Goal: Task Accomplishment & Management: Manage account settings

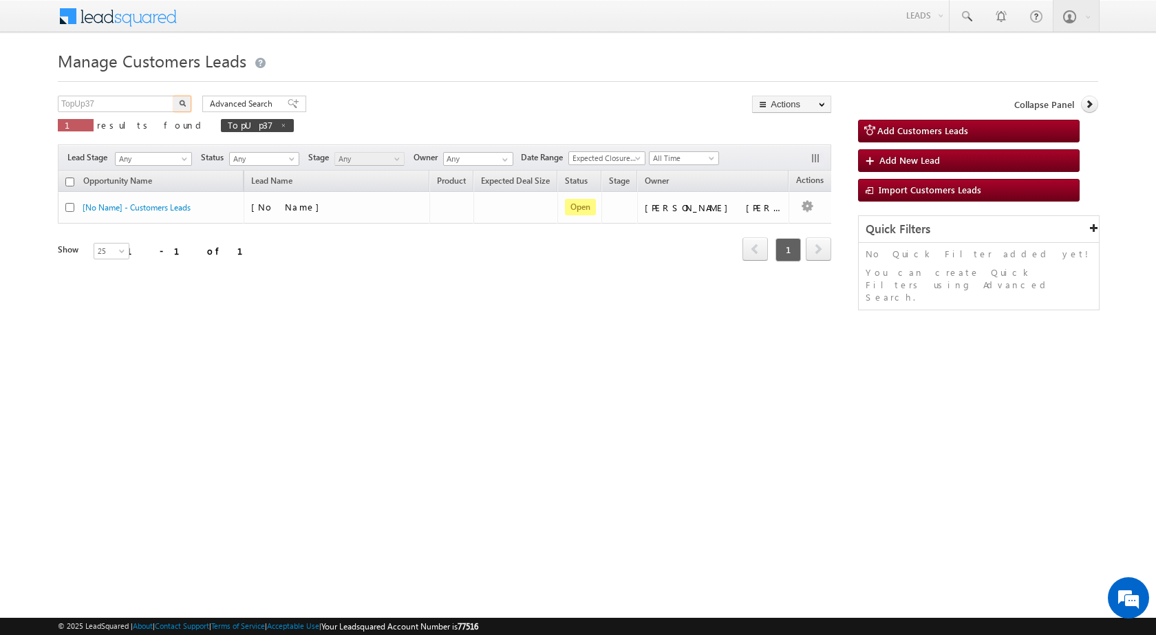
click at [151, 100] on input "TopUp37" at bounding box center [117, 104] width 118 height 17
type input "TopUp23"
click at [173, 96] on button "button" at bounding box center [182, 104] width 18 height 17
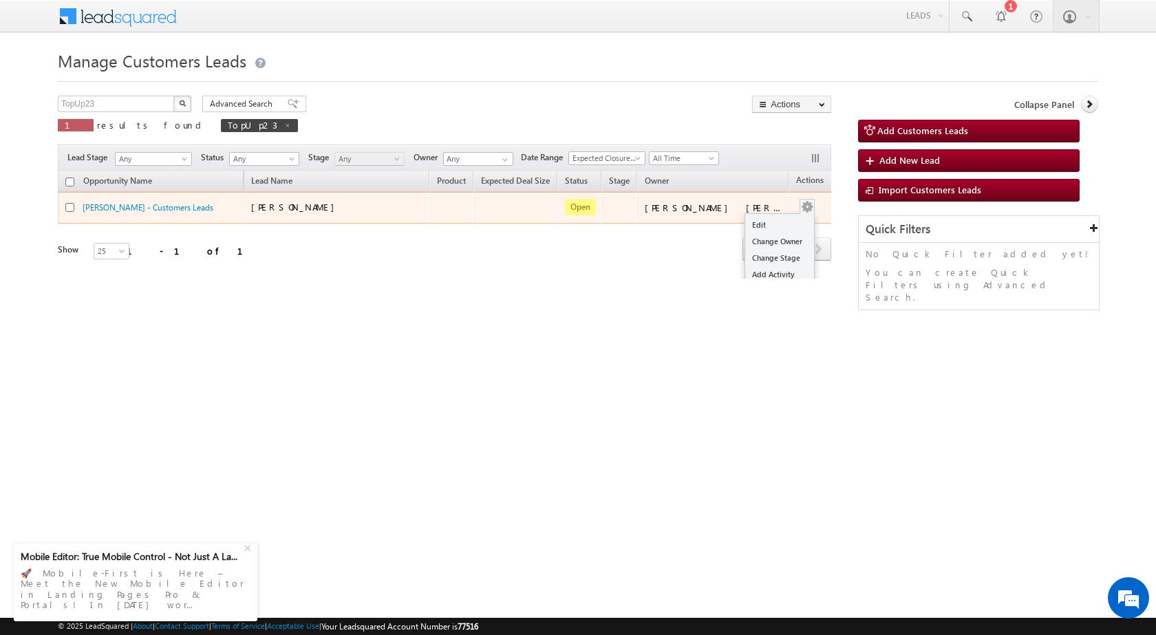
click at [800, 208] on button "button" at bounding box center [807, 207] width 14 height 14
click at [766, 222] on link "Edit" at bounding box center [779, 225] width 69 height 17
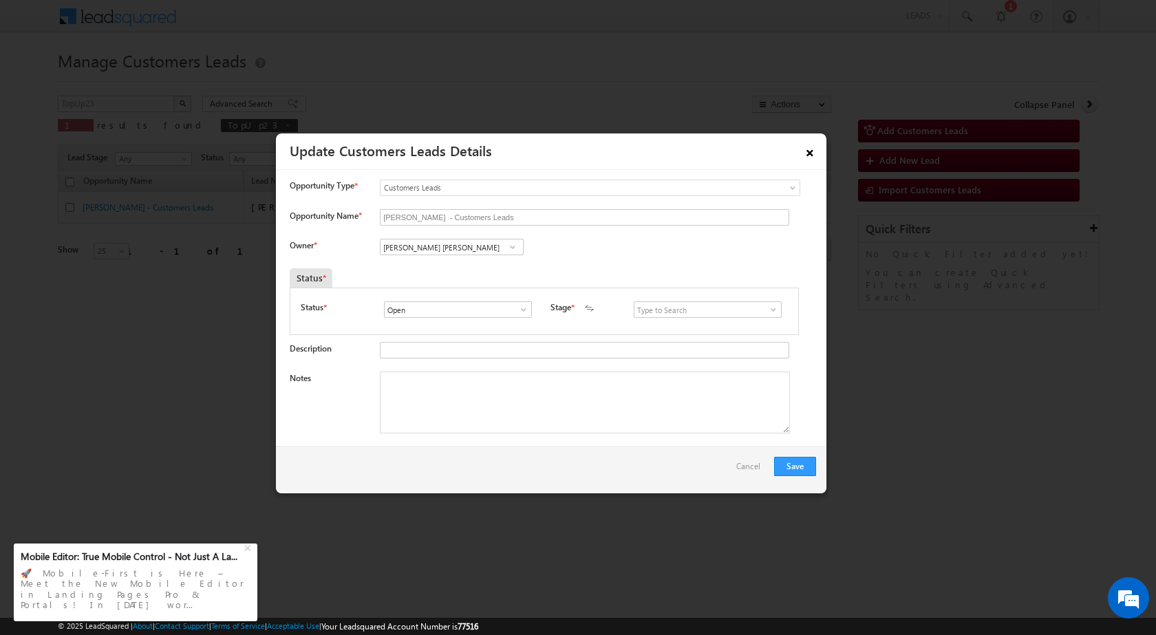
click at [810, 156] on link "×" at bounding box center [809, 150] width 23 height 24
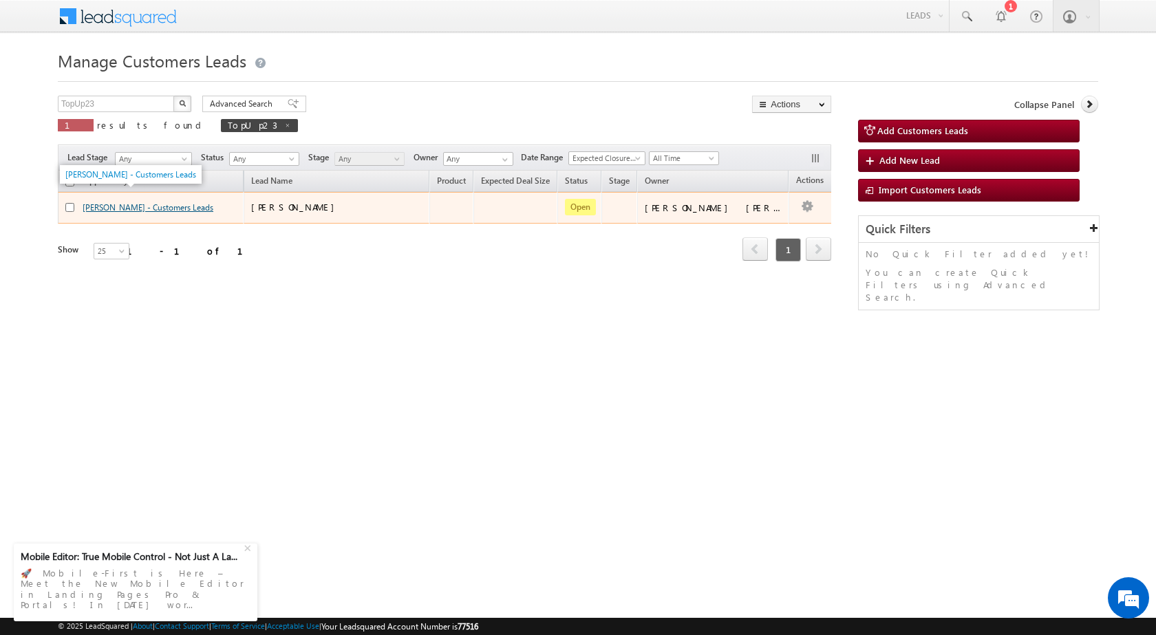
click at [172, 206] on link "IKABAL MOHHAMAD UMAR - Customers Leads" at bounding box center [148, 207] width 131 height 10
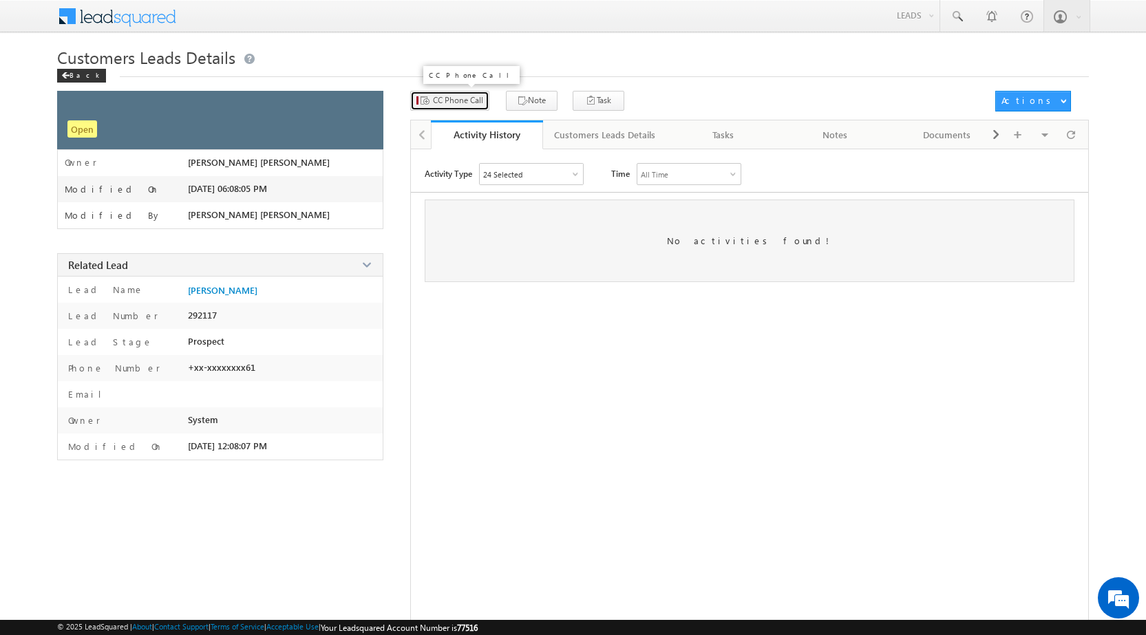
click at [460, 97] on span "CC Phone Call" at bounding box center [458, 100] width 50 height 12
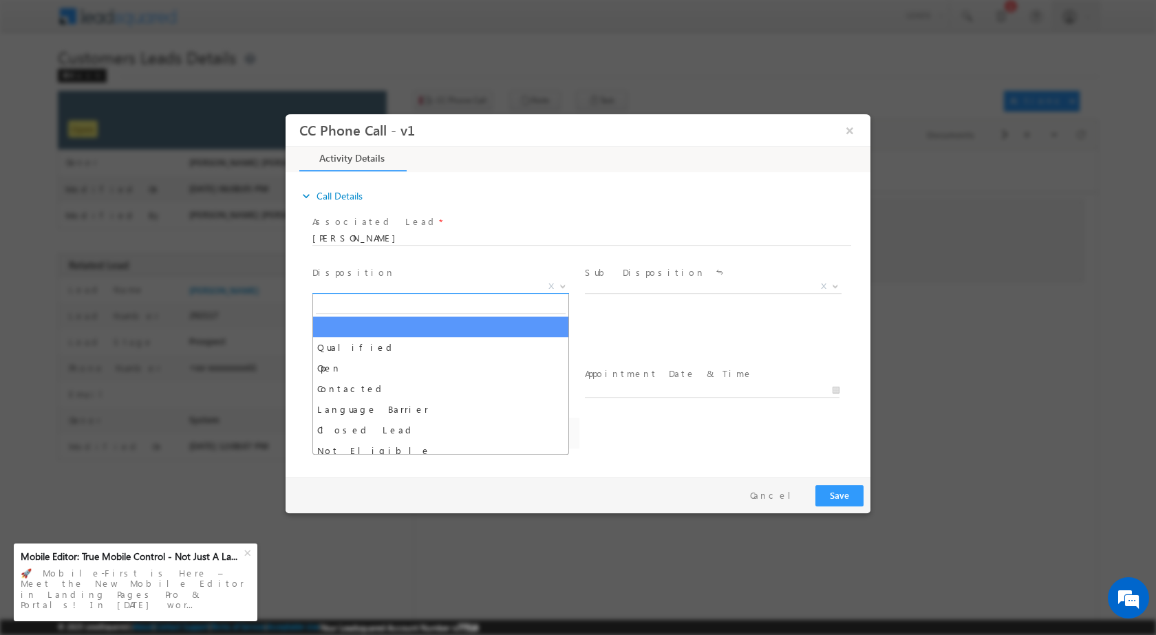
click at [449, 286] on span "X" at bounding box center [440, 286] width 257 height 14
select select "Rose.Shyse+sgrl@leadsquared.com"
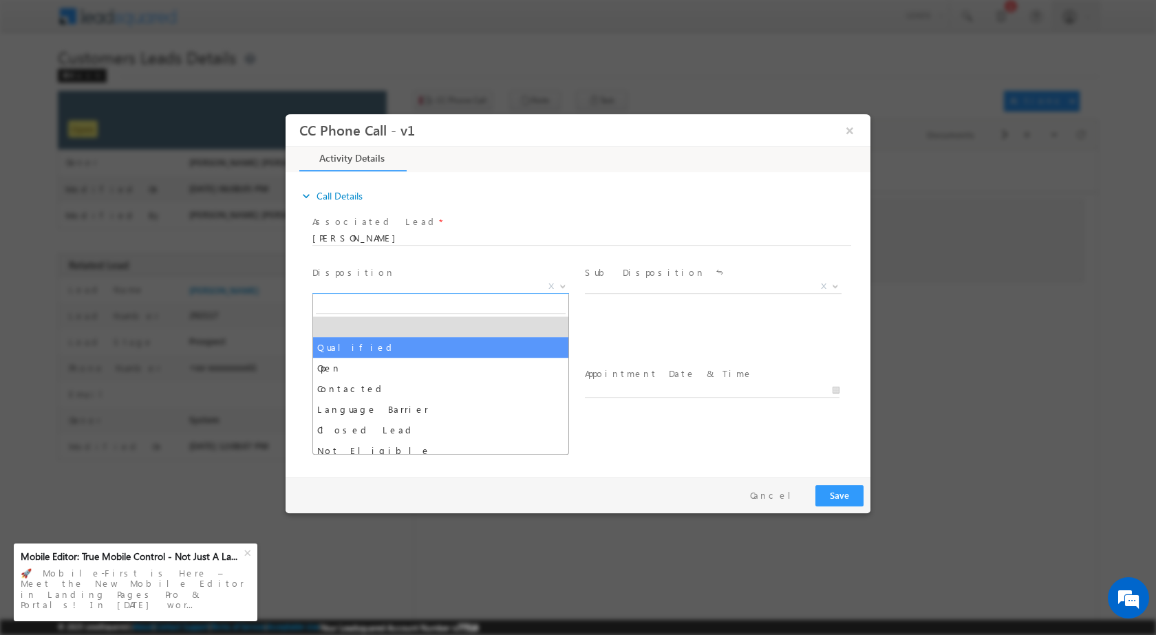
select select "Qualified"
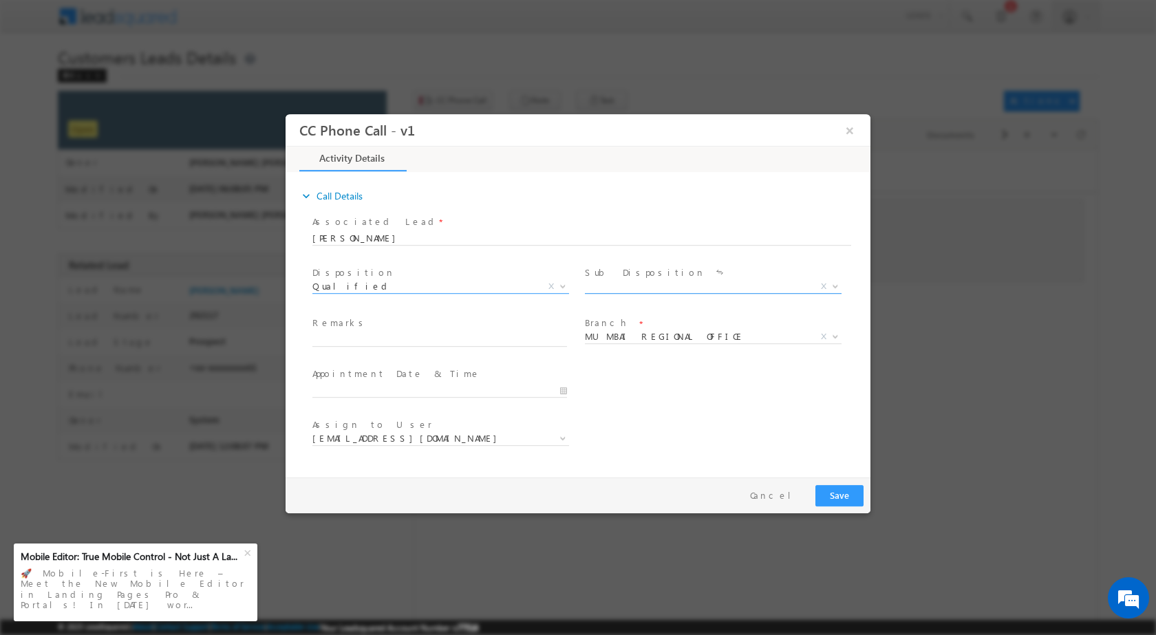
click at [598, 282] on span "X" at bounding box center [713, 286] width 257 height 14
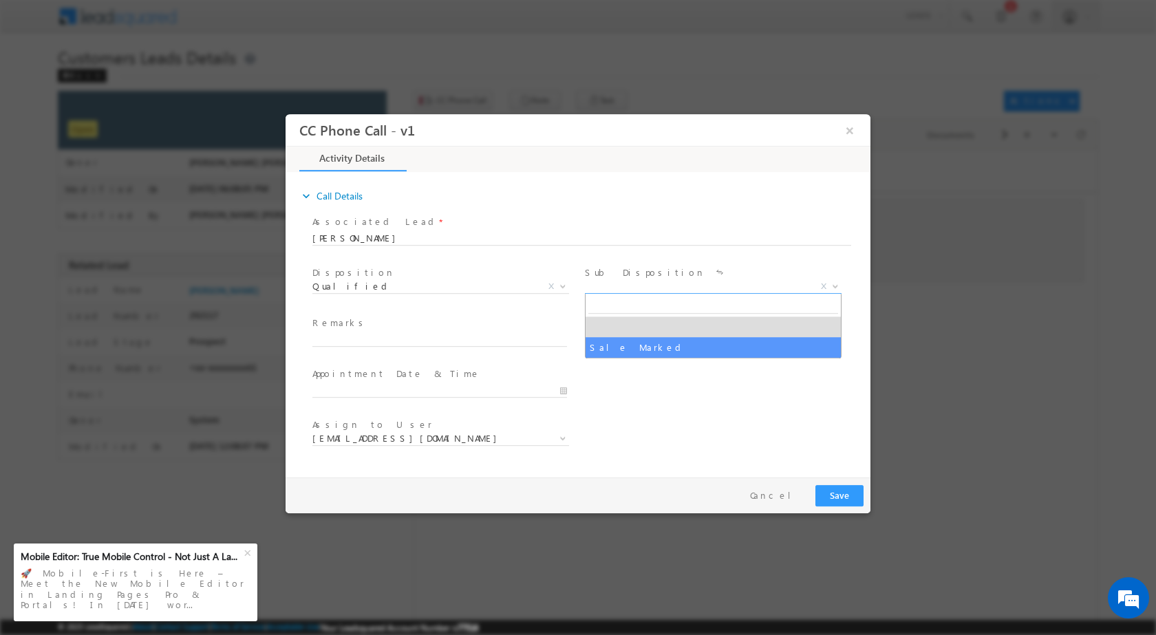
drag, startPoint x: 603, startPoint y: 345, endPoint x: 467, endPoint y: 349, distance: 135.6
select select "Sale Marked"
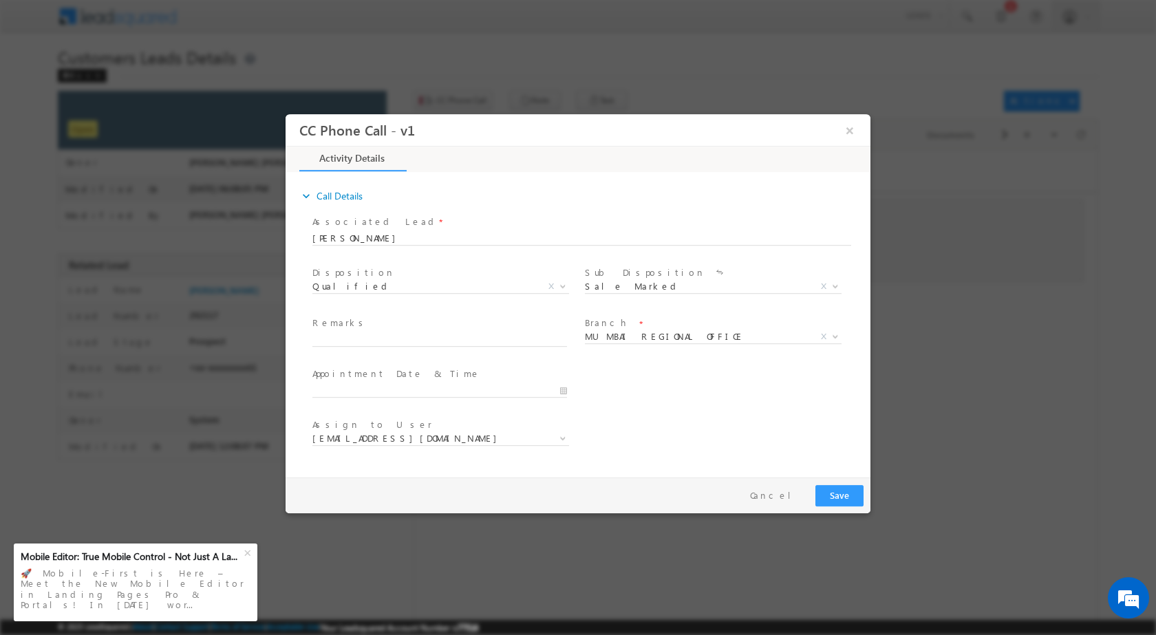
click at [458, 349] on span at bounding box center [439, 352] width 254 height 15
click at [848, 133] on button "×" at bounding box center [849, 129] width 23 height 25
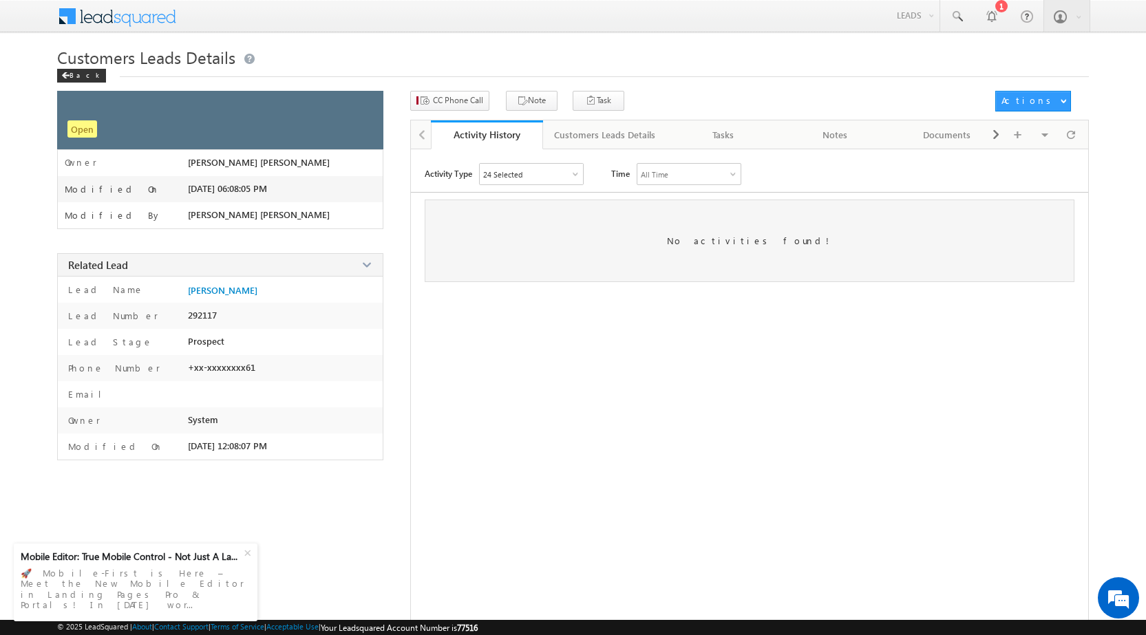
click at [461, 405] on div "Activity Type 24 Selected Select All Other Activities 16 Owner Changed Status C…" at bounding box center [749, 404] width 677 height 482
click at [457, 107] on button "CC Phone Call" at bounding box center [449, 101] width 79 height 20
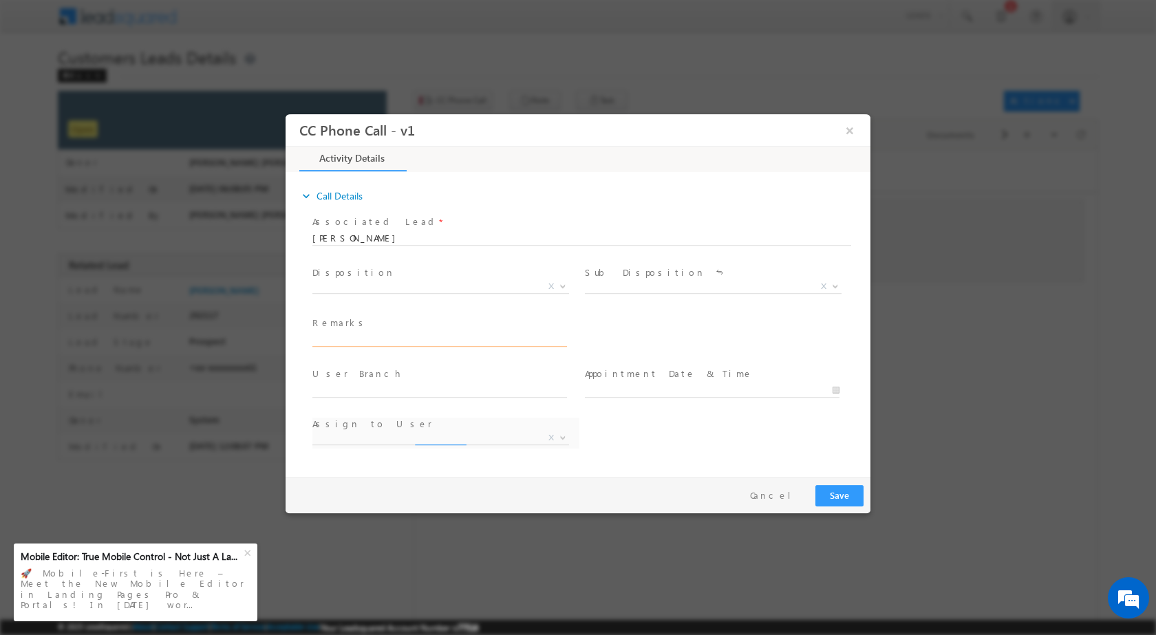
select select "[EMAIL_ADDRESS][DOMAIN_NAME]"
click at [336, 342] on input "text" at bounding box center [439, 339] width 255 height 14
type input "1 No - Cust said i will visit to branch (Cust is interested in Top-up)"
drag, startPoint x: 387, startPoint y: 283, endPoint x: 378, endPoint y: 290, distance: 11.3
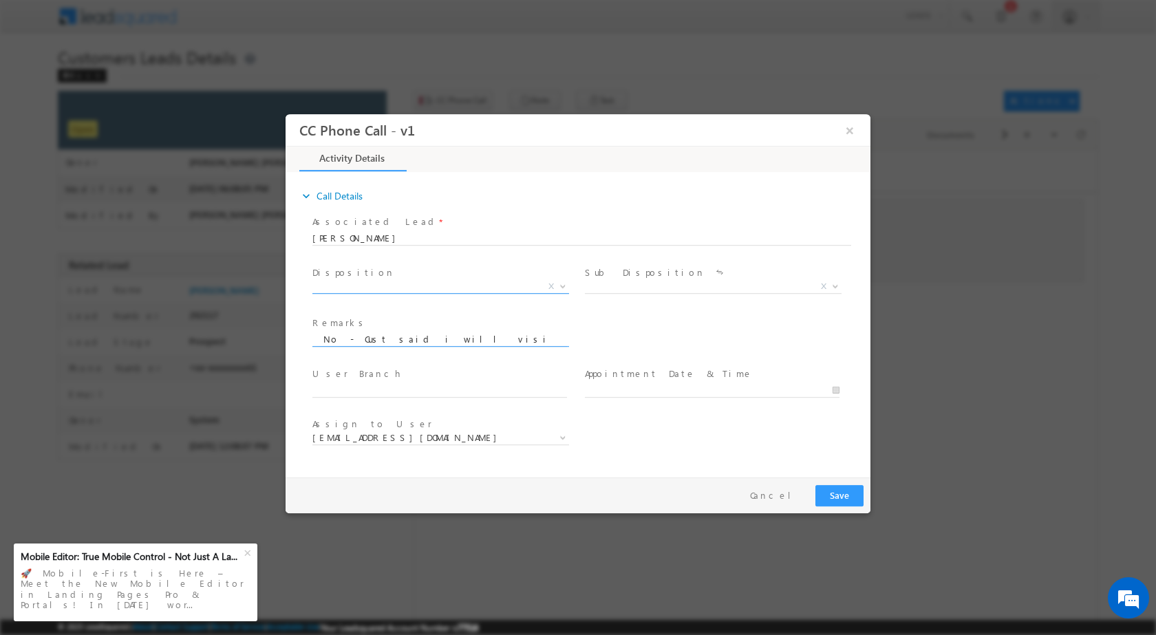
click at [387, 283] on span "X" at bounding box center [440, 286] width 257 height 14
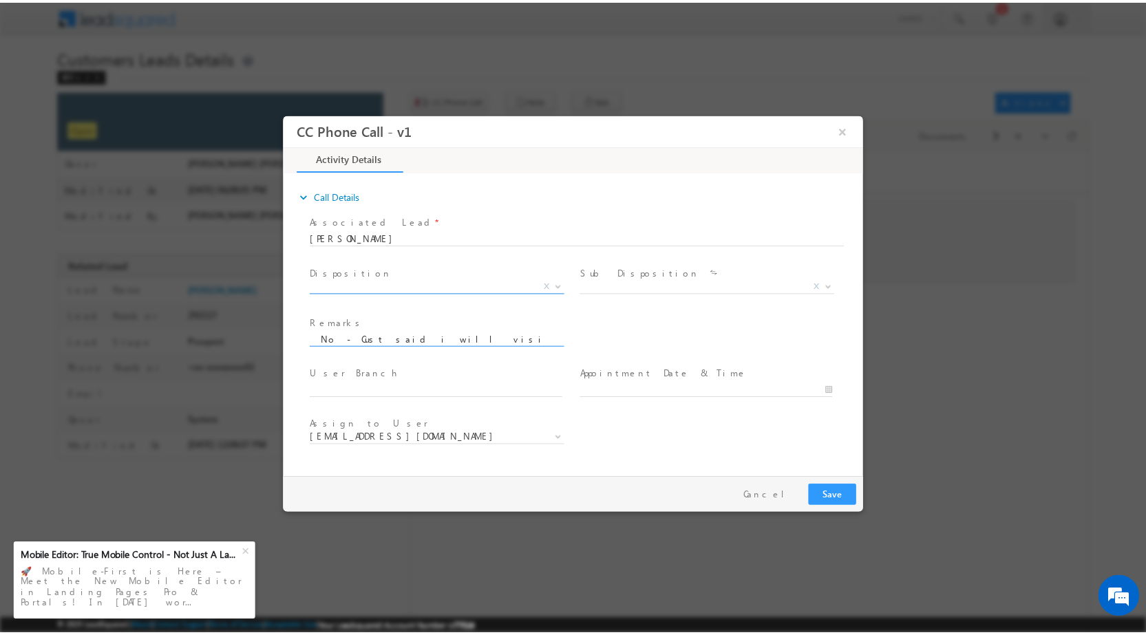
scroll to position [0, 0]
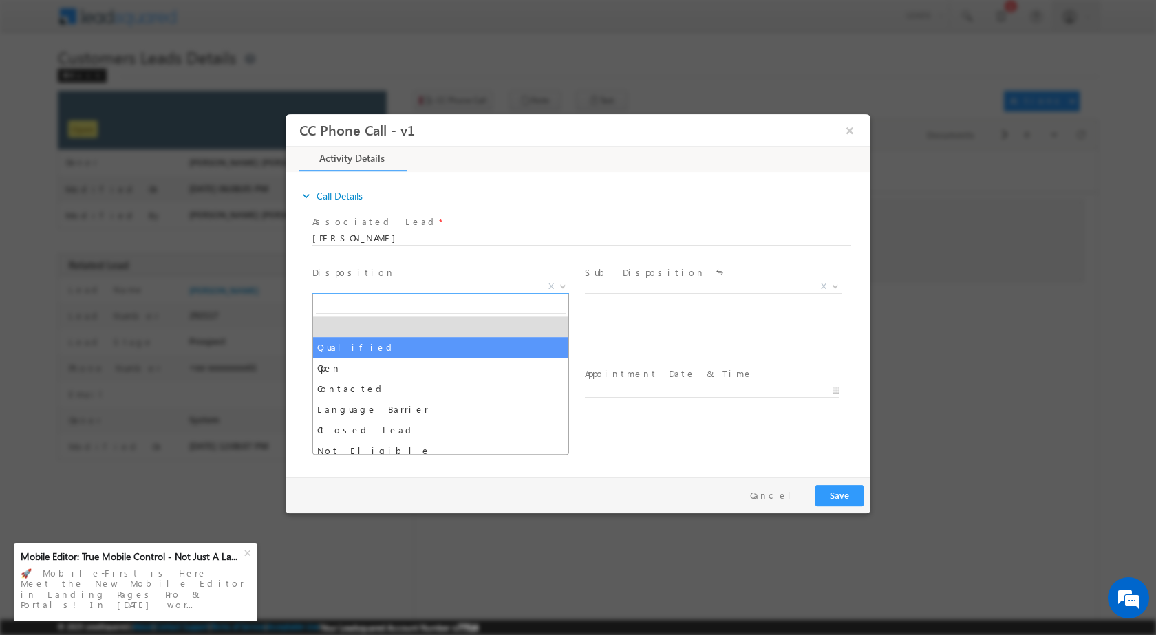
select select "Qualified"
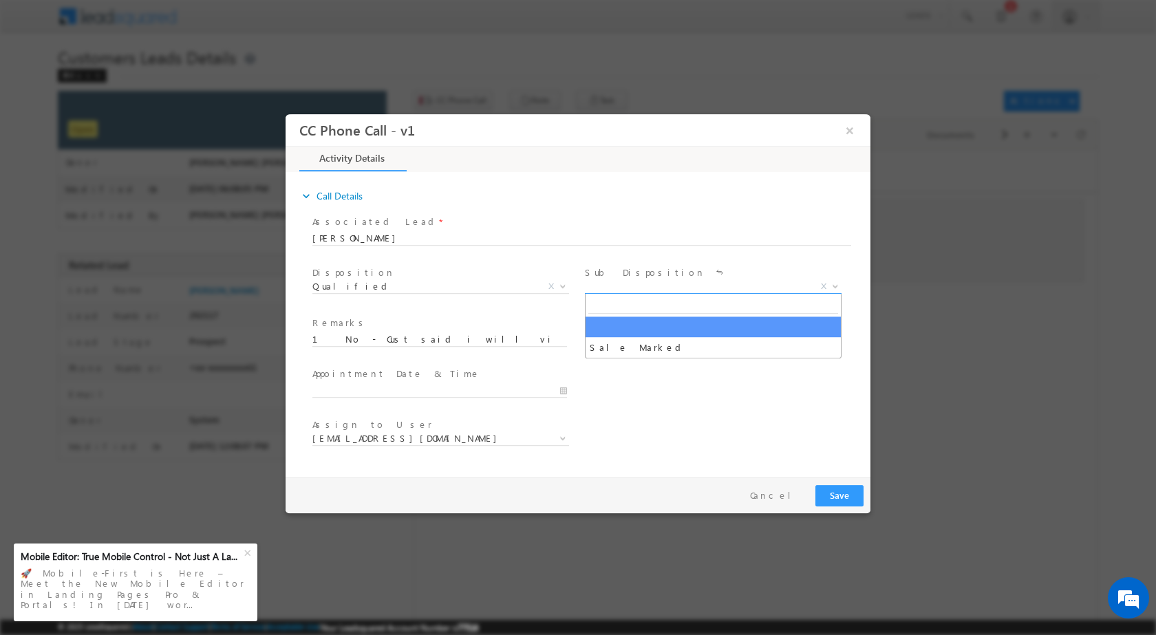
click at [636, 285] on span "X" at bounding box center [713, 286] width 257 height 14
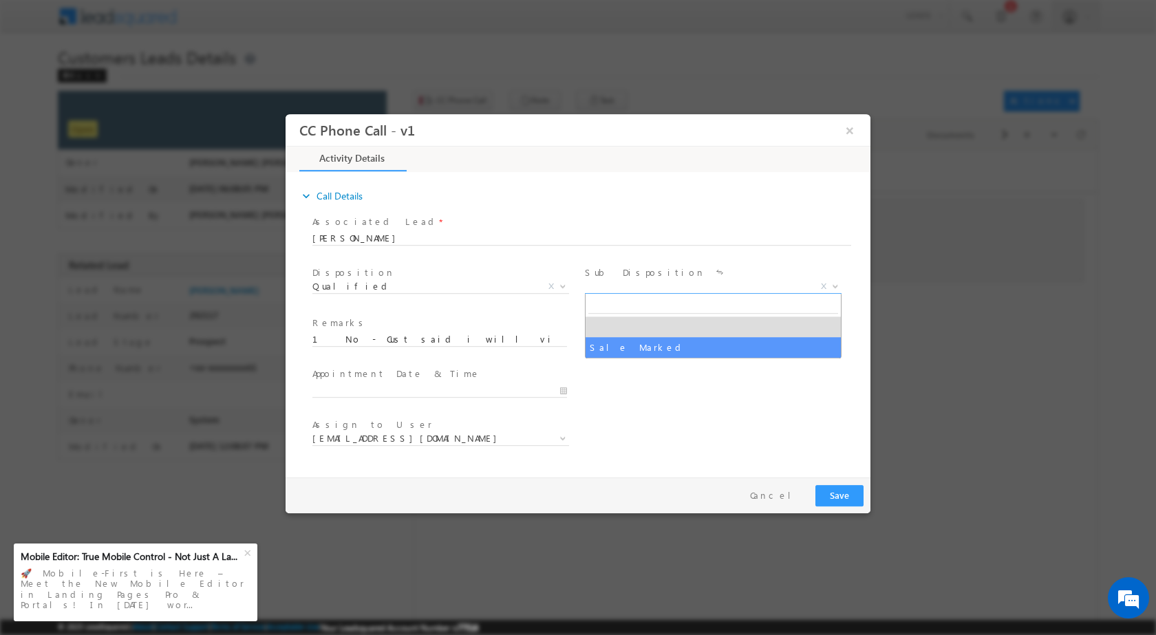
drag, startPoint x: 620, startPoint y: 347, endPoint x: 614, endPoint y: 369, distance: 22.7
select select "Sale Marked"
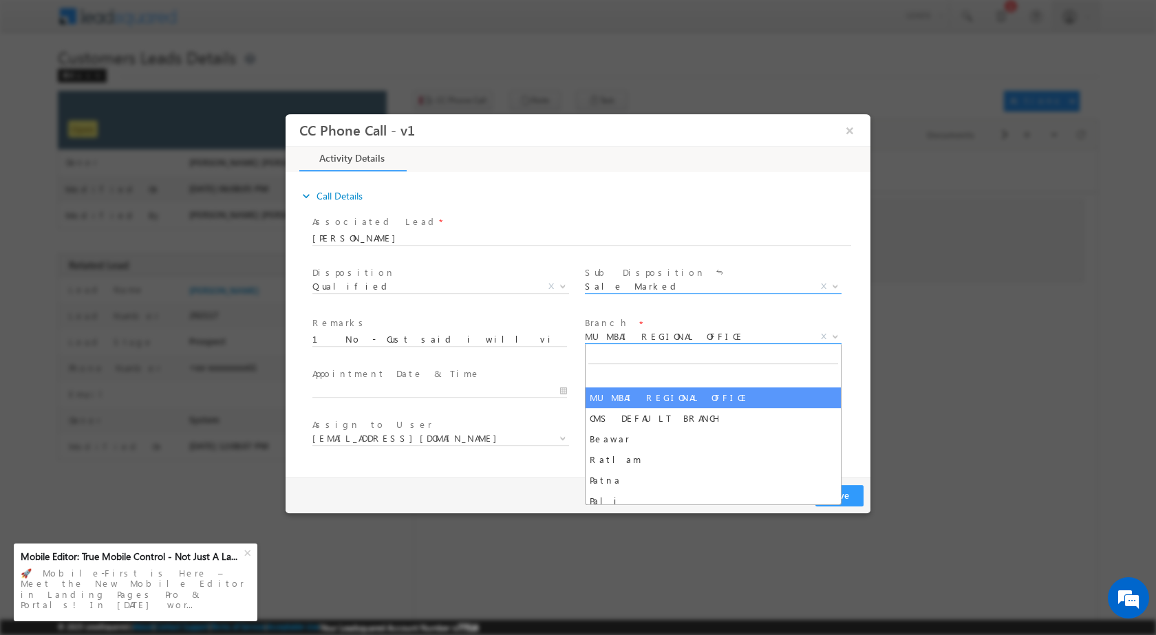
click at [652, 334] on span "MUMBAI REGIONAL OFFICE" at bounding box center [697, 336] width 224 height 12
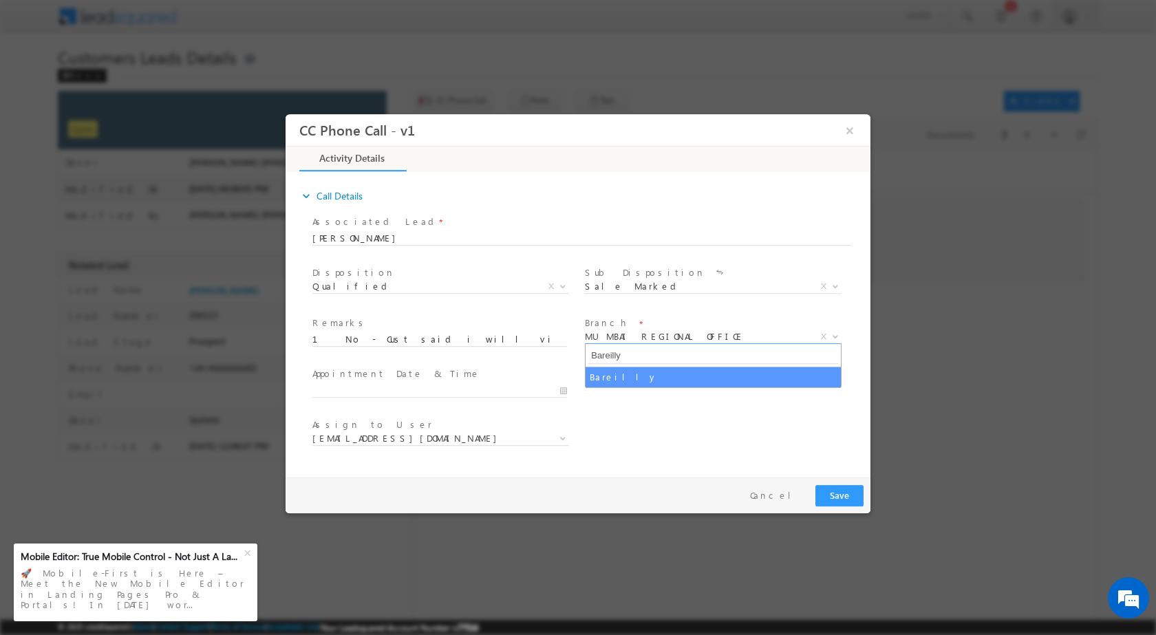
type input "Bareilly"
select select "Bareilly"
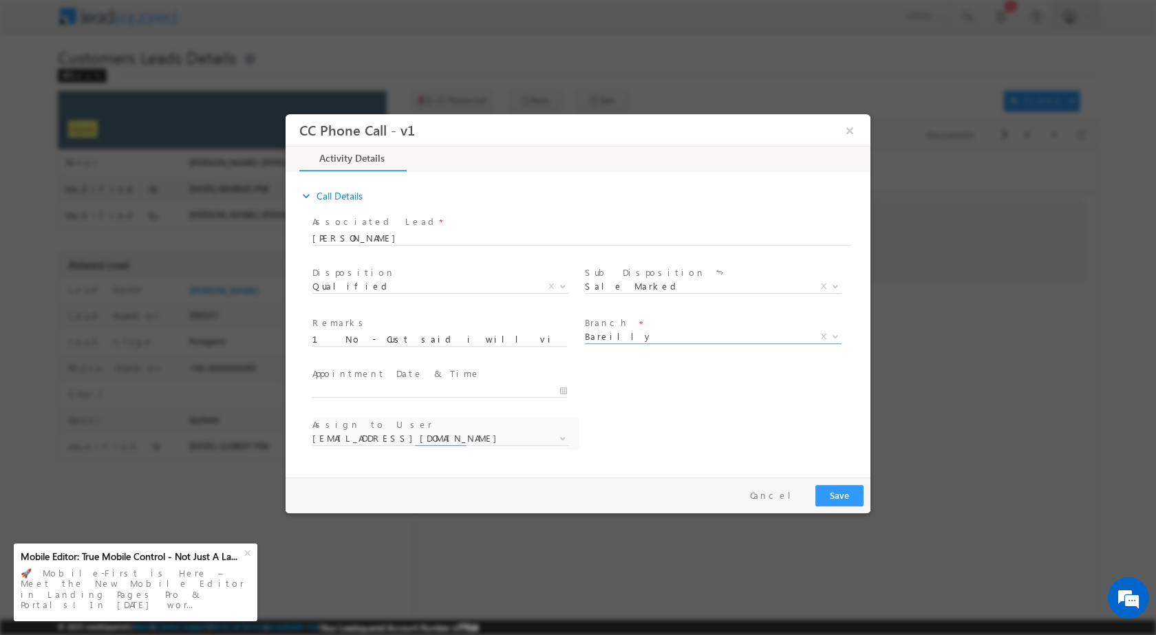
select select "[EMAIL_ADDRESS][DOMAIN_NAME]"
click at [841, 498] on button "Save" at bounding box center [839, 494] width 48 height 21
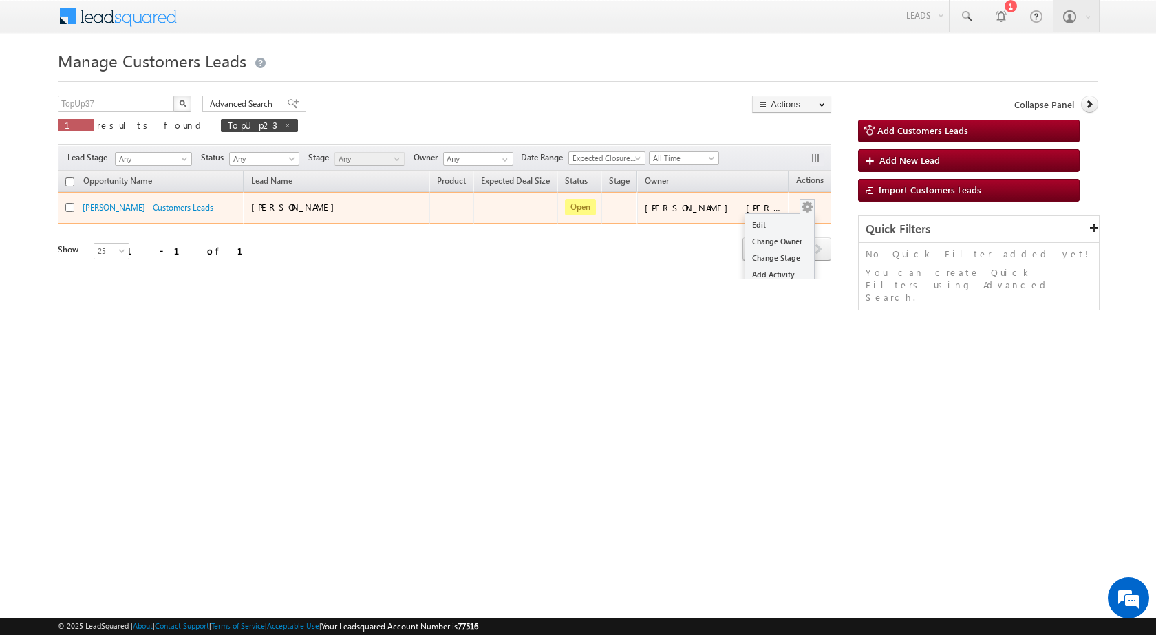
click at [800, 206] on button "button" at bounding box center [807, 207] width 14 height 14
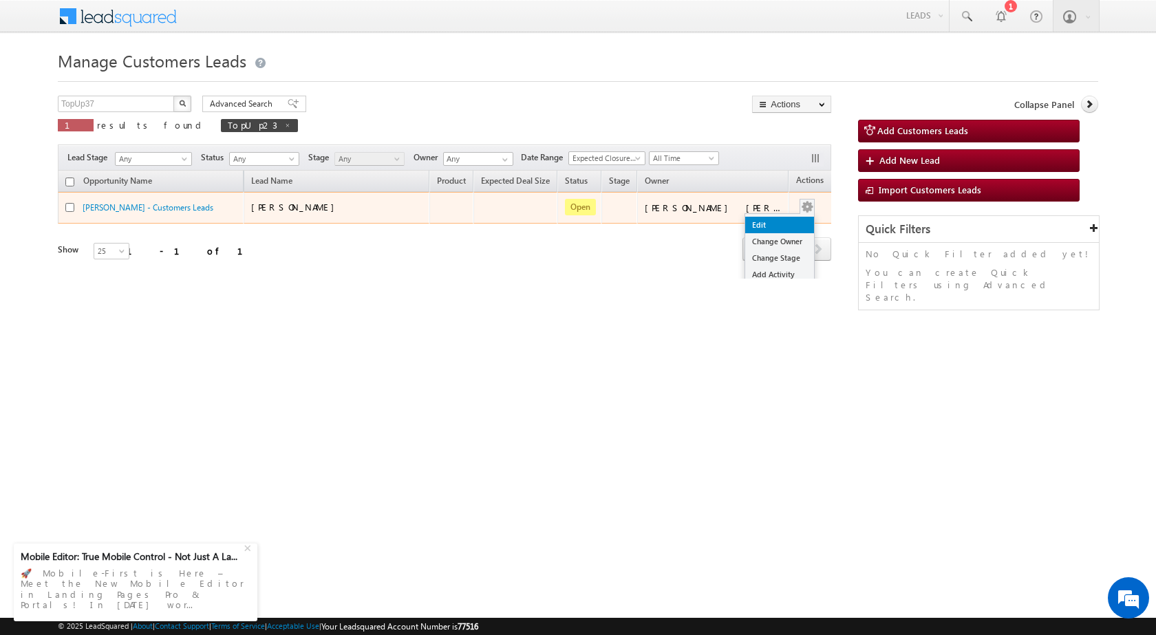
click at [760, 224] on link "Edit" at bounding box center [779, 225] width 69 height 17
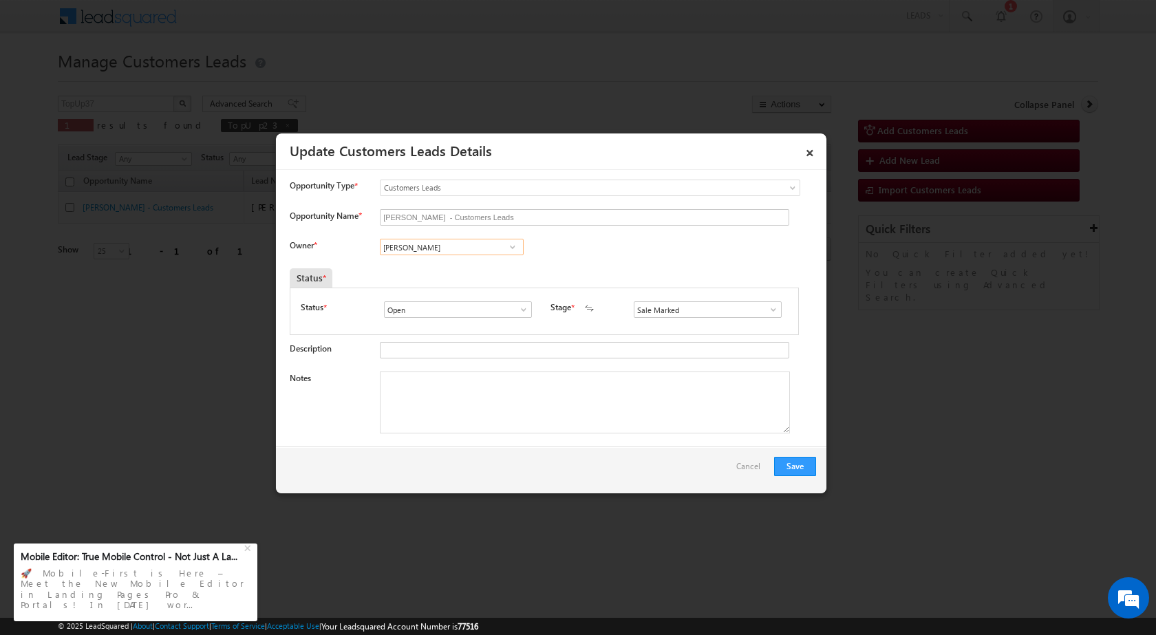
click at [455, 252] on input "[PERSON_NAME]" at bounding box center [452, 247] width 144 height 17
paste input "[EMAIL_ADDRESS][DOMAIN_NAME]"
click at [455, 268] on link "[PERSON_NAME] [EMAIL_ADDRESS][DOMAIN_NAME]" at bounding box center [452, 268] width 144 height 26
type input "[PERSON_NAME]"
click at [451, 391] on textarea "Notes" at bounding box center [585, 403] width 410 height 62
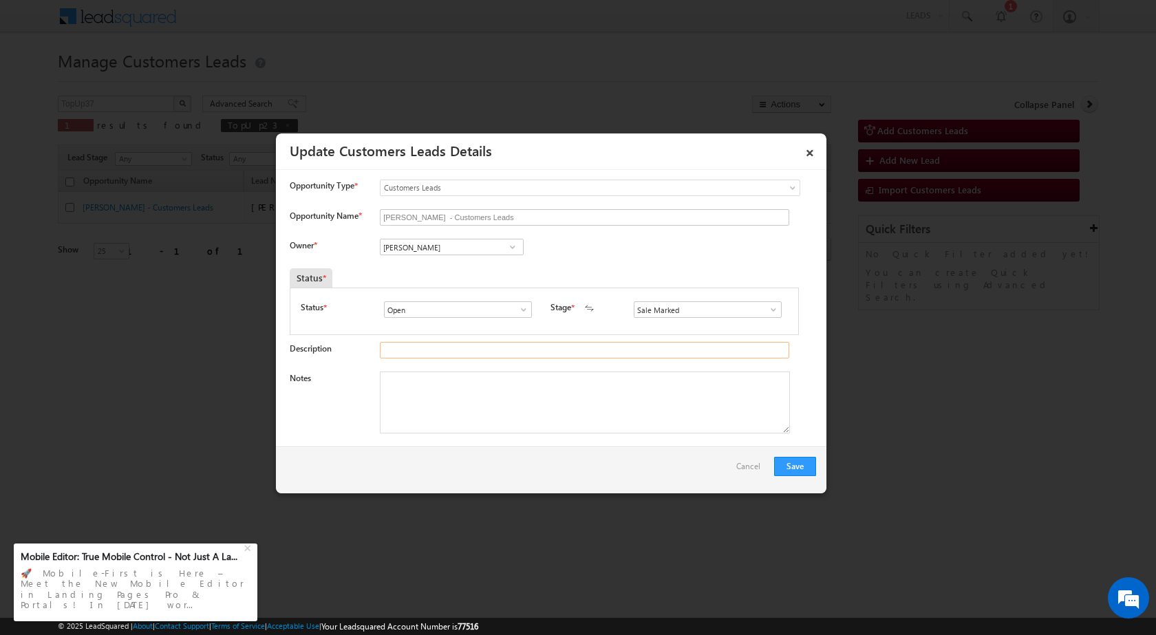
click at [458, 348] on input "Description" at bounding box center [584, 350] width 409 height 17
click at [433, 418] on textarea "Notes" at bounding box center [585, 403] width 410 height 62
paste textarea "Shabana"
click at [447, 376] on textarea "Name - Shabana / Cust Interested in Topup Loan" at bounding box center [585, 403] width 410 height 62
click at [469, 381] on textarea "Name - Shabana / Cust is existing Cust Interested in Topup Loan" at bounding box center [585, 403] width 410 height 62
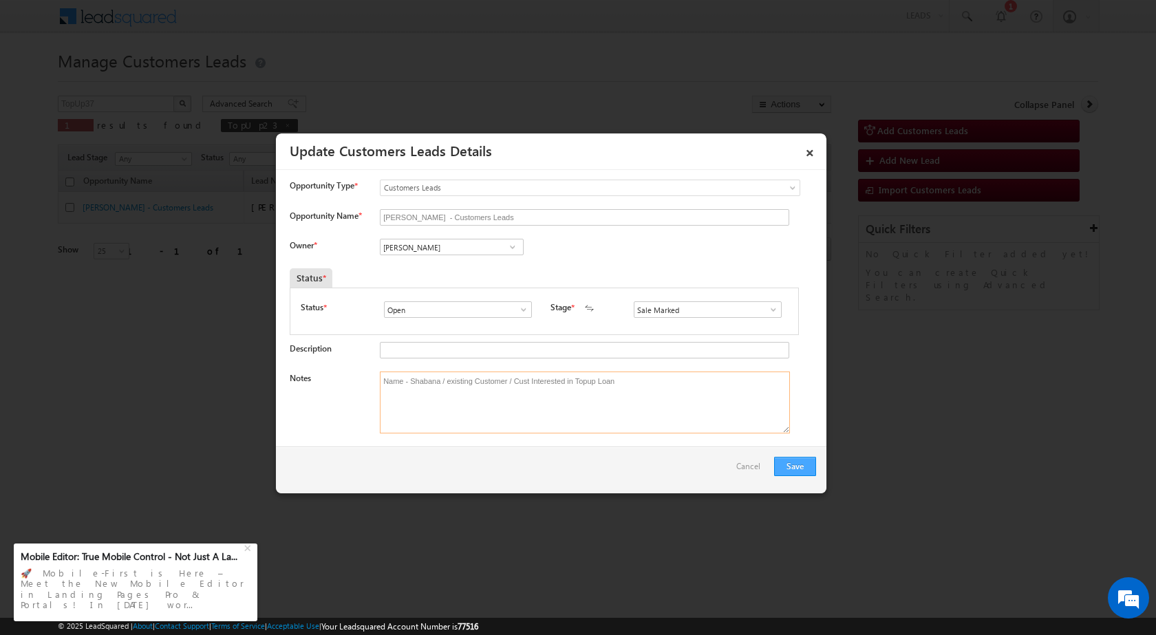
type textarea "Name - Shabana / existing Customer / Cust Interested in Topup Loan"
click at [799, 466] on button "Save" at bounding box center [795, 466] width 42 height 19
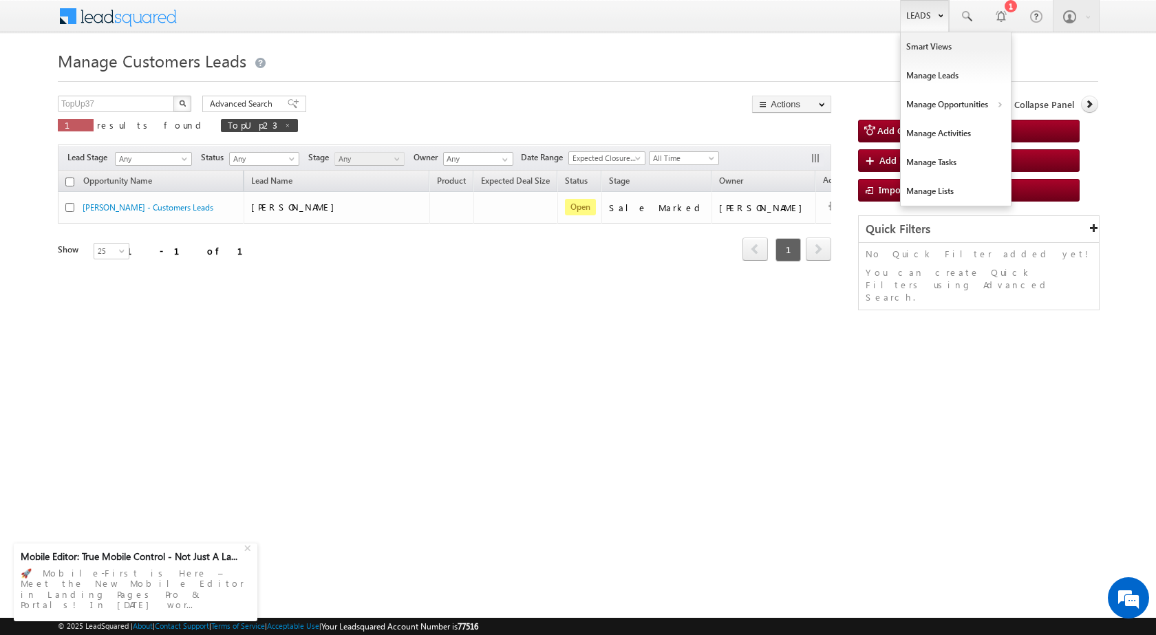
click at [935, 17] on link "Leads" at bounding box center [924, 16] width 49 height 32
click at [1033, 129] on link "Customers Leads" at bounding box center [1075, 134] width 126 height 29
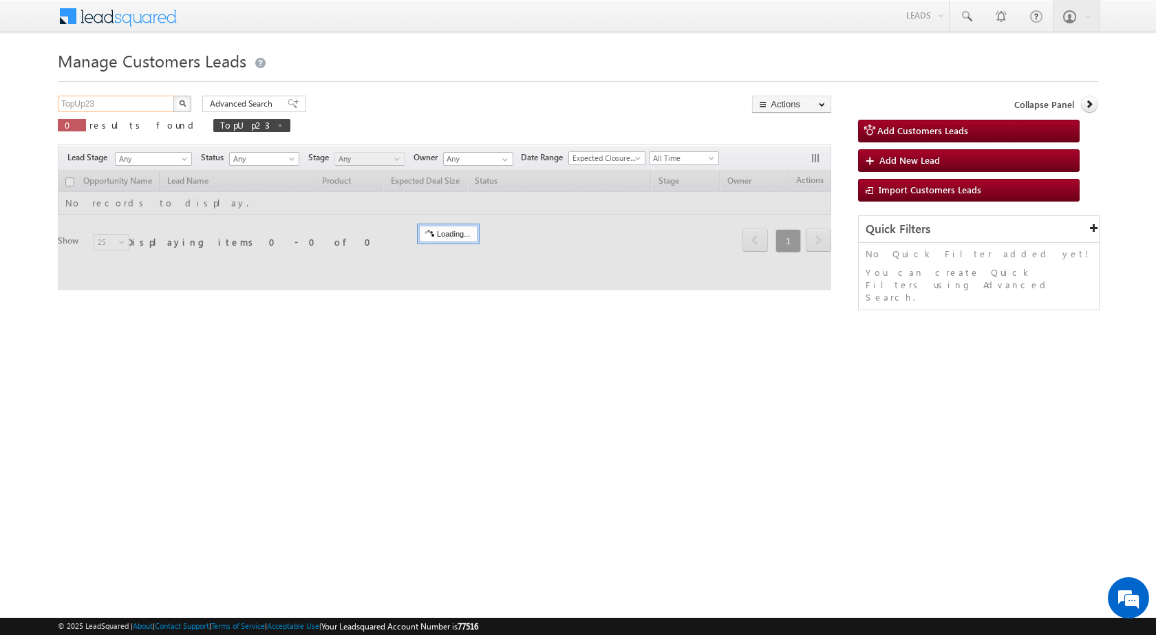
click at [111, 111] on input "TopUp23" at bounding box center [117, 104] width 118 height 17
paste input "9"
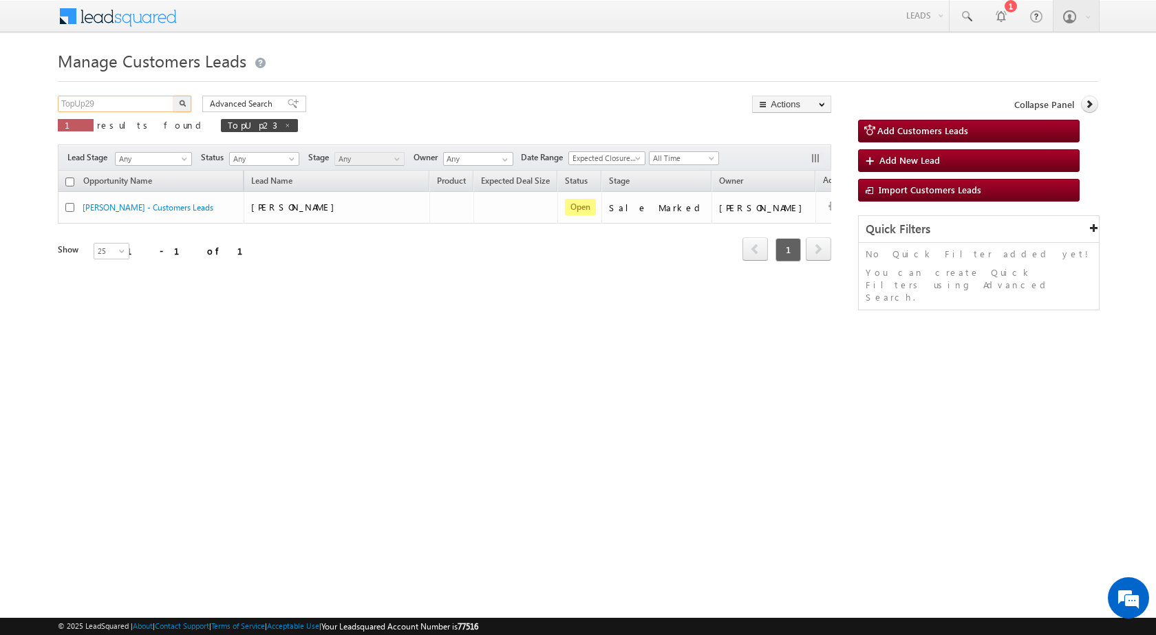
type input "TopUp29"
click at [184, 105] on img "button" at bounding box center [182, 103] width 7 height 7
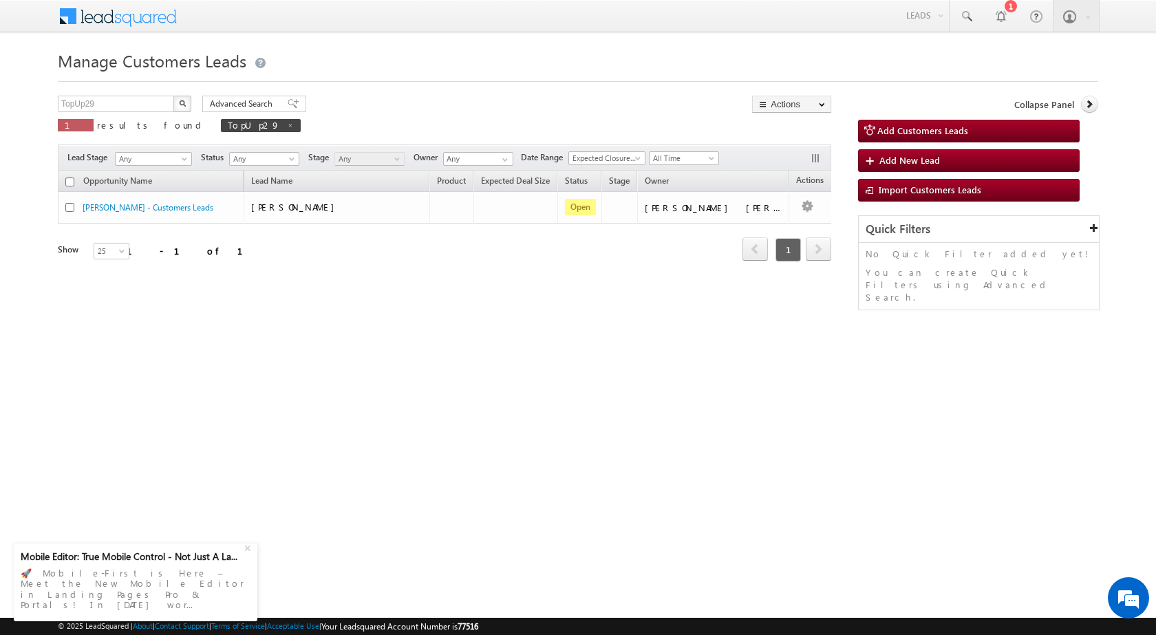
click at [581, 388] on div "Manage Customers Leads TopUp29 X 1 results found TopUp29 Advanced Search Advanc…" at bounding box center [578, 218] width 1040 height 344
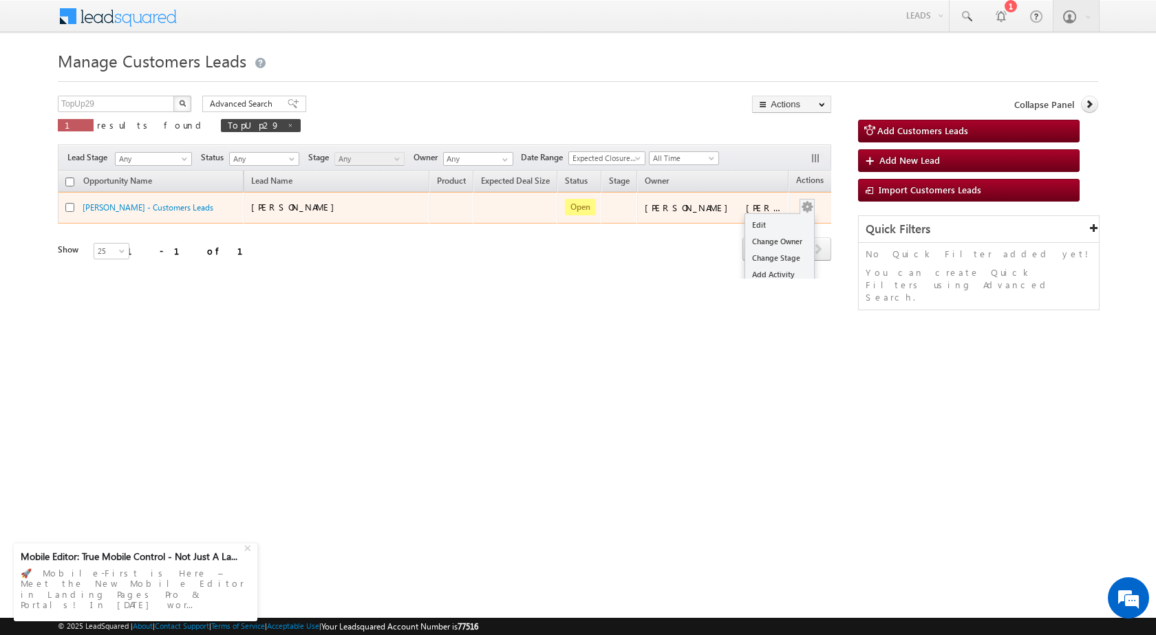
click at [800, 208] on button "button" at bounding box center [807, 207] width 14 height 14
click at [780, 224] on link "Edit" at bounding box center [779, 225] width 69 height 17
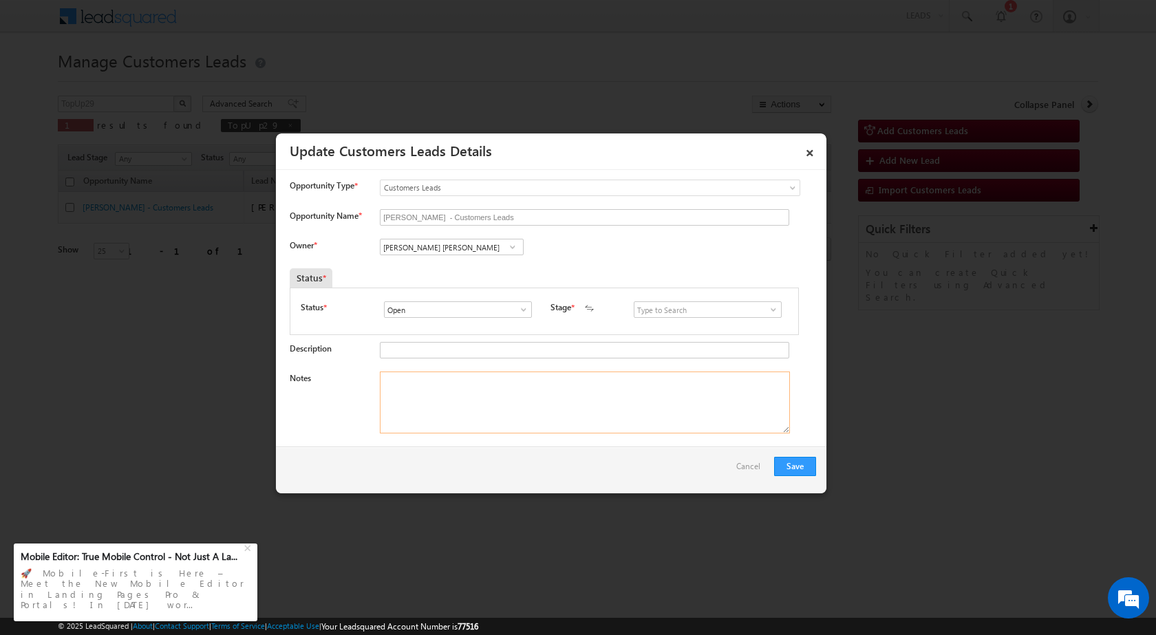
click at [417, 395] on textarea "Notes" at bounding box center [585, 403] width 410 height 62
paste textarea "Cust pre approved offer 108380,but he want Loan more then 6lac"
type textarea "Cust pre approved offer 108380,but he want Loan more then 6lac"
click at [466, 250] on input "[PERSON_NAME] [PERSON_NAME]" at bounding box center [452, 247] width 144 height 17
click at [435, 279] on span "abhishek.yadav1@sgrlimited.in" at bounding box center [447, 274] width 124 height 10
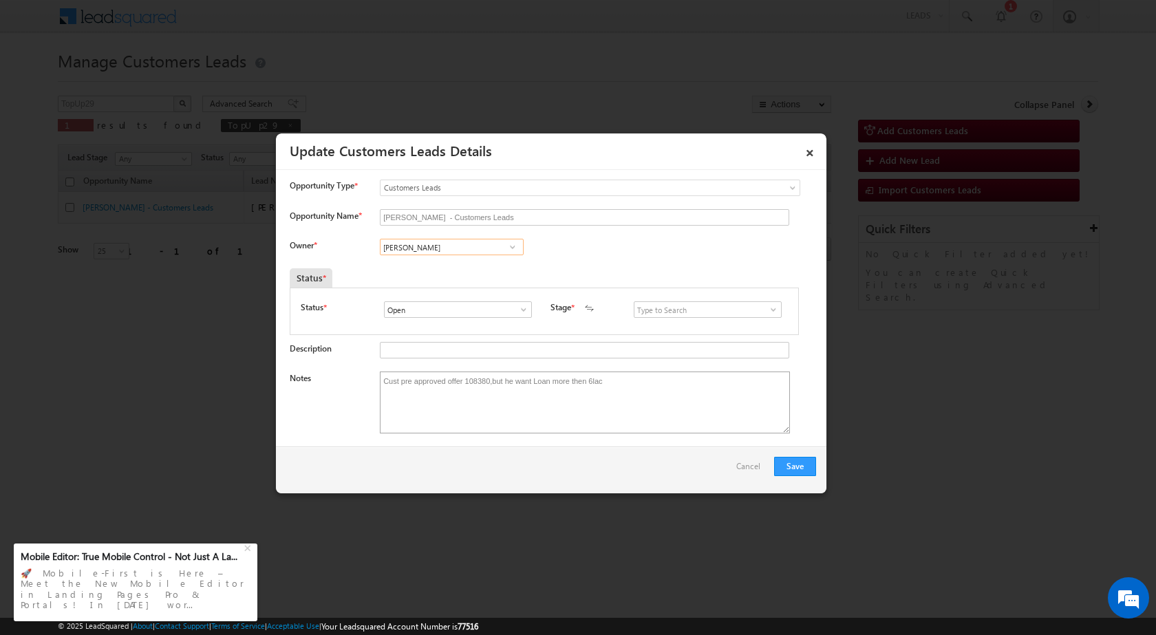
type input "Abhishek Yadav"
click at [424, 398] on textarea "Cust pre approved offer 108380,but he want Loan more then 6lac" at bounding box center [585, 403] width 410 height 62
click at [380, 381] on textarea "Cust pre approved offer 108380,but he want Loan more then 6lac" at bounding box center [585, 403] width 410 height 62
click at [518, 387] on textarea "Existing Customer / Cust pre approved offer 108380,but he want Loan more then 6…" at bounding box center [585, 403] width 410 height 62
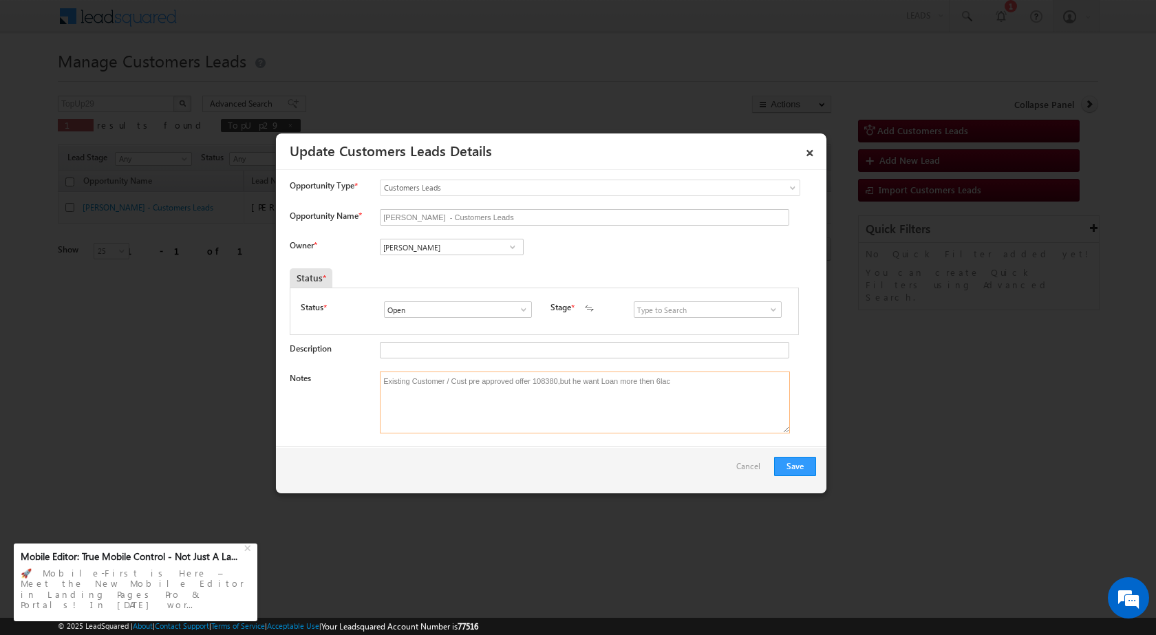
click at [518, 387] on textarea "Existing Customer / Cust pre approved offer 108380,but he want Loan more then 6…" at bounding box center [585, 403] width 410 height 62
type textarea "Existing Customer / Cust pre approved offer 108380,but he want Loan more then 6…"
click at [565, 480] on div "Save Cancel" at bounding box center [551, 470] width 550 height 47
click at [806, 468] on button "Save" at bounding box center [795, 466] width 42 height 19
click at [627, 389] on textarea "Existing Customer / Cust pre approved offer 108380,but he want Loan more then 6…" at bounding box center [585, 411] width 410 height 62
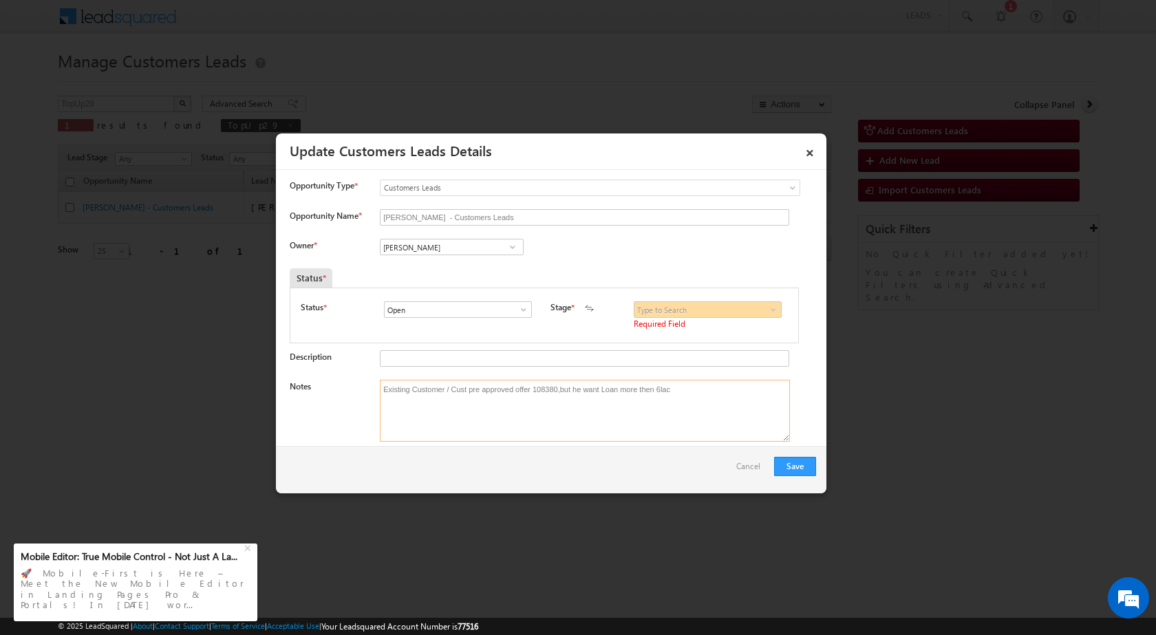
click at [627, 389] on textarea "Existing Customer / Cust pre approved offer 108380,but he want Loan more then 6…" at bounding box center [585, 411] width 410 height 62
click at [604, 371] on div "Description" at bounding box center [553, 361] width 526 height 23
click at [596, 360] on input "Description" at bounding box center [584, 358] width 409 height 17
paste input "Existing Customer / Cust pre approved offer 108380,but he want Loan more then 6…"
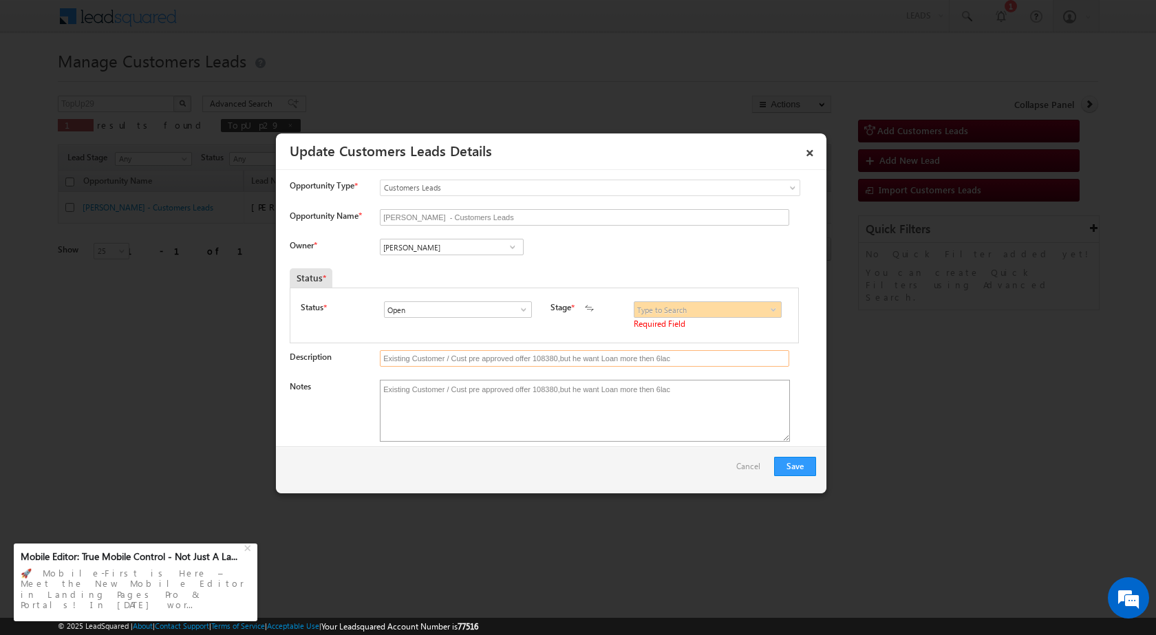
type input "Existing Customer / Cust pre approved offer 108380,but he want Loan more then 6…"
click at [596, 404] on textarea "Existing Customer / Cust pre approved offer 108380,but he want Loan more then 6…" at bounding box center [585, 411] width 410 height 62
click at [766, 310] on span at bounding box center [773, 309] width 14 height 11
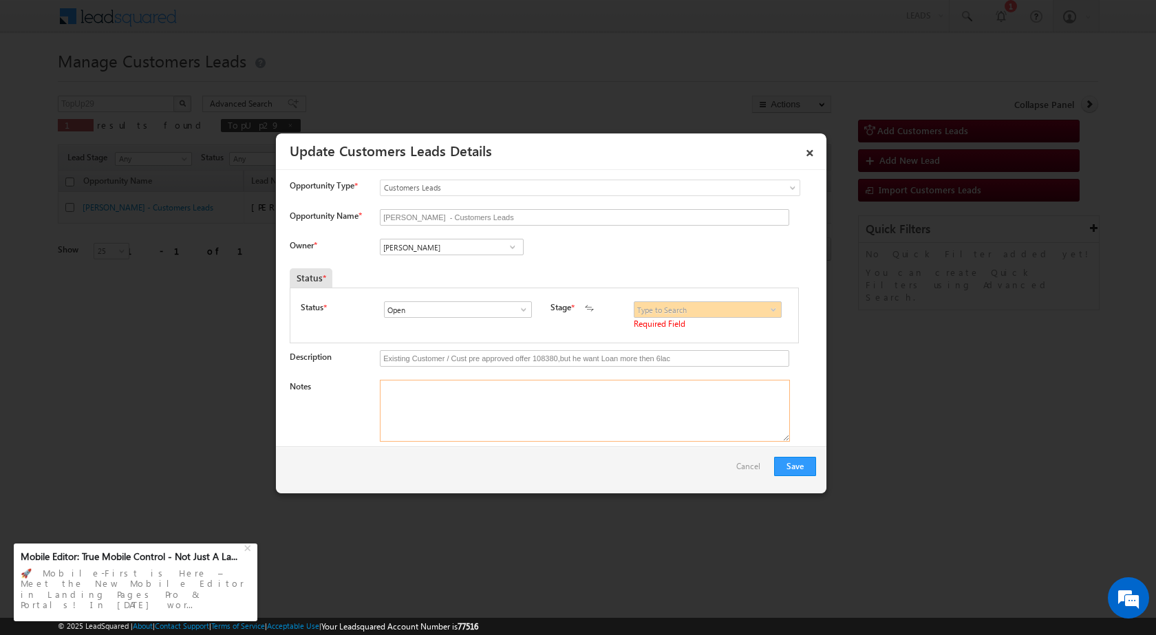
click at [548, 396] on textarea "Notes" at bounding box center [585, 411] width 410 height 62
click at [801, 471] on button "Save" at bounding box center [795, 466] width 42 height 19
click at [752, 473] on link "Cancel" at bounding box center [751, 470] width 31 height 26
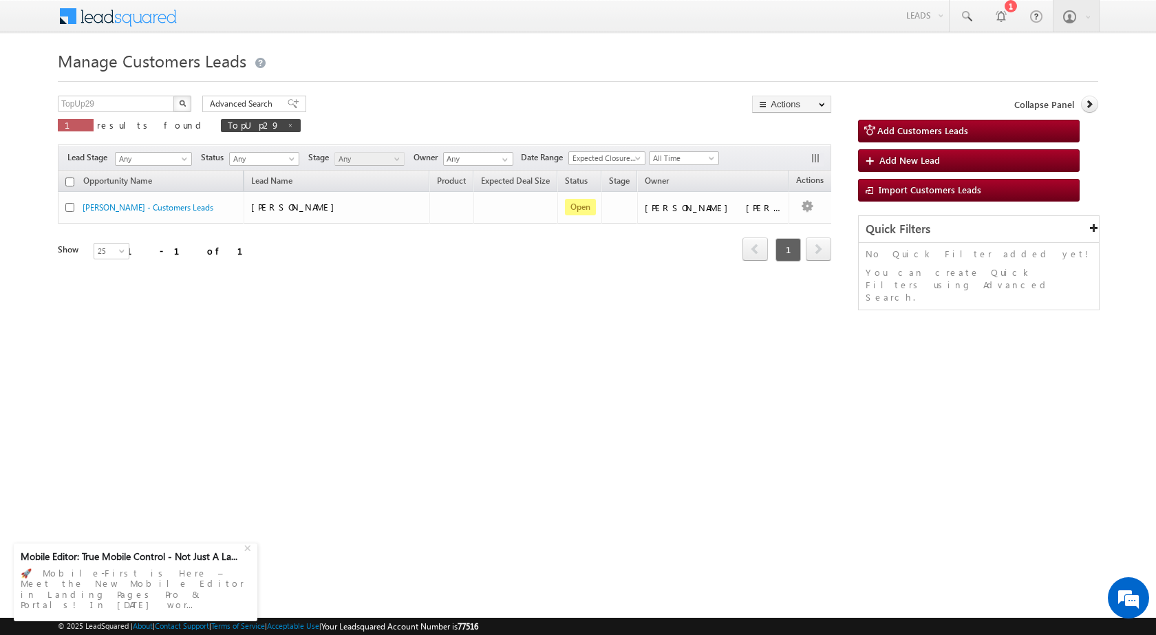
click at [511, 418] on html "Menu Surbhi Dhadve sitar a5@ks erve." at bounding box center [578, 212] width 1156 height 424
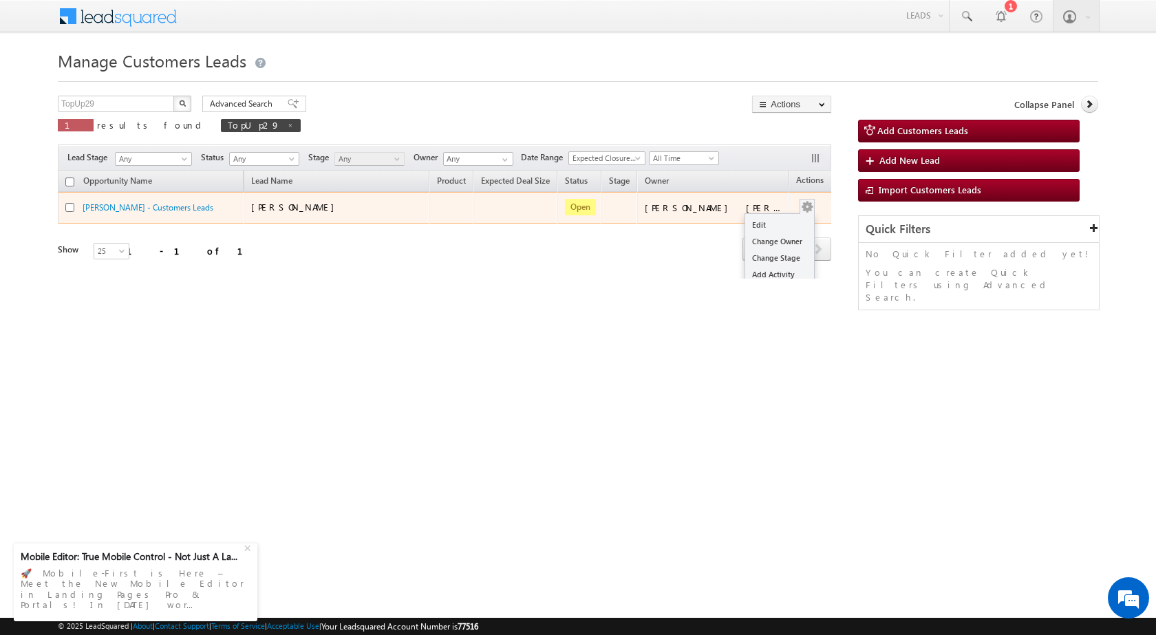
click at [800, 208] on button "button" at bounding box center [807, 207] width 14 height 14
click at [773, 219] on link "Edit" at bounding box center [779, 225] width 69 height 17
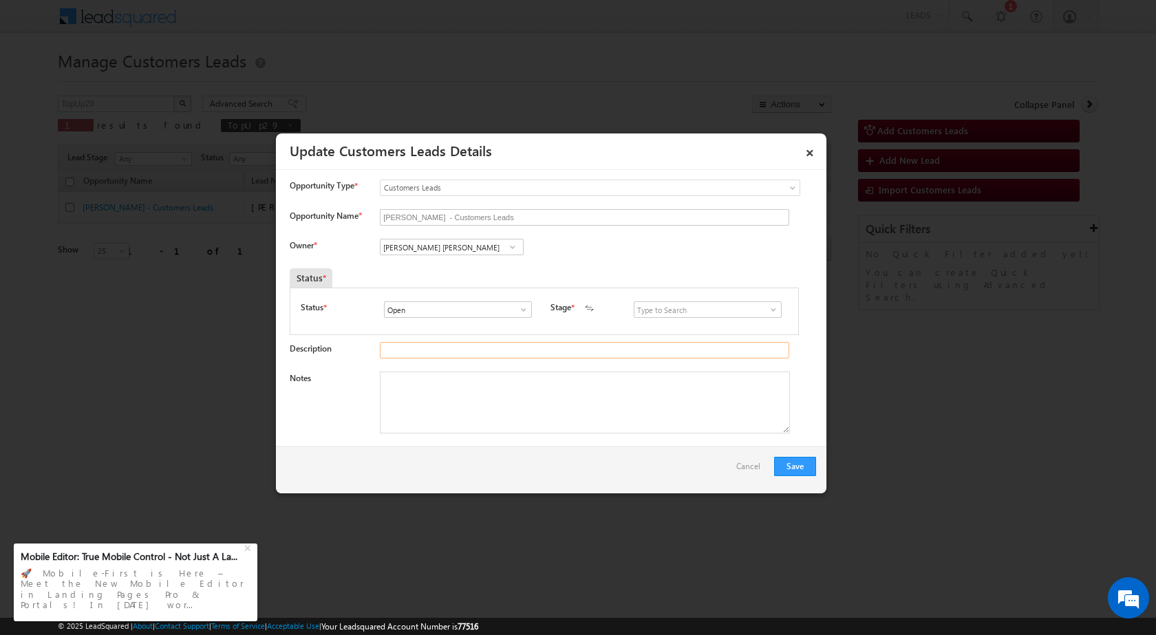
click at [447, 352] on input "Description" at bounding box center [584, 350] width 409 height 17
paste input "Existing Customer / Cust pre approved offer 108380,but he want Loan more then 6…"
type input "Existing Customer / Cust pre approved offer 108380,but he want Loan more then 6…"
click at [448, 387] on textarea "Notes" at bounding box center [585, 403] width 410 height 62
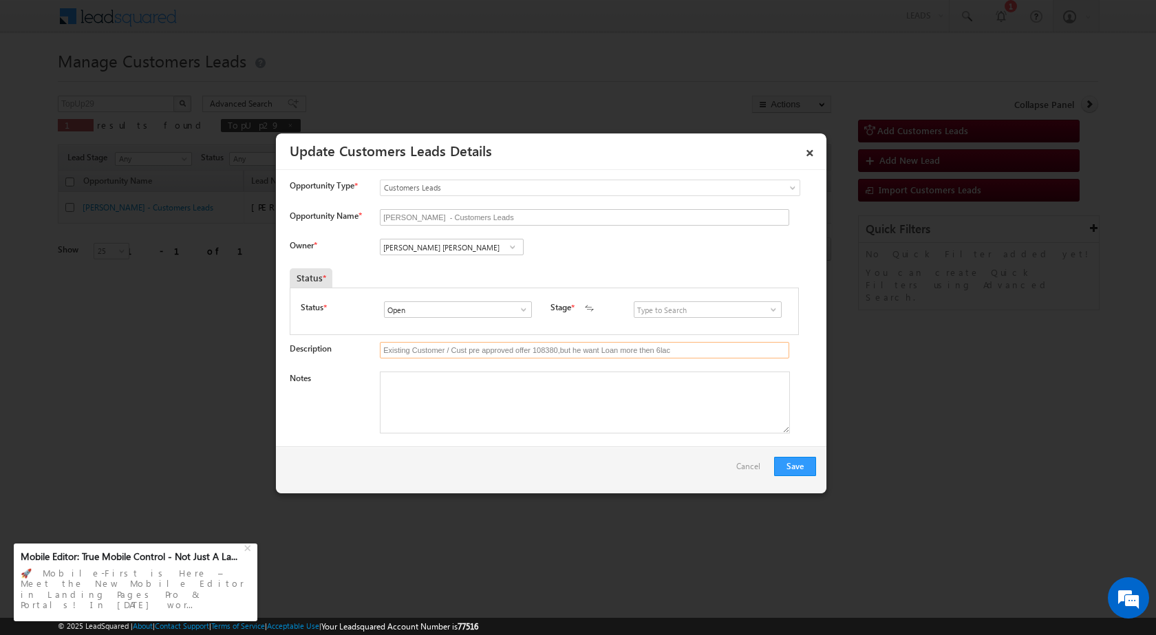
click at [669, 349] on input "Existing Customer / Cust pre approved offer 108380,but he want Loan more then 6…" at bounding box center [584, 350] width 409 height 17
click at [804, 154] on link "×" at bounding box center [809, 150] width 23 height 24
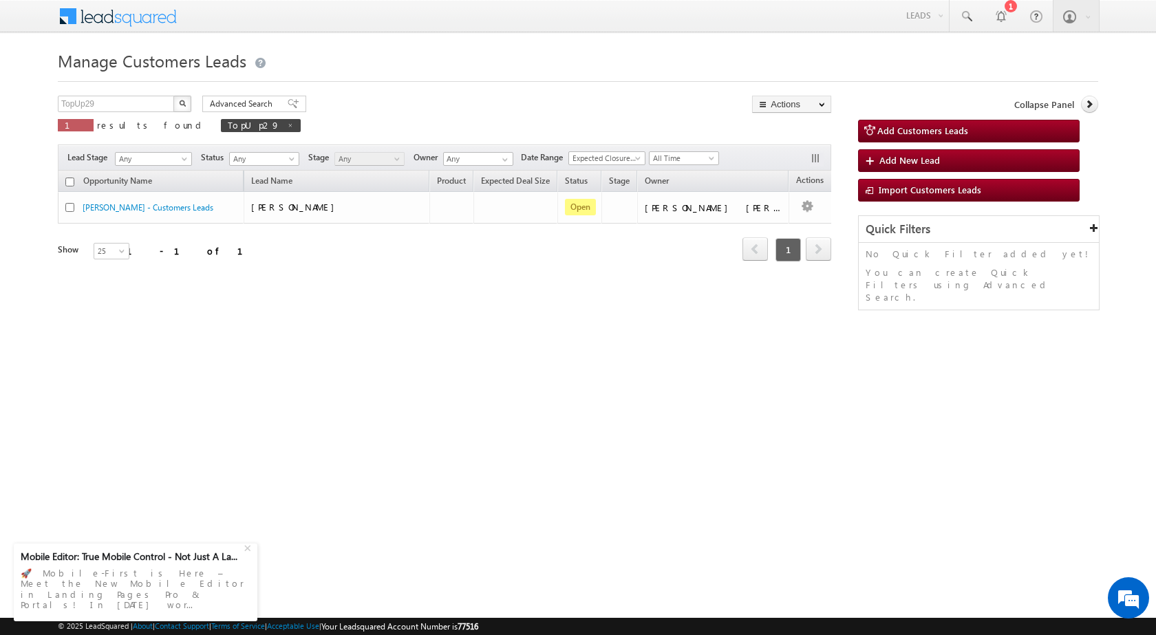
drag, startPoint x: 549, startPoint y: 458, endPoint x: 566, endPoint y: 129, distance: 330.0
click at [546, 424] on html "Menu Surbhi Dhadve sitar a5@ks erve." at bounding box center [578, 212] width 1156 height 424
drag, startPoint x: 668, startPoint y: 447, endPoint x: 632, endPoint y: 413, distance: 49.6
click at [667, 424] on html "Menu Surbhi Dhadve sitar a5@ks erve." at bounding box center [578, 212] width 1156 height 424
click at [426, 405] on html "Menu Surbhi Dhadve sitar a5@ks erve." at bounding box center [578, 212] width 1156 height 424
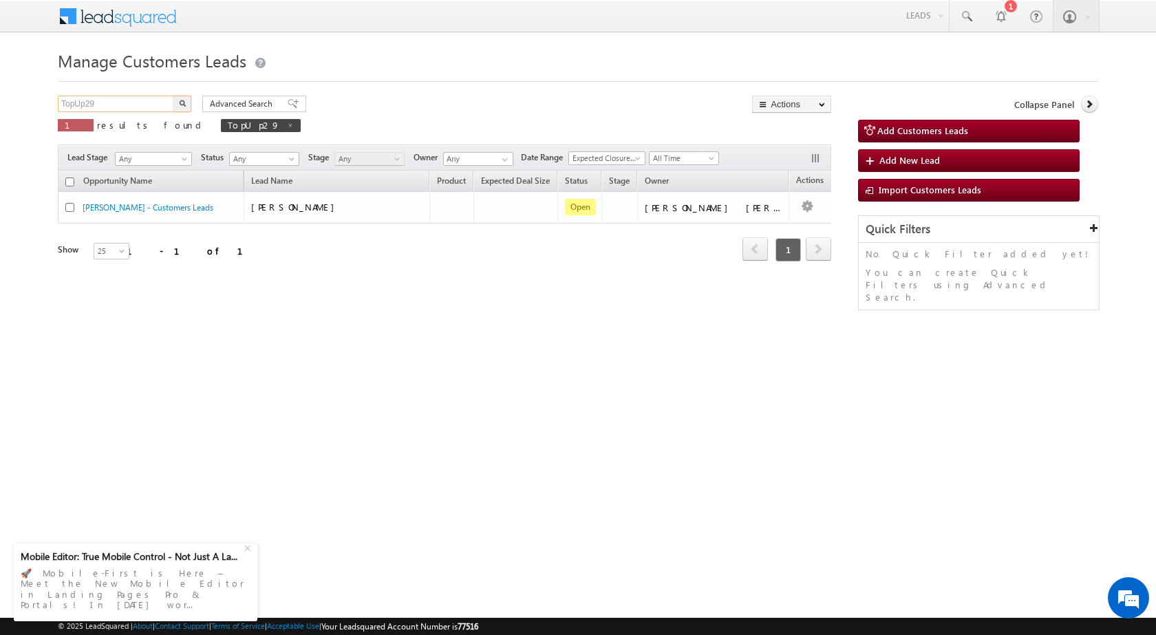
click at [115, 109] on input "TopUp29" at bounding box center [117, 104] width 118 height 17
paste input "Existing Customer / Cust pre approved offer 108380"
type input "Existing Customer / Cust pre approved offer 108380"
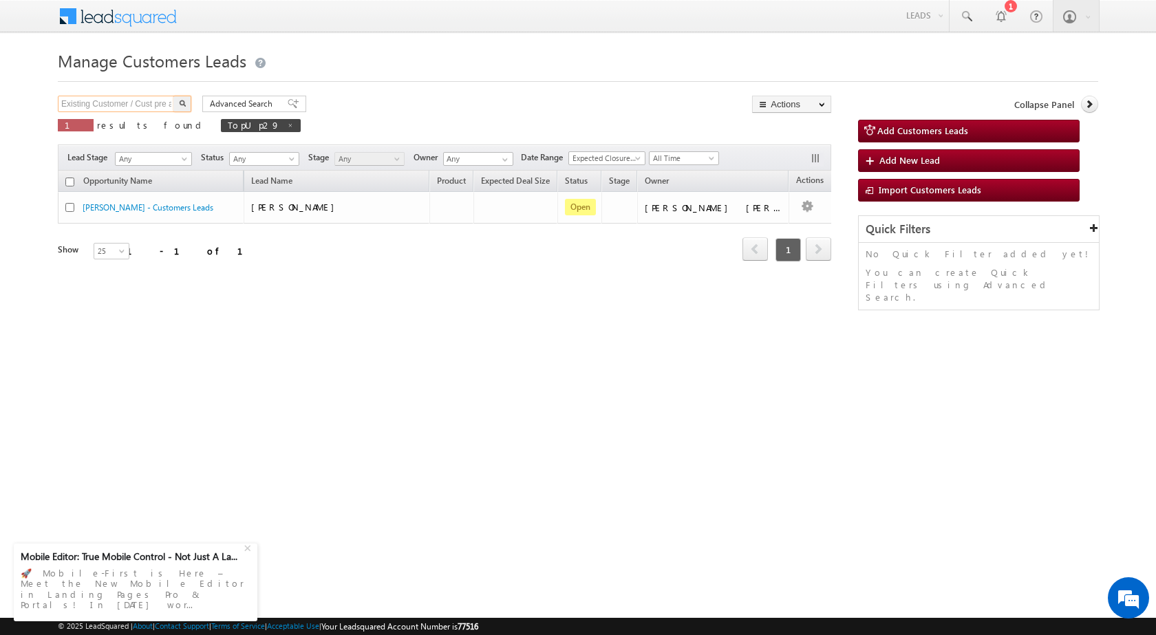
scroll to position [0, 80]
click at [115, 109] on input "Existing Customer / Cust pre approved offer 108380" at bounding box center [117, 104] width 118 height 17
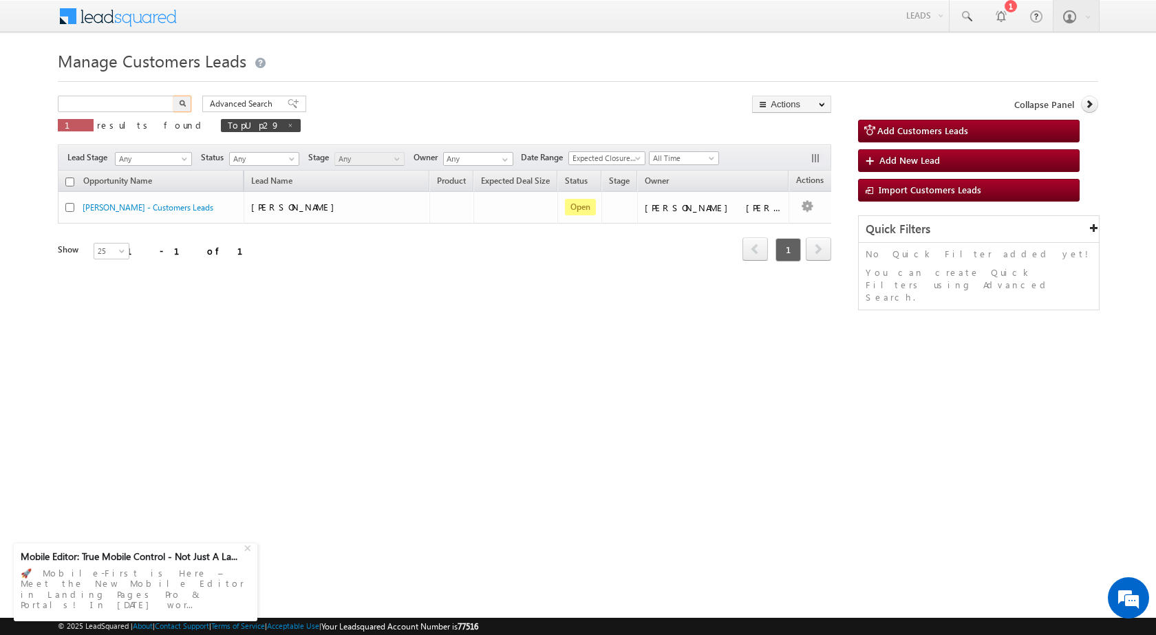
type input "Search Customers Leads"
paste input "TopUp29"
type input "TopUp29"
click at [191, 100] on button "button" at bounding box center [182, 104] width 18 height 17
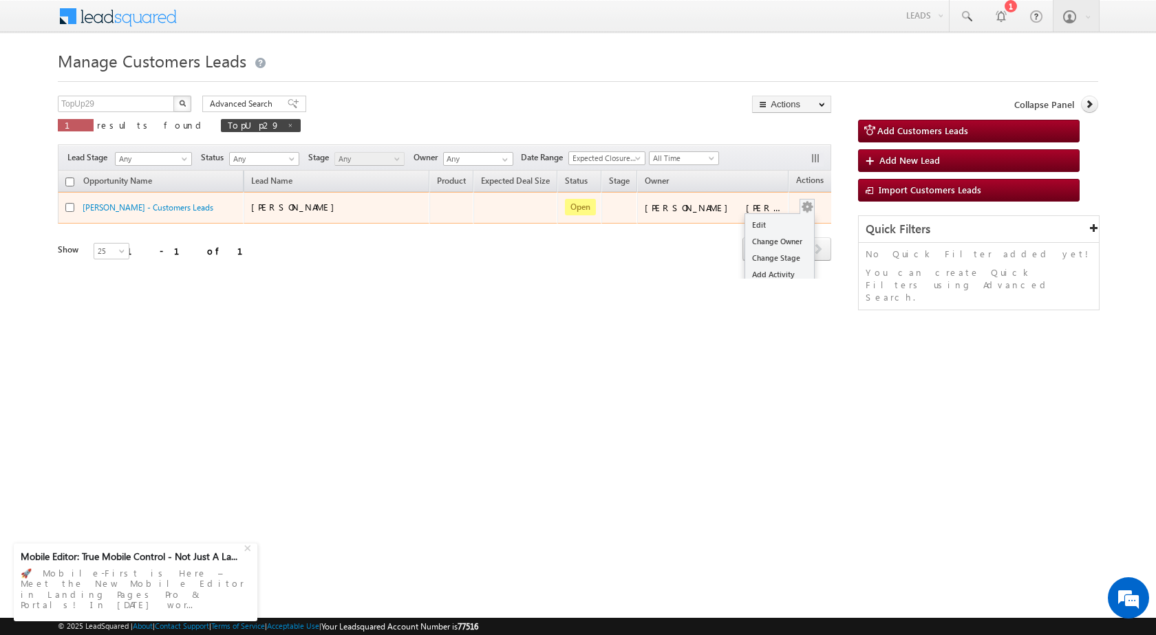
click at [800, 209] on button "button" at bounding box center [807, 207] width 14 height 14
click at [783, 223] on link "Edit" at bounding box center [779, 225] width 69 height 17
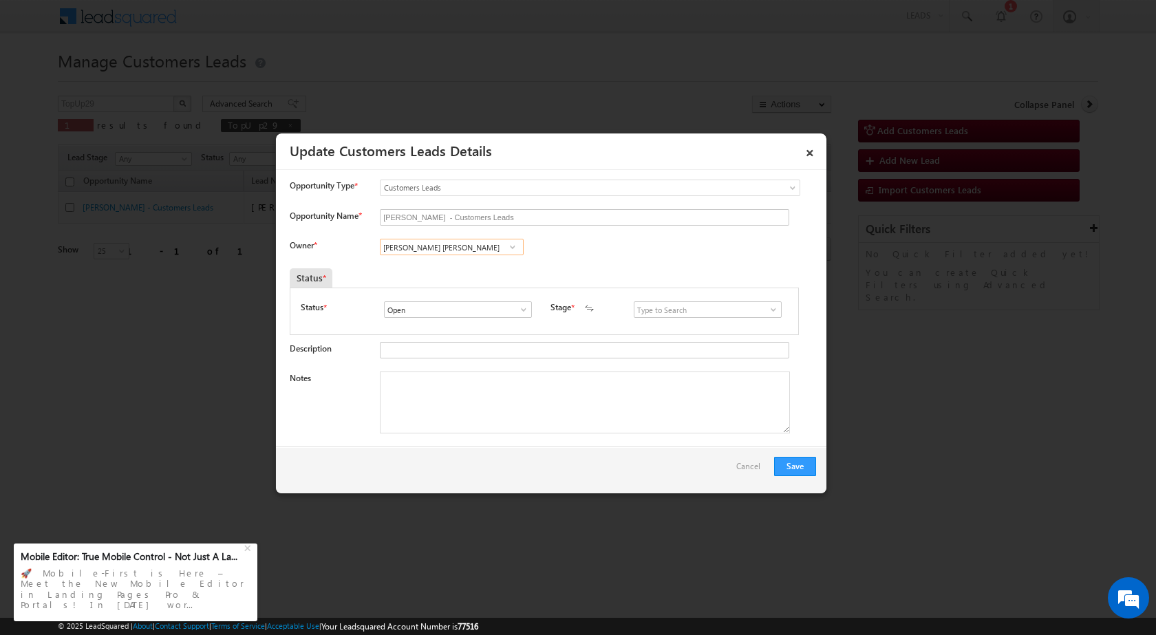
click at [418, 246] on input "[PERSON_NAME] [PERSON_NAME]" at bounding box center [452, 247] width 144 height 17
click at [427, 267] on link "Abhishek Yadav abhishek.yadav1@sgrlimited.in" at bounding box center [452, 268] width 144 height 26
type input "[PERSON_NAME]"
click at [513, 409] on textarea "Notes" at bounding box center [585, 403] width 410 height 62
paste textarea "TopUp29"
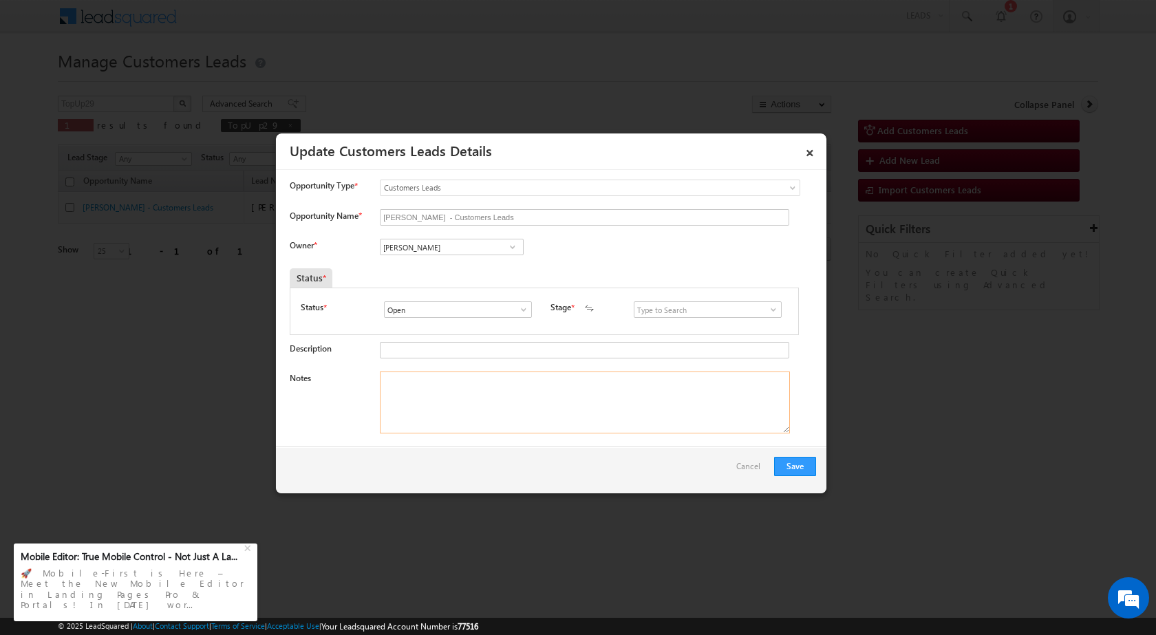
type textarea "TopUp29"
click at [398, 394] on textarea "TopUp29" at bounding box center [585, 403] width 410 height 62
click at [495, 424] on textarea "Notes" at bounding box center [585, 403] width 410 height 62
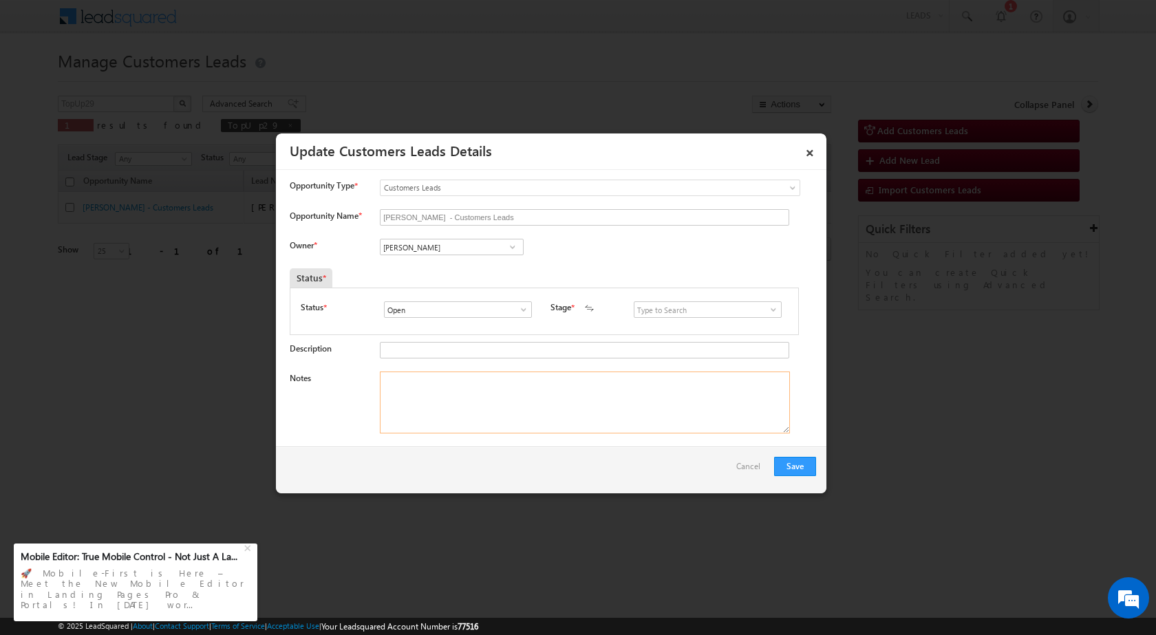
paste textarea "Cust pre approved offer 108380,but he want Loan more then 6lac"
click at [383, 384] on textarea "Cust pre approved offer 108380,but he want Loan more then 6lac" at bounding box center [585, 403] width 410 height 62
type textarea "Existing Customer in Sitara / Cust pre approved offer 108380,but he want Loan m…"
click at [783, 468] on button "Save" at bounding box center [795, 466] width 42 height 19
click at [711, 319] on span "Required Field" at bounding box center [711, 325] width 154 height 14
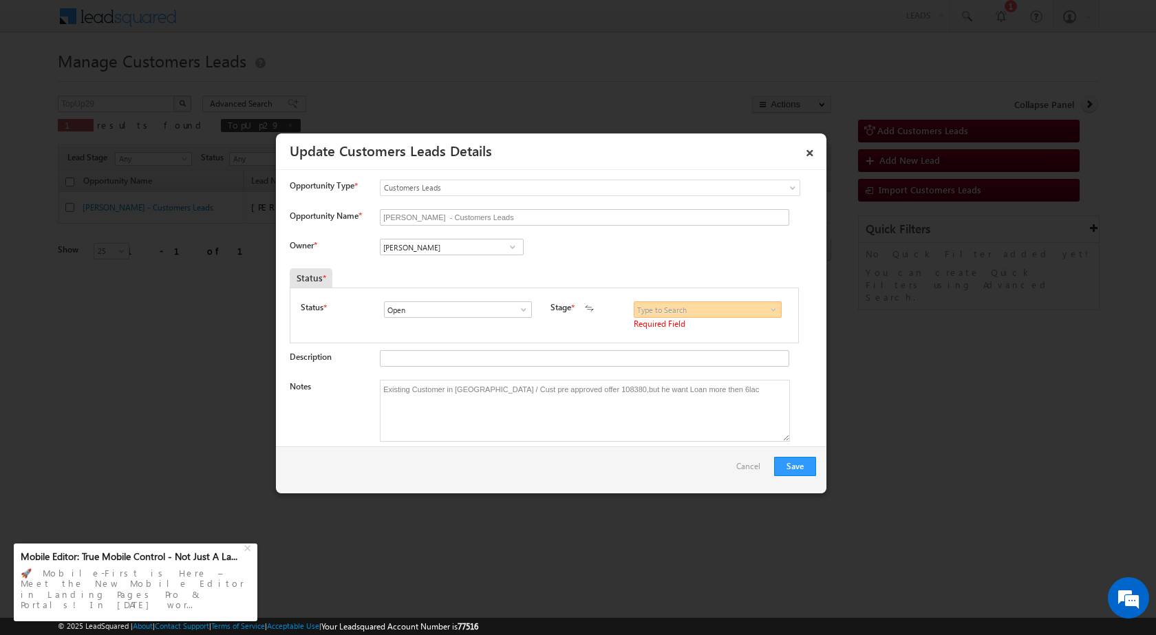
click at [711, 312] on input at bounding box center [708, 309] width 148 height 17
click at [766, 312] on span at bounding box center [773, 309] width 14 height 11
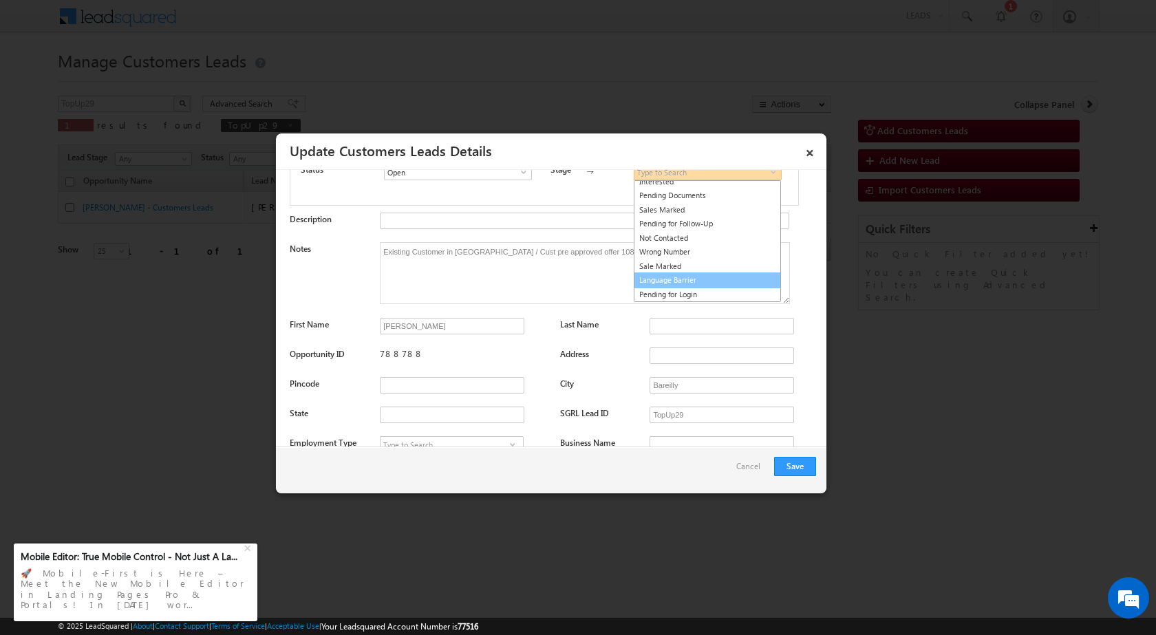
scroll to position [21, 0]
click at [696, 266] on link "Sale Marked" at bounding box center [707, 267] width 147 height 16
type input "Sale Marked"
click at [860, 387] on div at bounding box center [578, 317] width 1156 height 635
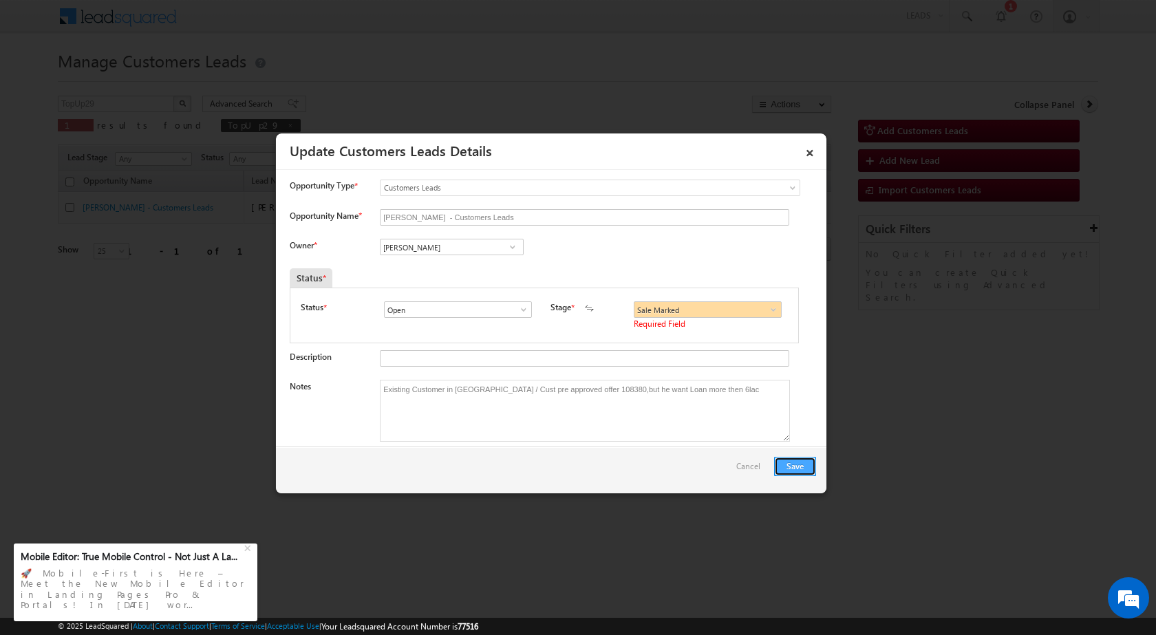
click at [786, 464] on button "Save" at bounding box center [795, 466] width 42 height 19
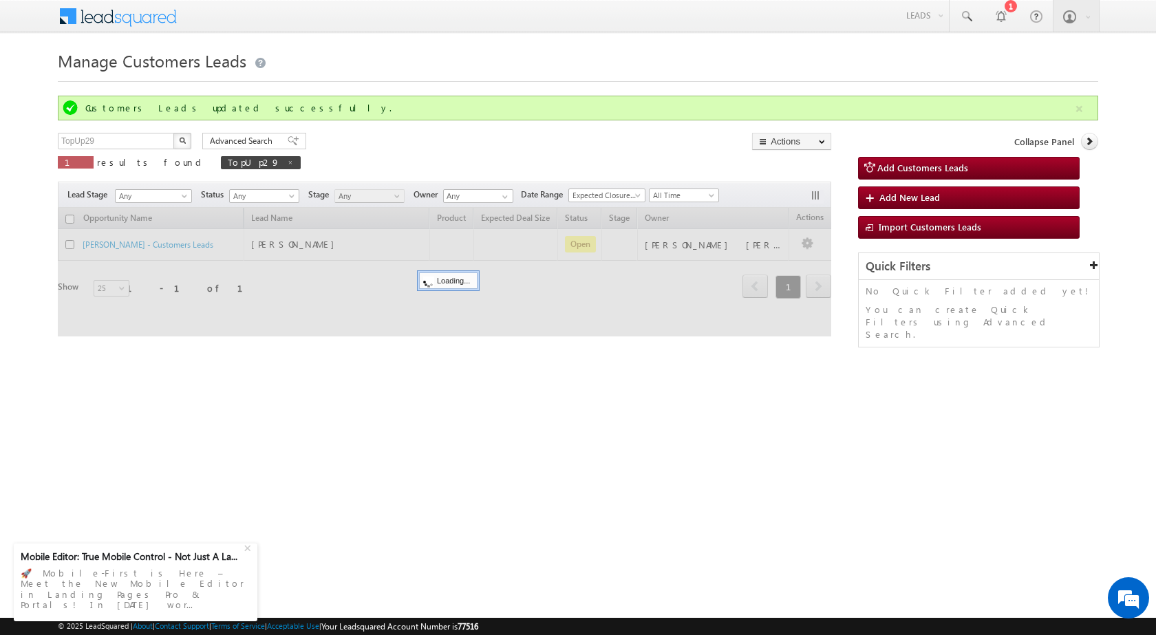
click at [539, 424] on html "Menu Surbhi Dhadve sitar a5@ks erve." at bounding box center [578, 212] width 1156 height 424
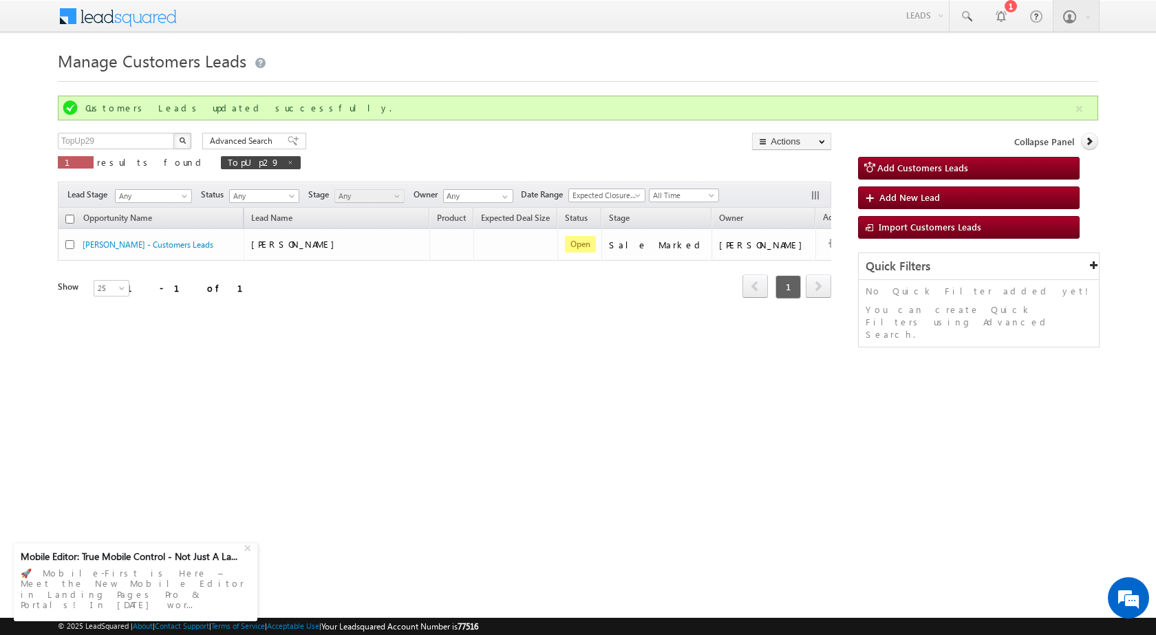
click at [628, 365] on div "Manage Customers Leads Customers Leads updated successfully. TopUp29 X 1 result…" at bounding box center [578, 218] width 1040 height 344
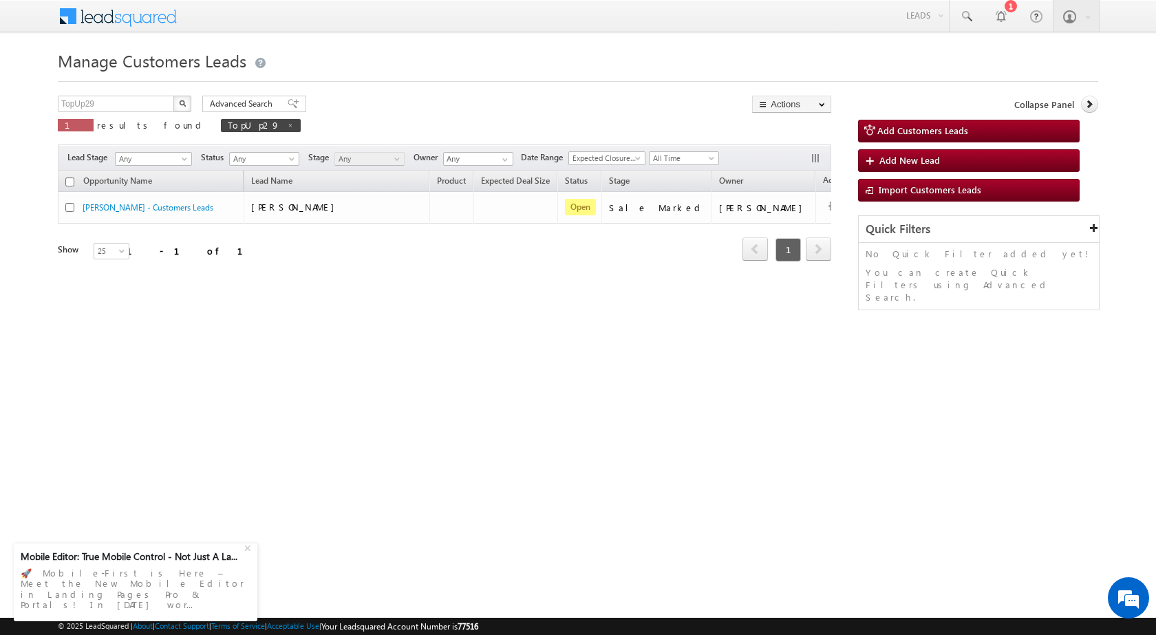
click at [641, 280] on div "Opportunity Name Lead Name Product Expected Deal Size Status Stage Owner Action…" at bounding box center [444, 235] width 773 height 129
click at [633, 330] on div "Manage Customers Leads Customers Leads updated successfully. TopUp29 X 1 result…" at bounding box center [578, 218] width 1040 height 344
click at [461, 319] on div "Manage Customers Leads Customers Leads updated successfully. TopUp29 X 1 result…" at bounding box center [578, 218] width 1040 height 344
click at [594, 325] on div "Manage Customers Leads Customers Leads updated successfully. TopUp29 X 1 result…" at bounding box center [578, 218] width 1040 height 344
click at [618, 303] on div "Manage Customers Leads Customers Leads updated successfully. TopUp29 X 1 result…" at bounding box center [578, 218] width 1040 height 344
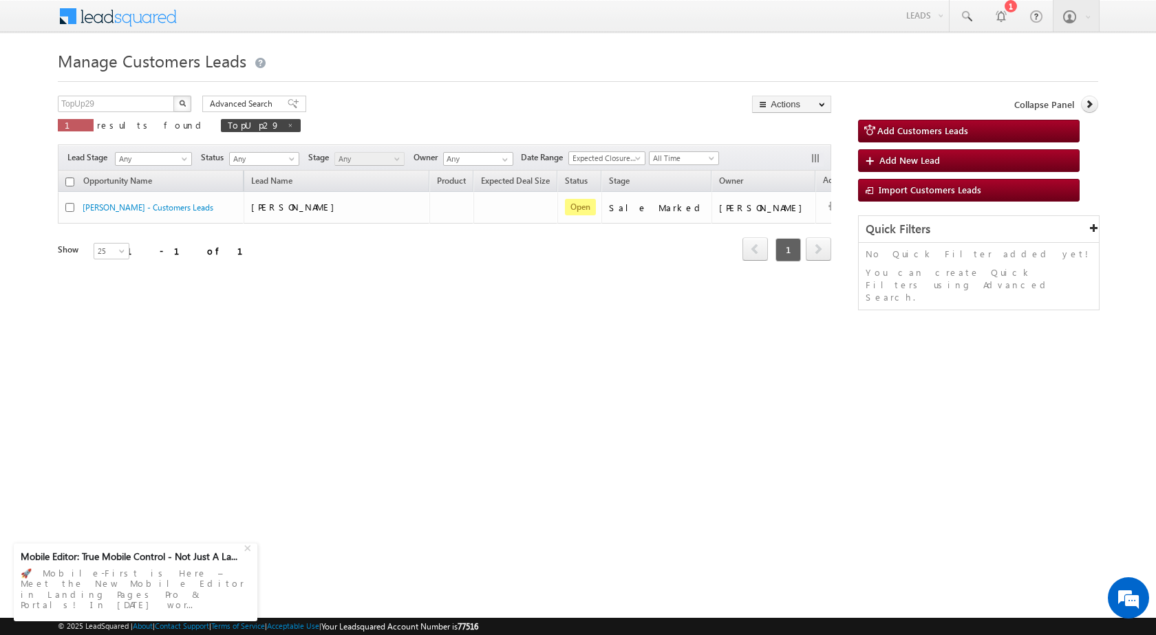
click at [672, 320] on div "Manage Customers Leads Customers Leads updated successfully. TopUp29 X 1 result…" at bounding box center [578, 218] width 1040 height 344
click at [721, 401] on html "Menu Surbhi Dhadve sitar a5@ks erve." at bounding box center [578, 212] width 1156 height 424
click at [751, 416] on html "Menu Surbhi Dhadve sitar a5@ks erve." at bounding box center [578, 212] width 1156 height 424
click at [502, 424] on html "Menu Surbhi Dhadve sitar a5@ks erve." at bounding box center [578, 212] width 1156 height 424
click at [248, 310] on div "Manage Customers Leads Customers Leads updated successfully. TopUp29 X 1 result…" at bounding box center [578, 218] width 1040 height 344
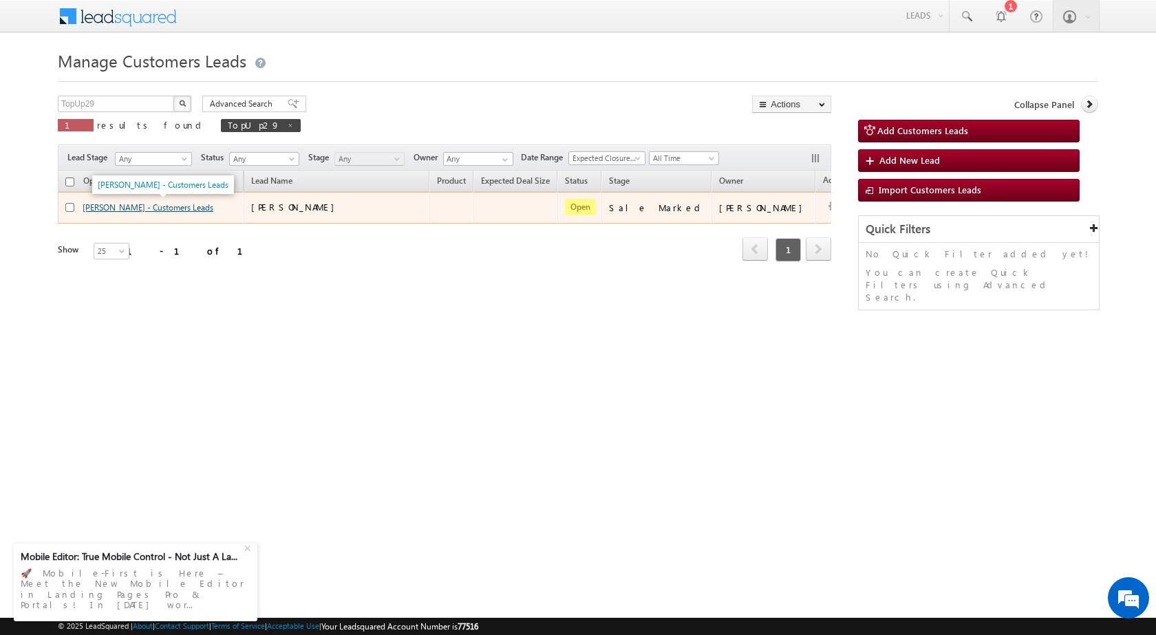
click at [171, 206] on link "Rajeshwari - Customers Leads" at bounding box center [148, 207] width 131 height 10
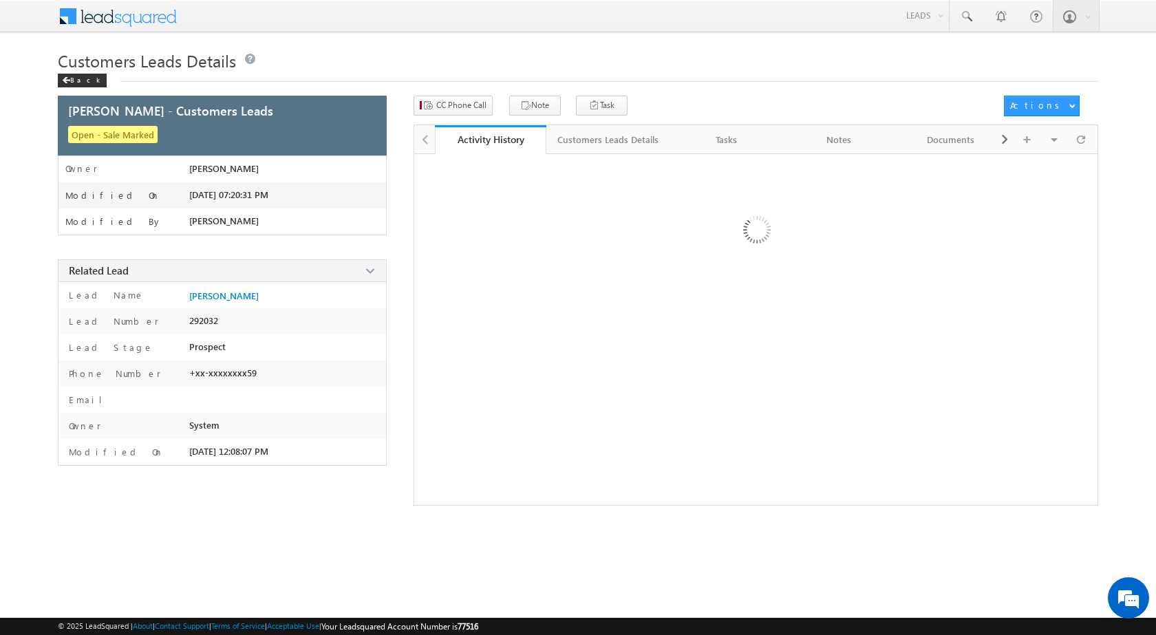
click at [550, 384] on div at bounding box center [755, 329] width 685 height 352
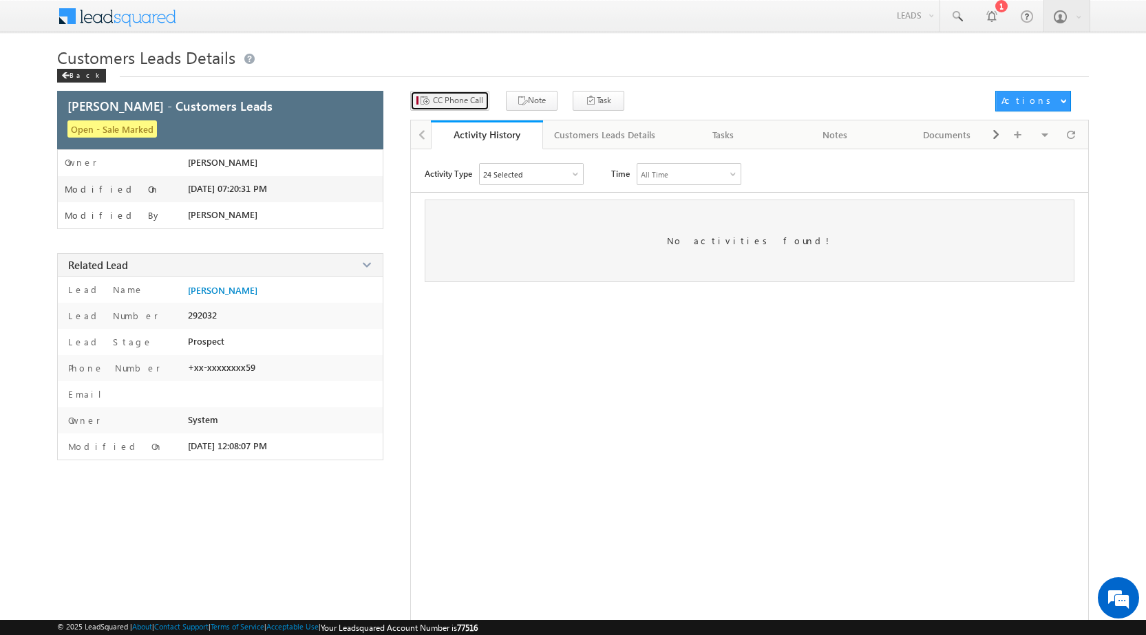
click at [473, 105] on span "CC Phone Call" at bounding box center [458, 100] width 50 height 12
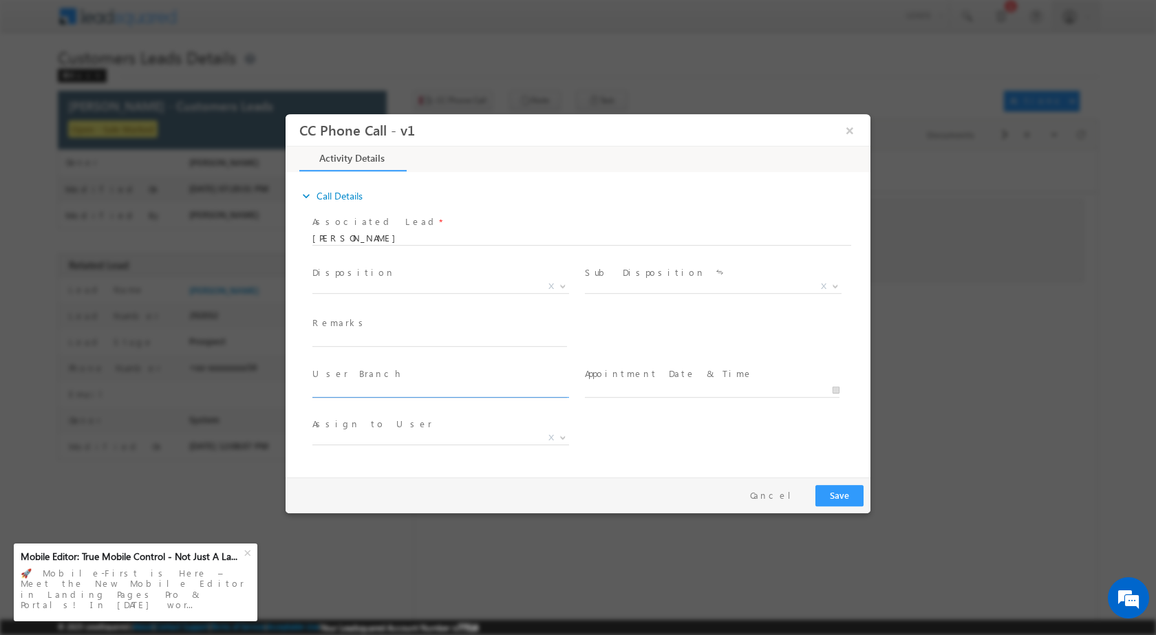
click at [402, 385] on input "text" at bounding box center [439, 390] width 255 height 14
select select "[EMAIL_ADDRESS][DOMAIN_NAME]"
click at [369, 329] on span "Remarks *" at bounding box center [439, 323] width 254 height 15
click at [360, 340] on input "text" at bounding box center [439, 339] width 255 height 14
paste input "Cust pre approved offer 108380,but he want Loan more then 6lac"
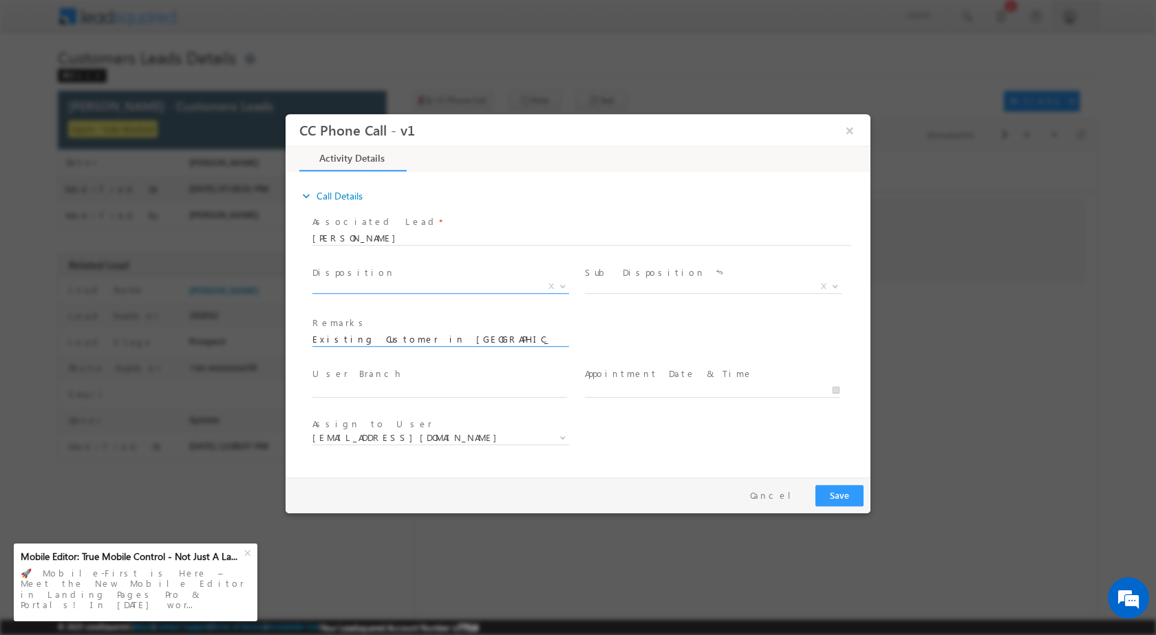
type input "Existing Customer in [GEOGRAPHIC_DATA] / Cust pre approved offer 108380,but he …"
click at [544, 286] on span "X" at bounding box center [440, 286] width 257 height 14
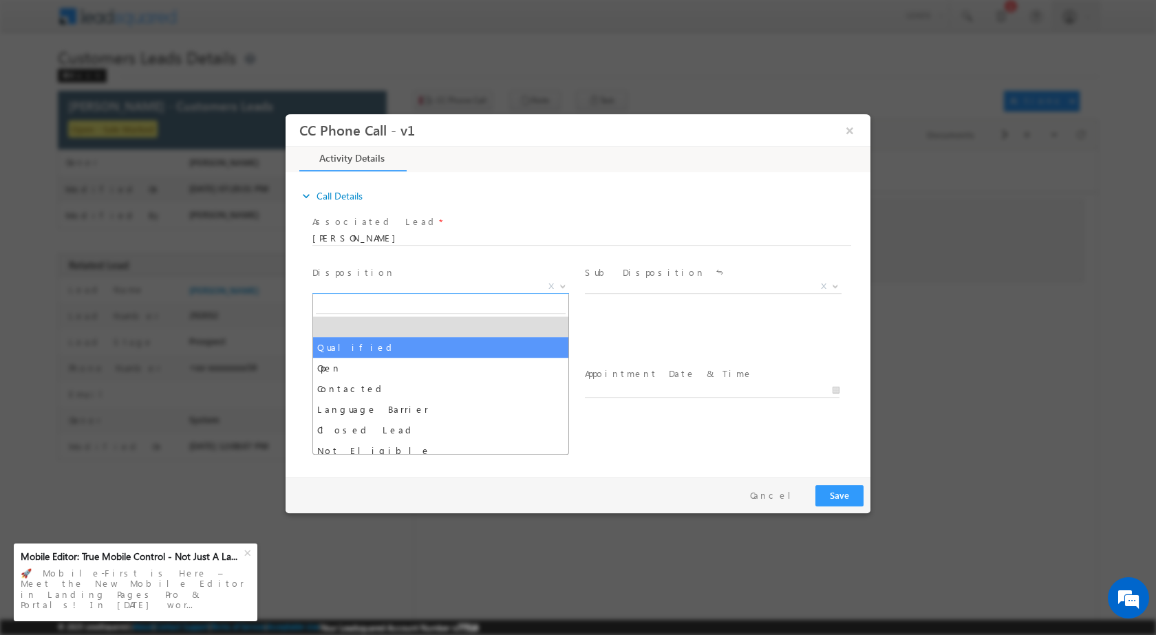
drag, startPoint x: 421, startPoint y: 349, endPoint x: 478, endPoint y: 343, distance: 57.4
select select "Qualified"
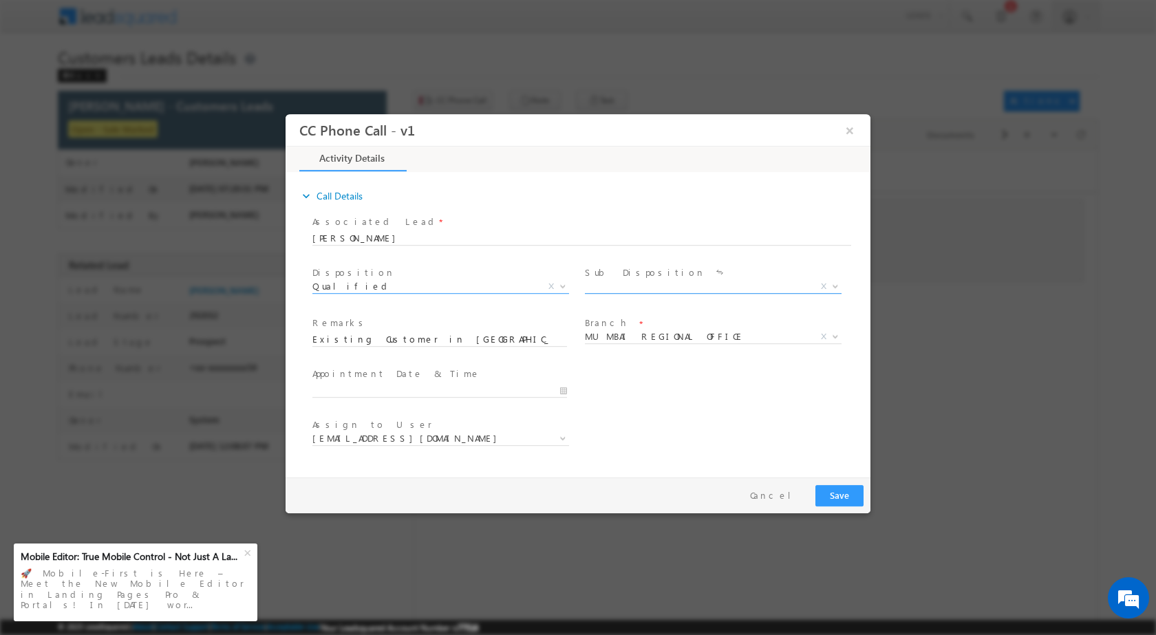
click at [615, 283] on span "X" at bounding box center [713, 286] width 257 height 14
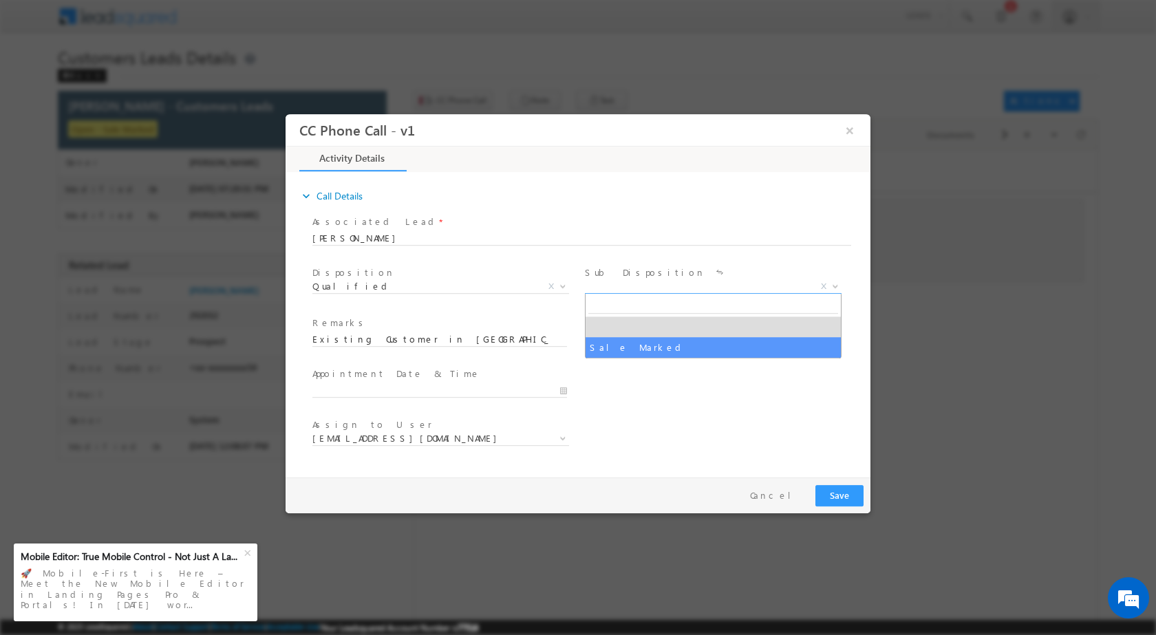
select select "Sale Marked"
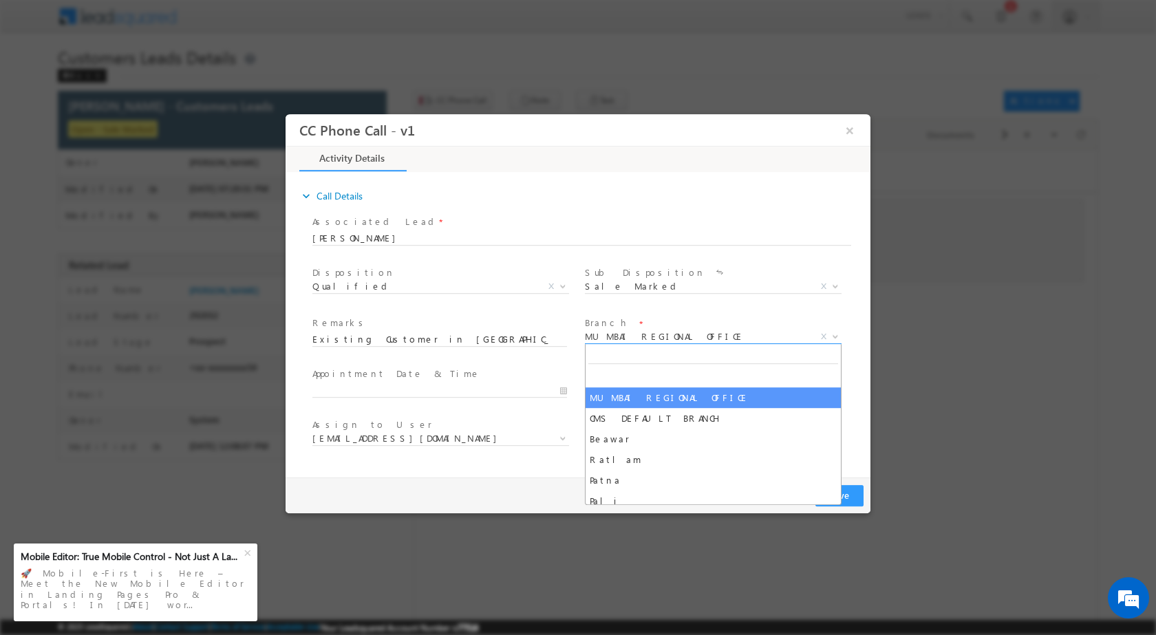
click at [664, 333] on span "MUMBAI REGIONAL OFFICE" at bounding box center [697, 336] width 224 height 12
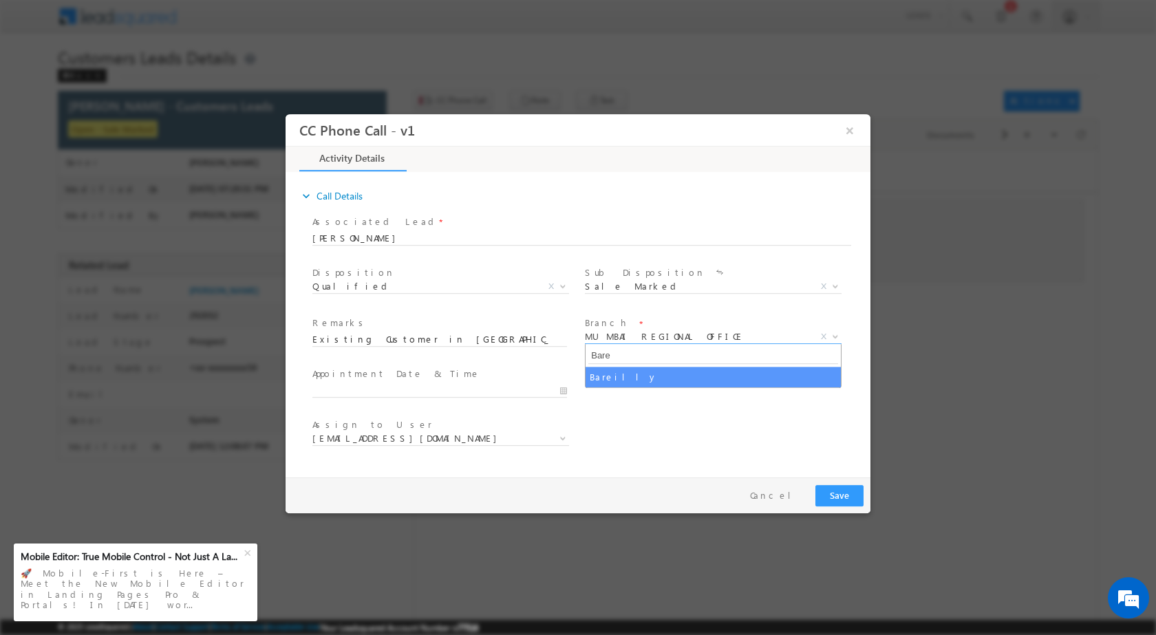
type input "Bare"
select select "Bareilly"
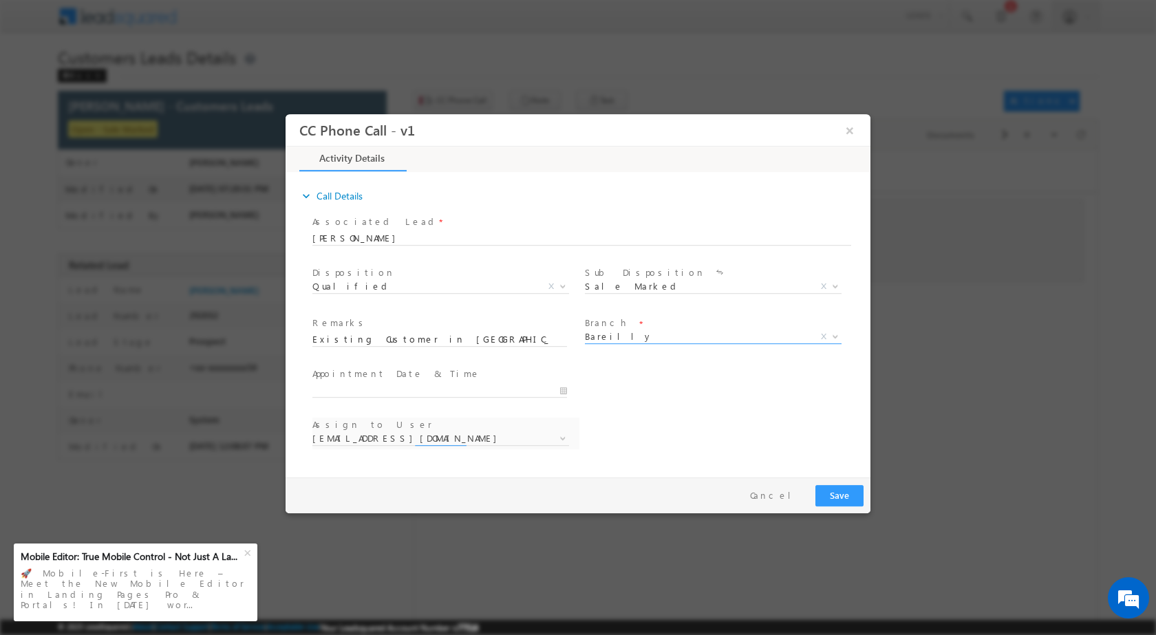
select select "[EMAIL_ADDRESS][DOMAIN_NAME]"
drag, startPoint x: 834, startPoint y: 495, endPoint x: 1192, endPoint y: 625, distance: 381.3
click at [834, 495] on button "Save" at bounding box center [839, 494] width 48 height 21
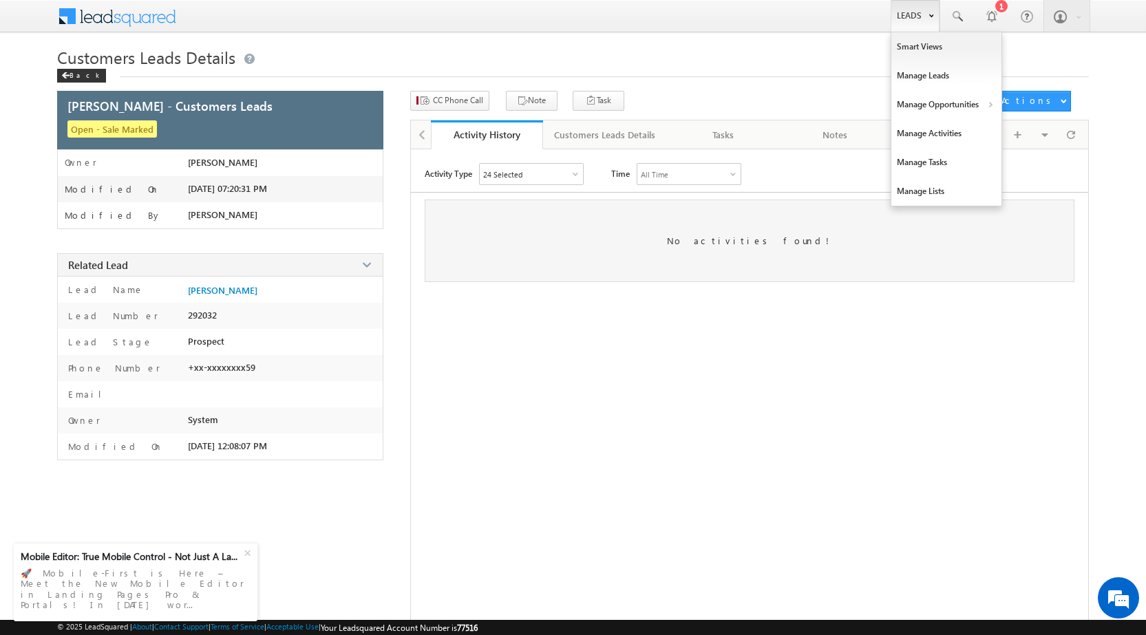
click at [923, 19] on link "Leads" at bounding box center [914, 16] width 49 height 32
click at [1026, 138] on link "Customers Leads" at bounding box center [1065, 134] width 126 height 29
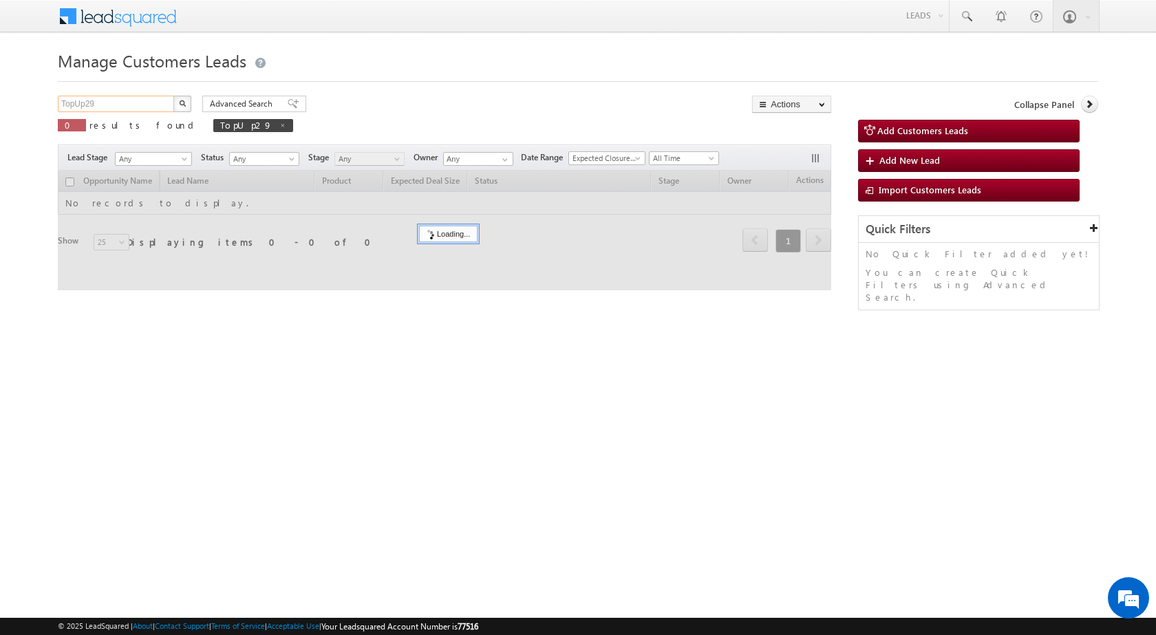
click at [122, 111] on input "TopUp29" at bounding box center [117, 104] width 118 height 17
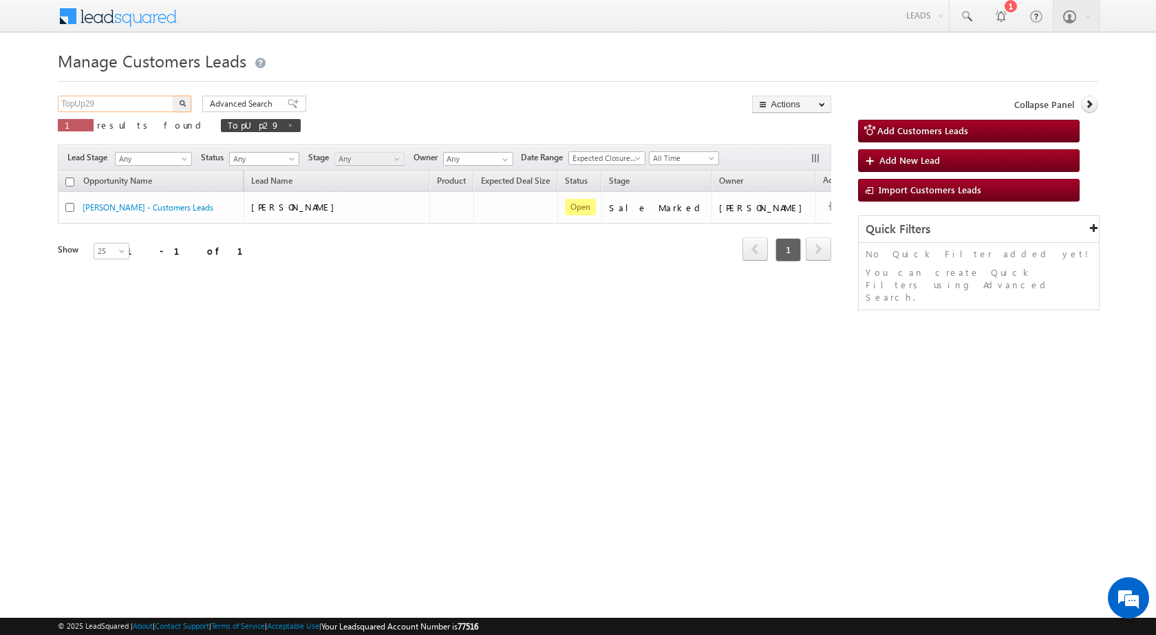
paste input "37"
type input "TopUp37"
click at [182, 105] on img "button" at bounding box center [182, 103] width 7 height 7
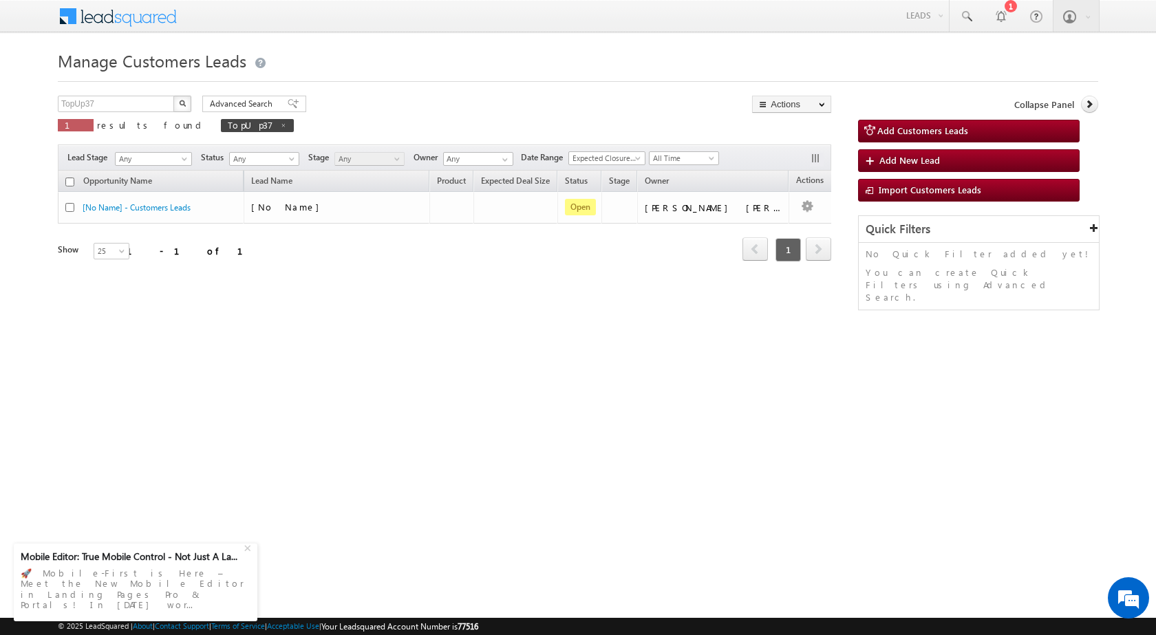
click at [544, 367] on div "Manage Customers Leads TopUp37 X 1 results found TopUp37 Advanced Search Advanc…" at bounding box center [578, 218] width 1040 height 344
click at [268, 418] on html "Menu Surbhi Dhadve sitar a5@ks erve." at bounding box center [578, 212] width 1156 height 424
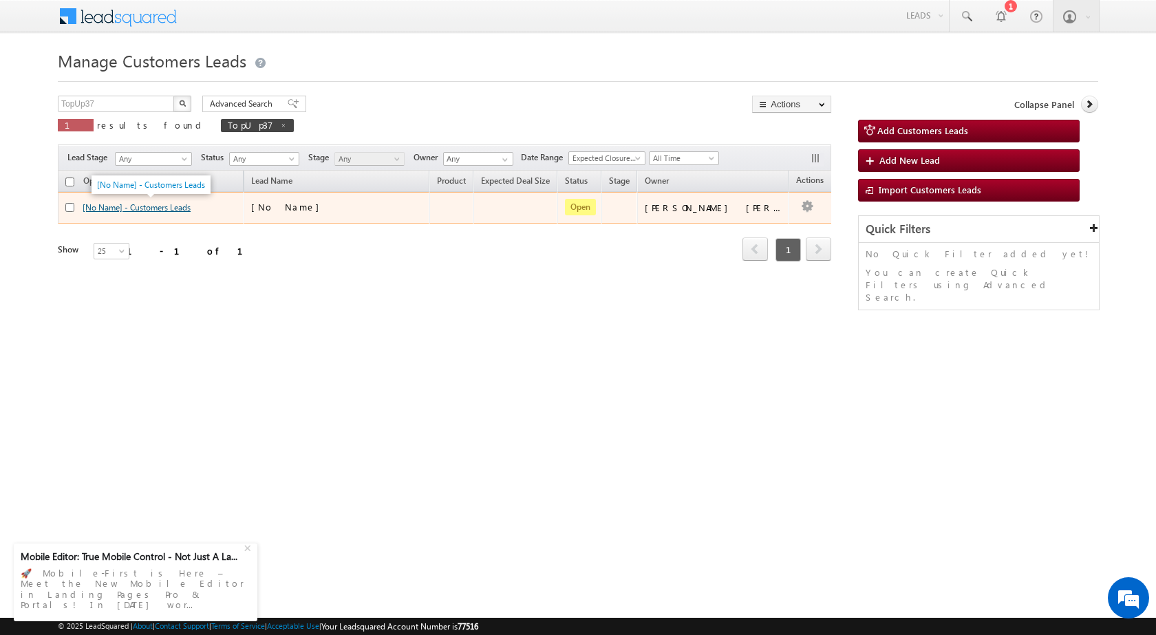
click at [188, 202] on link "[No Name] - Customers Leads" at bounding box center [137, 207] width 108 height 10
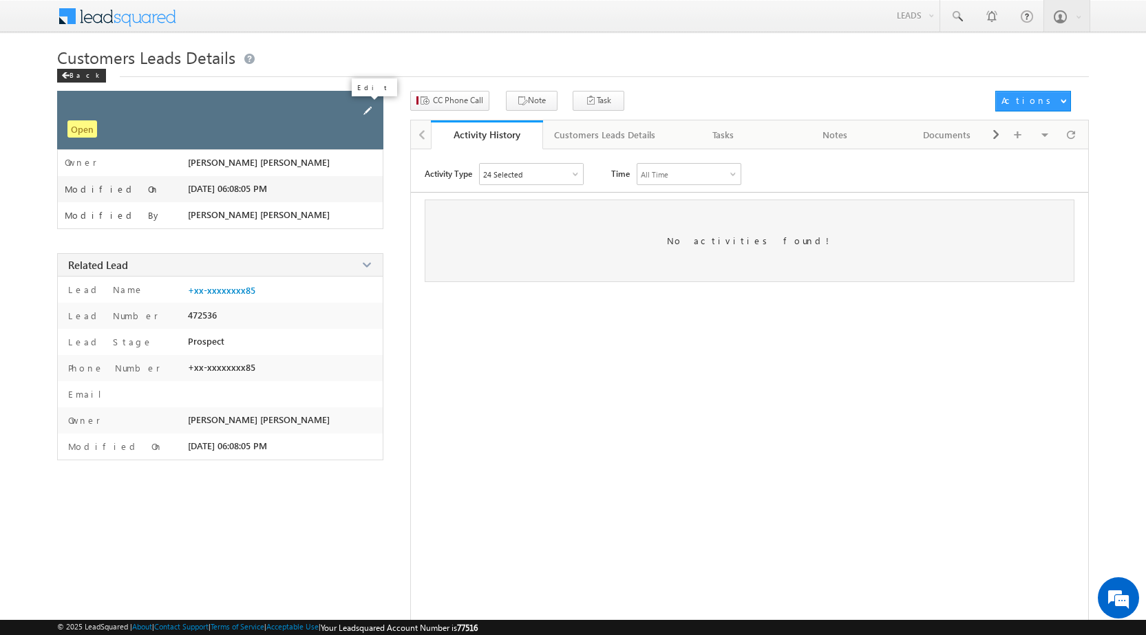
click at [367, 107] on span at bounding box center [367, 110] width 15 height 15
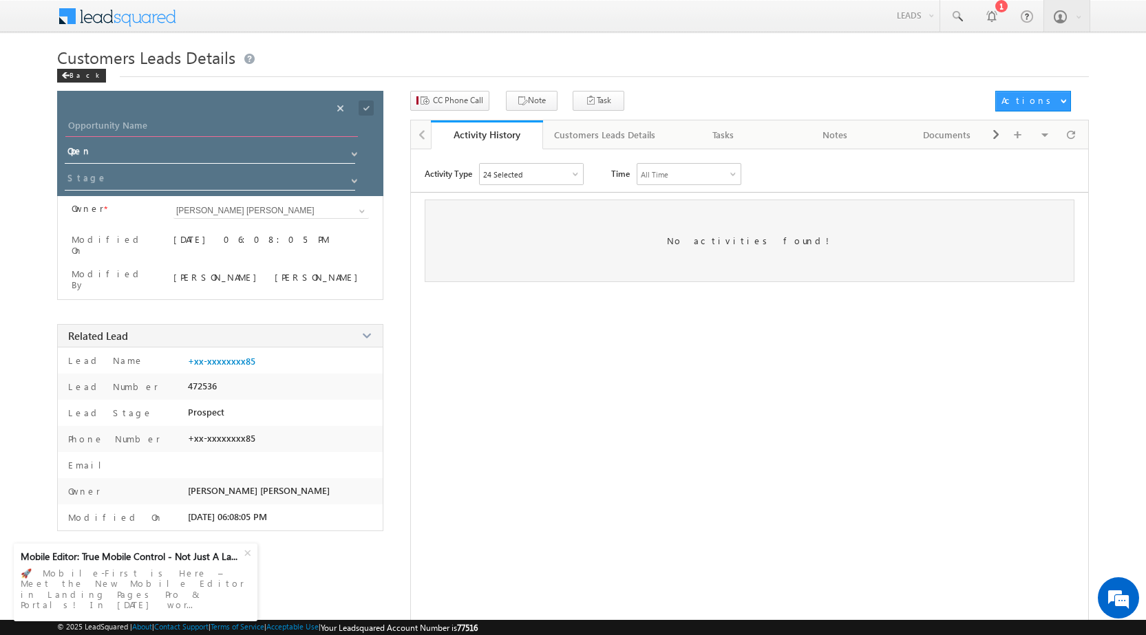
click at [111, 124] on input "Opportunity Name" at bounding box center [211, 127] width 292 height 19
paste input "[PERSON_NAME]"
type input "[PERSON_NAME]"
click at [367, 107] on span at bounding box center [365, 107] width 15 height 15
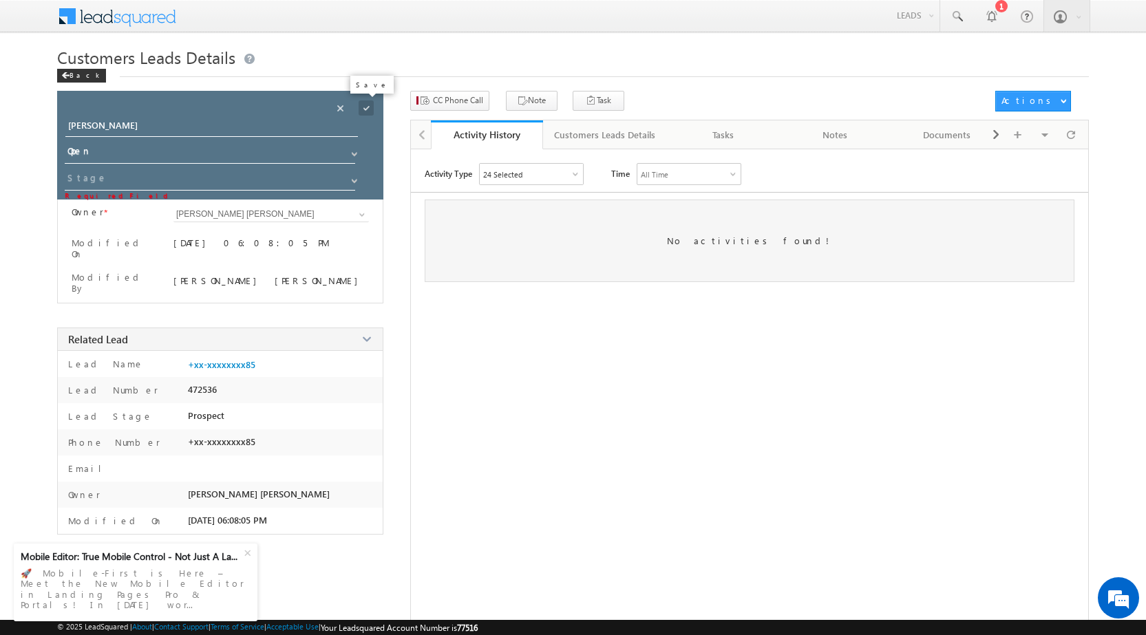
click at [366, 106] on span at bounding box center [365, 107] width 15 height 15
click at [197, 183] on input at bounding box center [211, 180] width 292 height 22
click at [362, 108] on span at bounding box center [365, 107] width 15 height 15
click at [363, 107] on span at bounding box center [365, 107] width 15 height 15
click at [347, 107] on span at bounding box center [339, 107] width 15 height 15
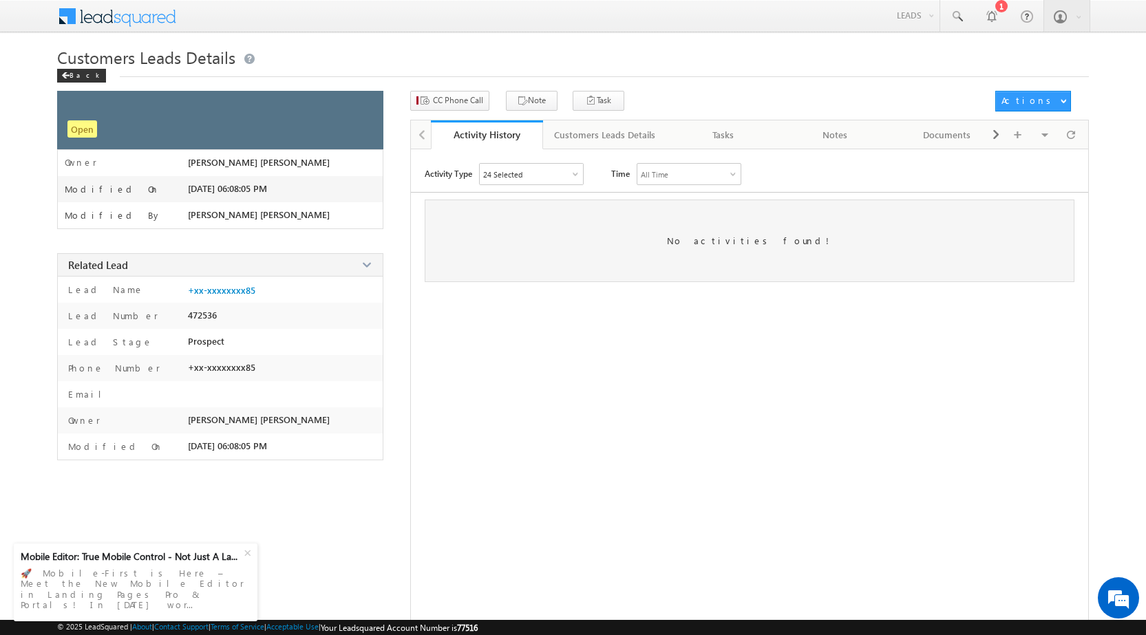
click at [524, 369] on div "Activity Type 24 Selected Select All Other Activities 16 Owner Changed Status C…" at bounding box center [749, 404] width 677 height 482
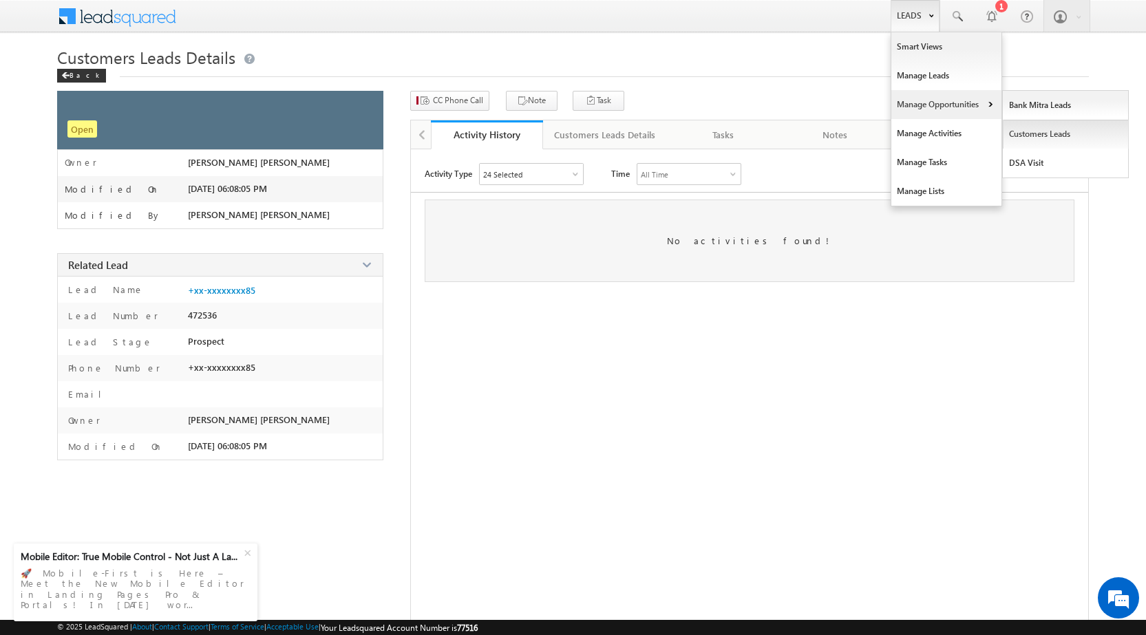
click at [1041, 132] on link "Customers Leads" at bounding box center [1065, 134] width 126 height 29
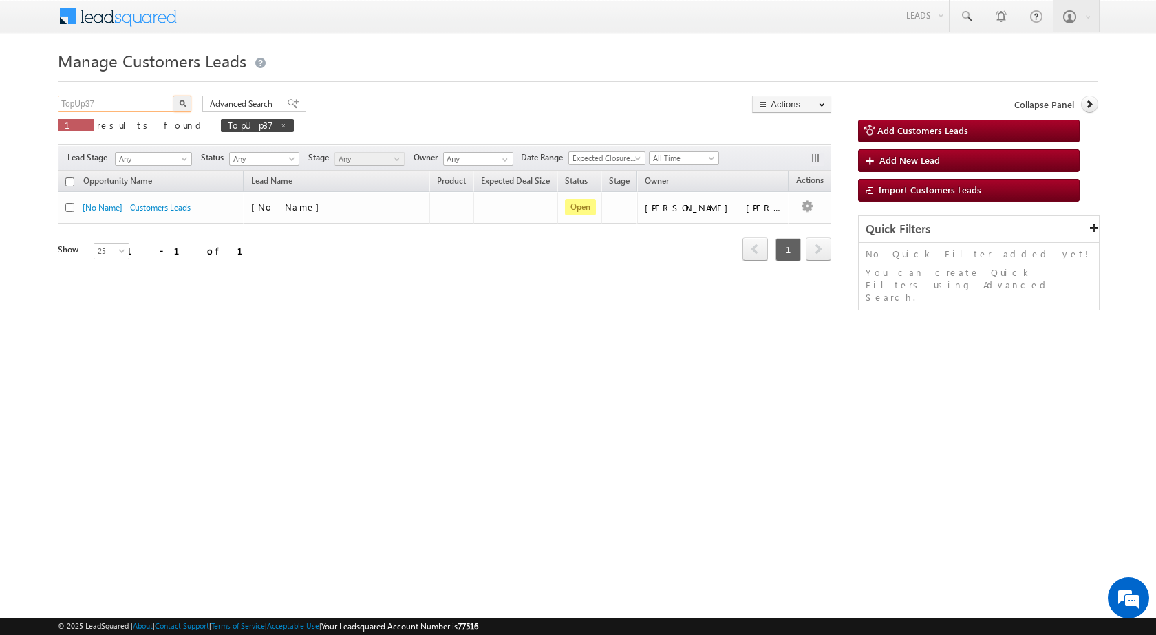
click at [138, 100] on input "TopUp37" at bounding box center [117, 104] width 118 height 17
click at [173, 96] on button "button" at bounding box center [182, 104] width 18 height 17
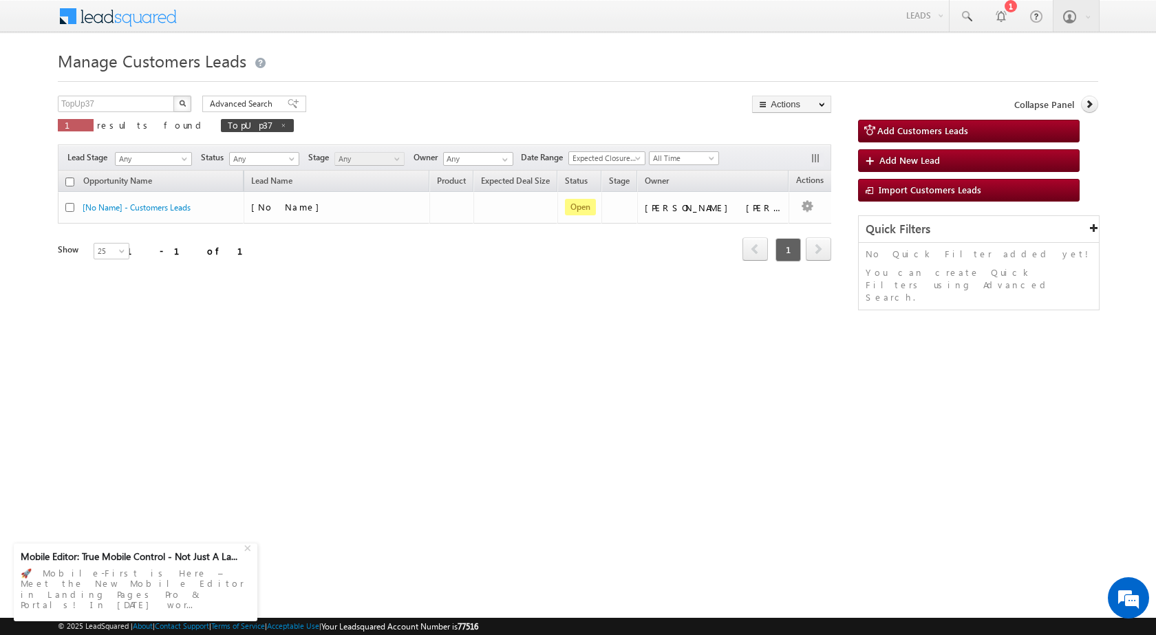
click at [384, 378] on div "Manage Customers Leads TopUp37 X 1 results found TopUp37 Advanced Search Advanc…" at bounding box center [578, 218] width 1040 height 344
click at [390, 409] on html "Menu Surbhi Dhadve sitar a5@ks erve." at bounding box center [578, 212] width 1156 height 424
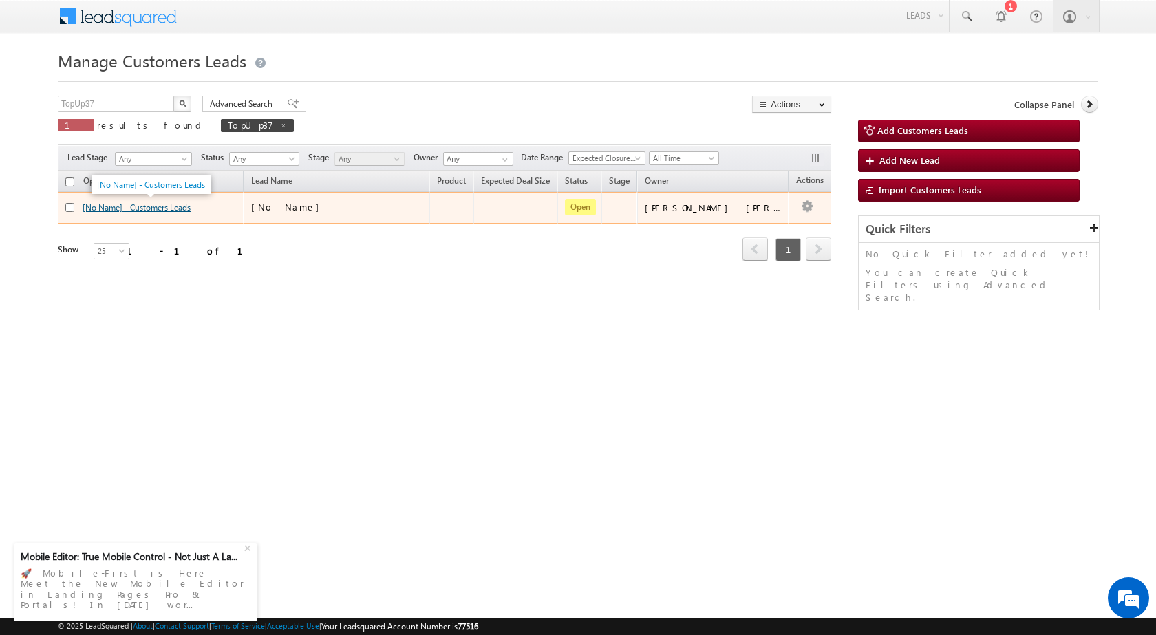
click at [189, 209] on link "[No Name] - Customers Leads" at bounding box center [137, 207] width 108 height 10
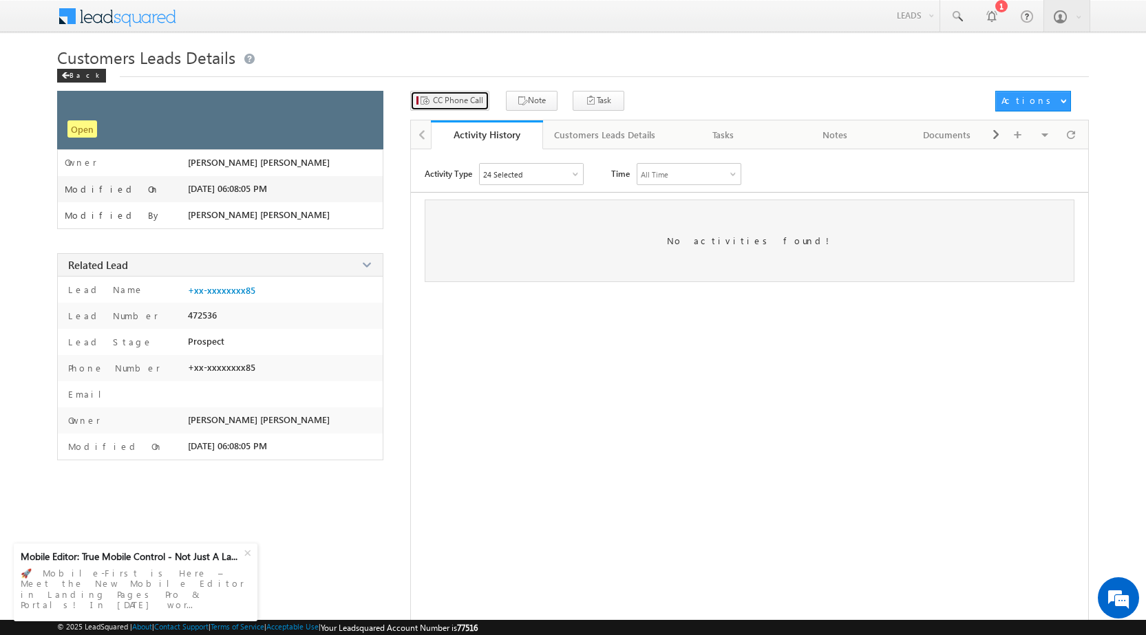
click at [437, 101] on span "CC Phone Call" at bounding box center [458, 100] width 50 height 12
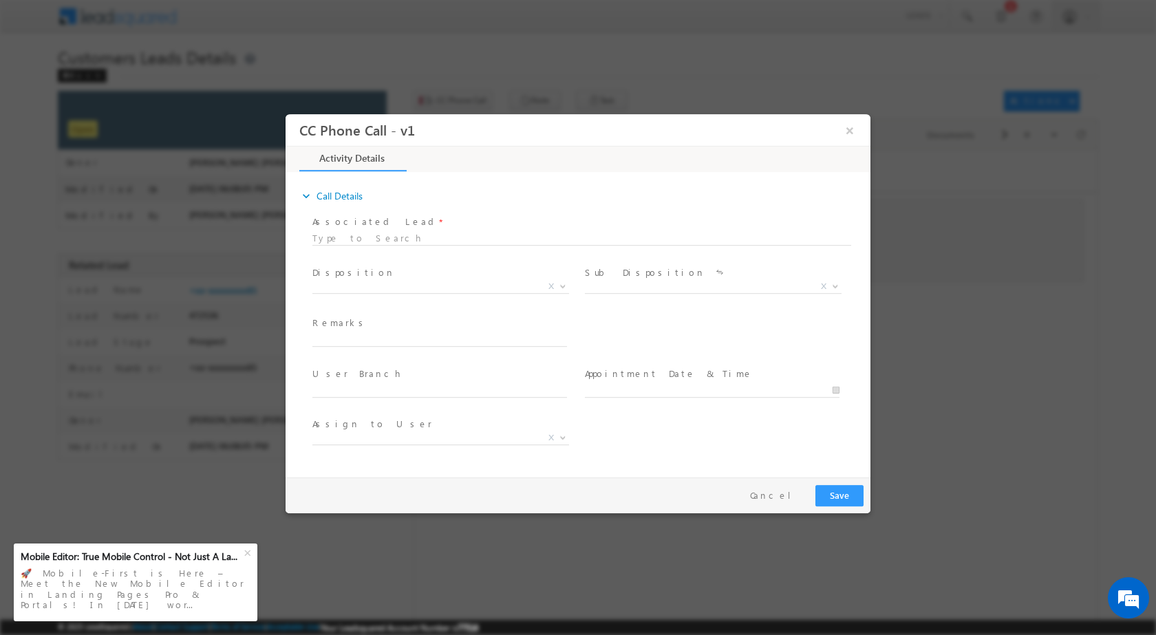
click at [385, 277] on span "Disposition *" at bounding box center [439, 272] width 254 height 15
click at [383, 282] on span "X" at bounding box center [440, 286] width 257 height 14
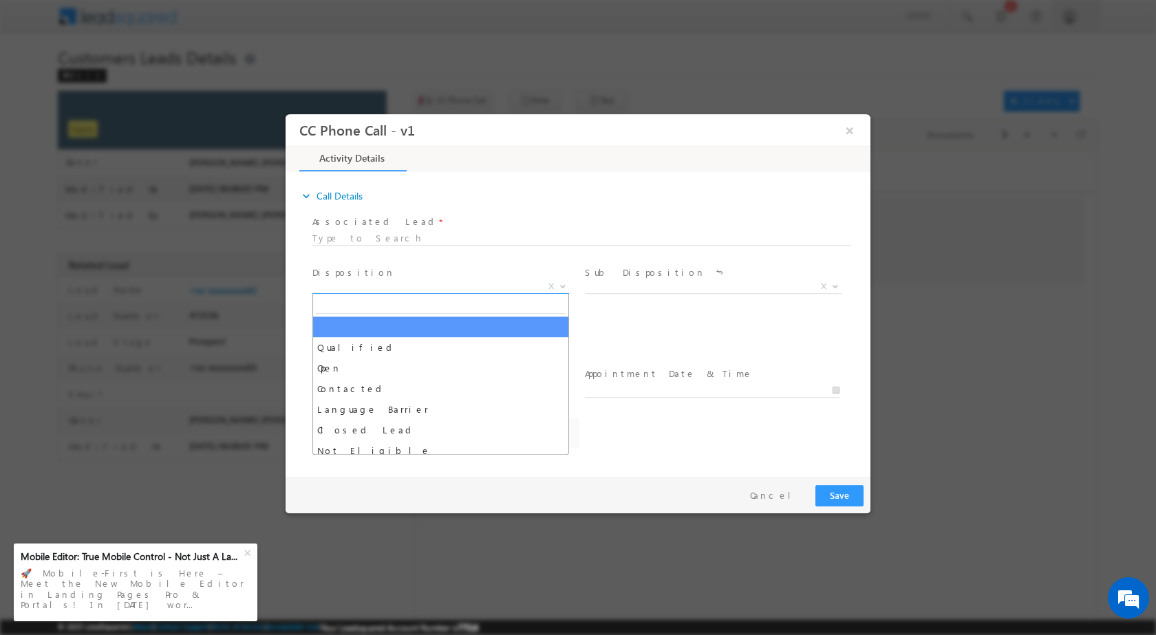
select select "[EMAIL_ADDRESS][DOMAIN_NAME]"
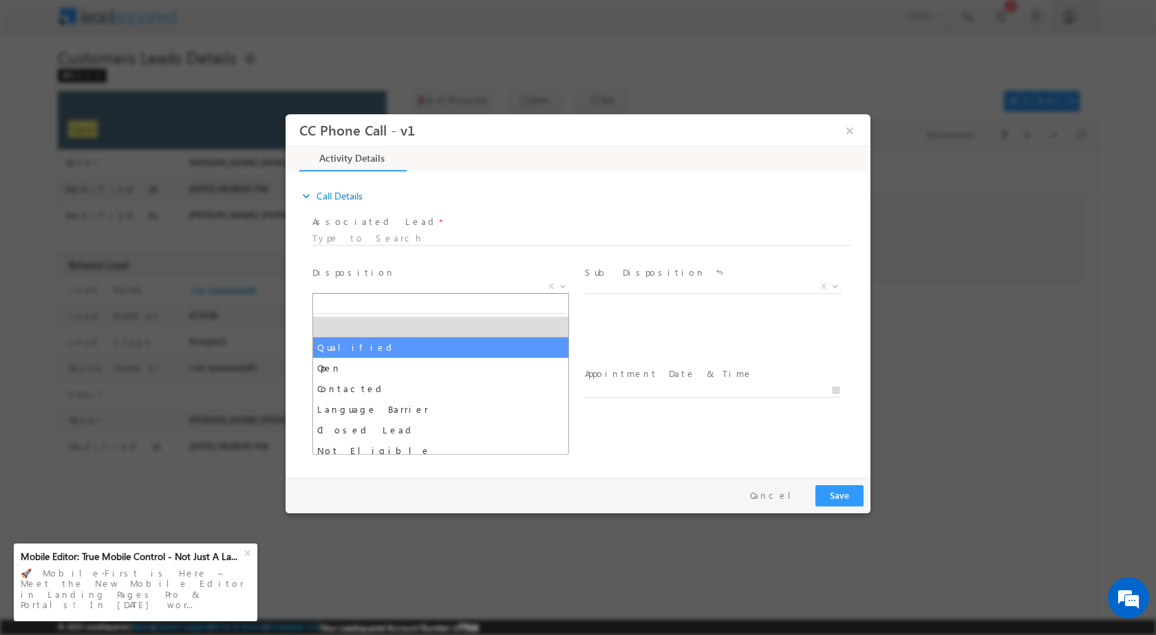
select select "Qualified"
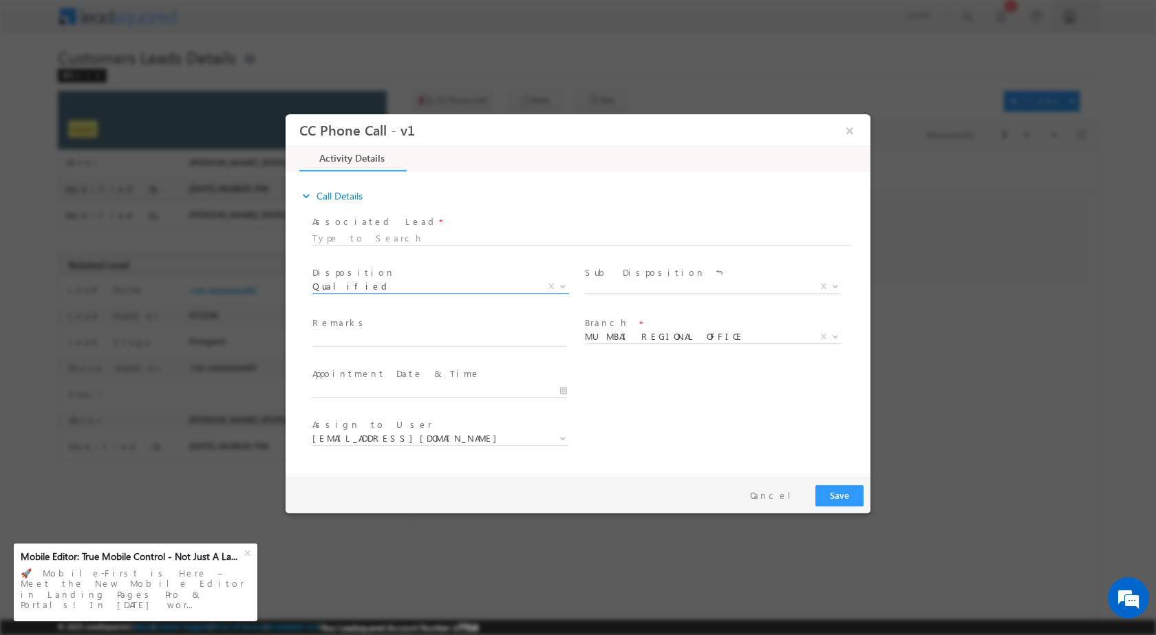
drag, startPoint x: 366, startPoint y: 219, endPoint x: 363, endPoint y: 230, distance: 11.5
click at [364, 225] on label "Associated Lead" at bounding box center [375, 221] width 127 height 13
click at [361, 237] on div at bounding box center [581, 236] width 539 height 12
drag, startPoint x: 703, startPoint y: 451, endPoint x: 719, endPoint y: 345, distance: 107.1
click at [702, 448] on div "Assign to User * Rose.Shyse+sgrl@leadsquared.com Rose.Shyse+sgrl@leadsquared.com" at bounding box center [590, 439] width 561 height 51
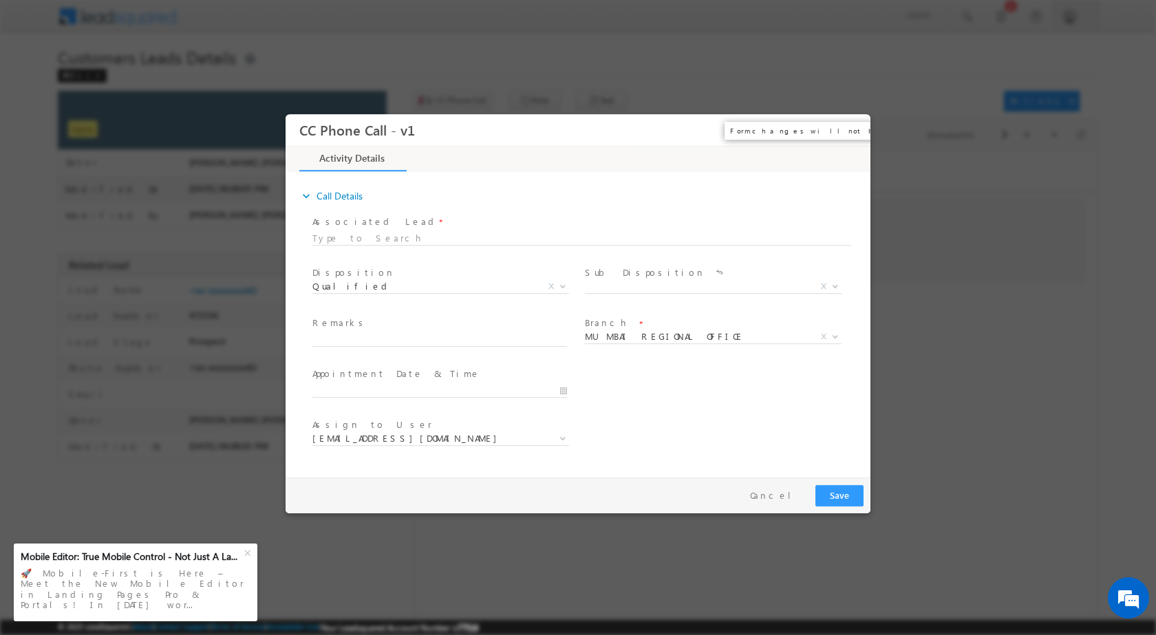
click at [857, 124] on button "×" at bounding box center [849, 129] width 23 height 25
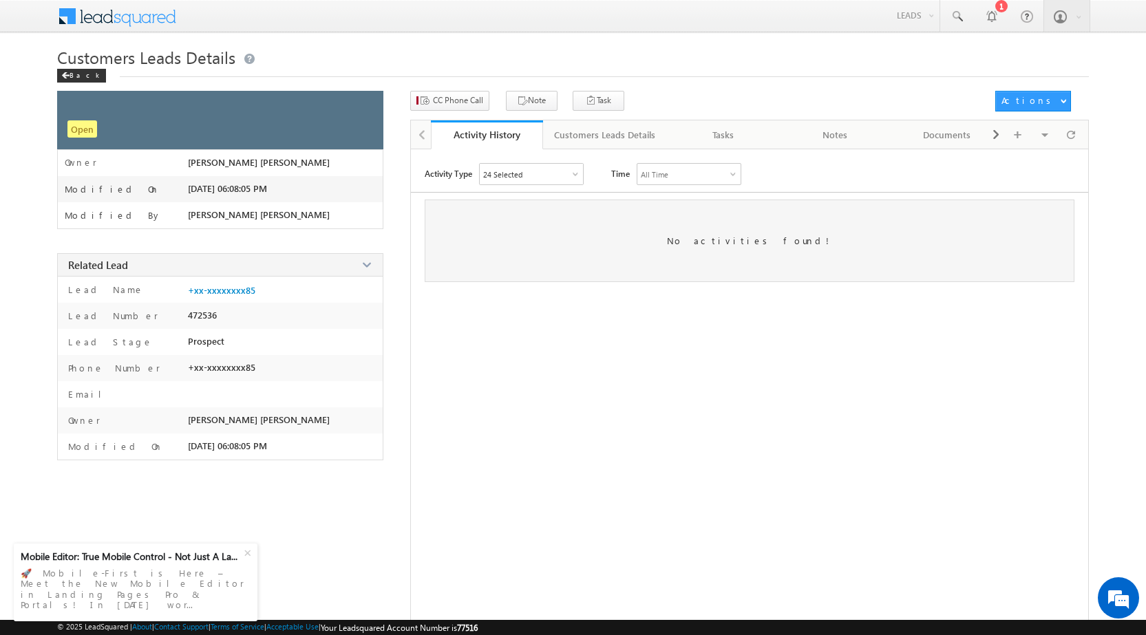
click at [542, 439] on div "Activity Type 24 Selected Select All Other Activities 16 Owner Changed Status C…" at bounding box center [749, 404] width 677 height 482
drag, startPoint x: 583, startPoint y: 345, endPoint x: 83, endPoint y: 32, distance: 589.8
click at [570, 338] on div "Activity Type 24 Selected Select All Other Activities 16 Owner Changed Status C…" at bounding box center [749, 404] width 677 height 482
click at [424, 100] on icon "button" at bounding box center [423, 101] width 11 height 13
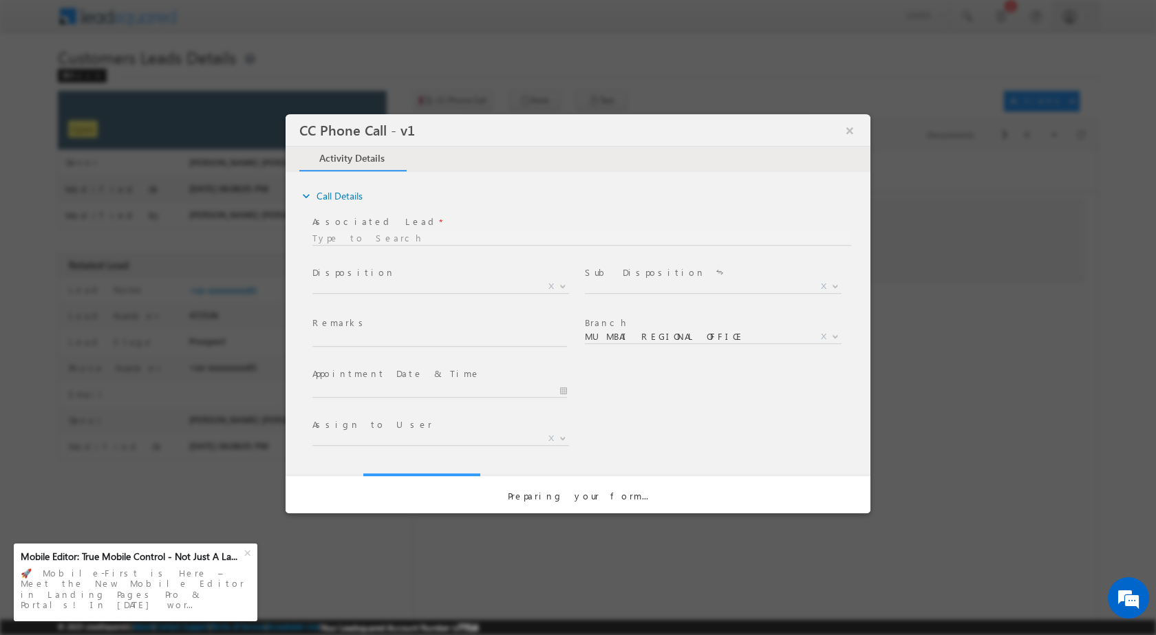
click at [857, 135] on button "×" at bounding box center [849, 129] width 23 height 25
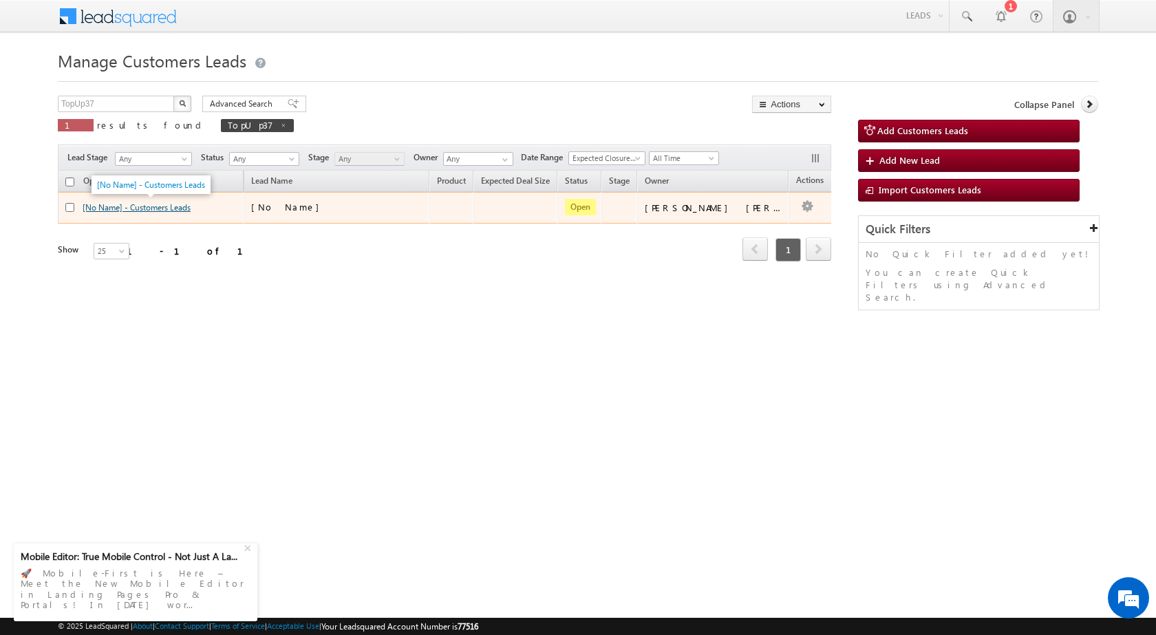
click at [173, 208] on link "[No Name] - Customers Leads" at bounding box center [137, 207] width 108 height 10
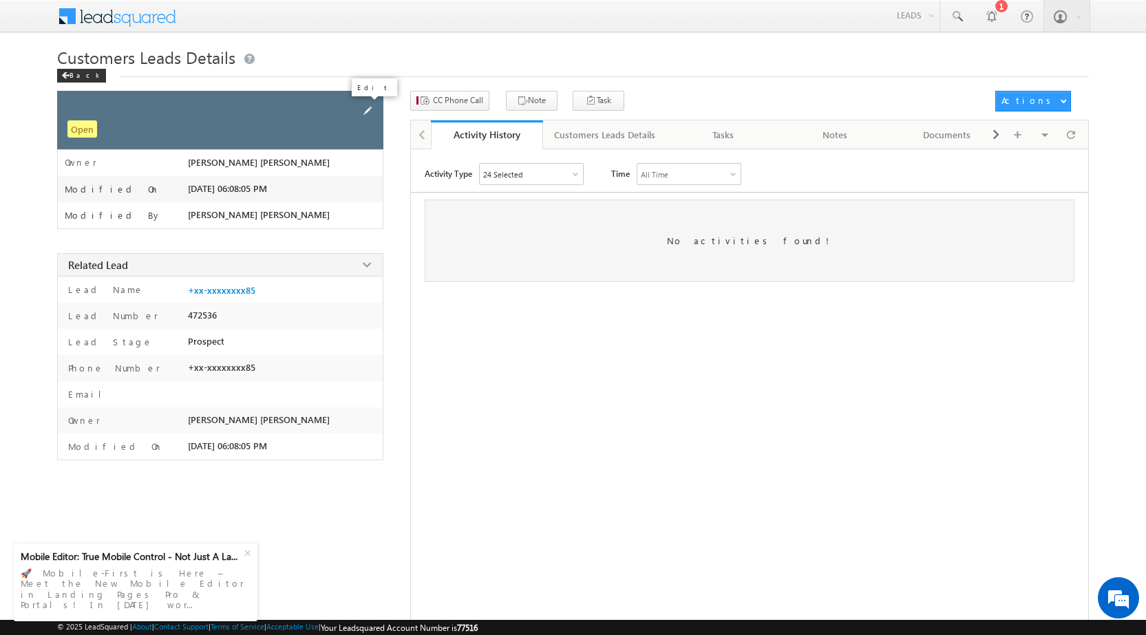
click at [368, 110] on span at bounding box center [367, 110] width 15 height 15
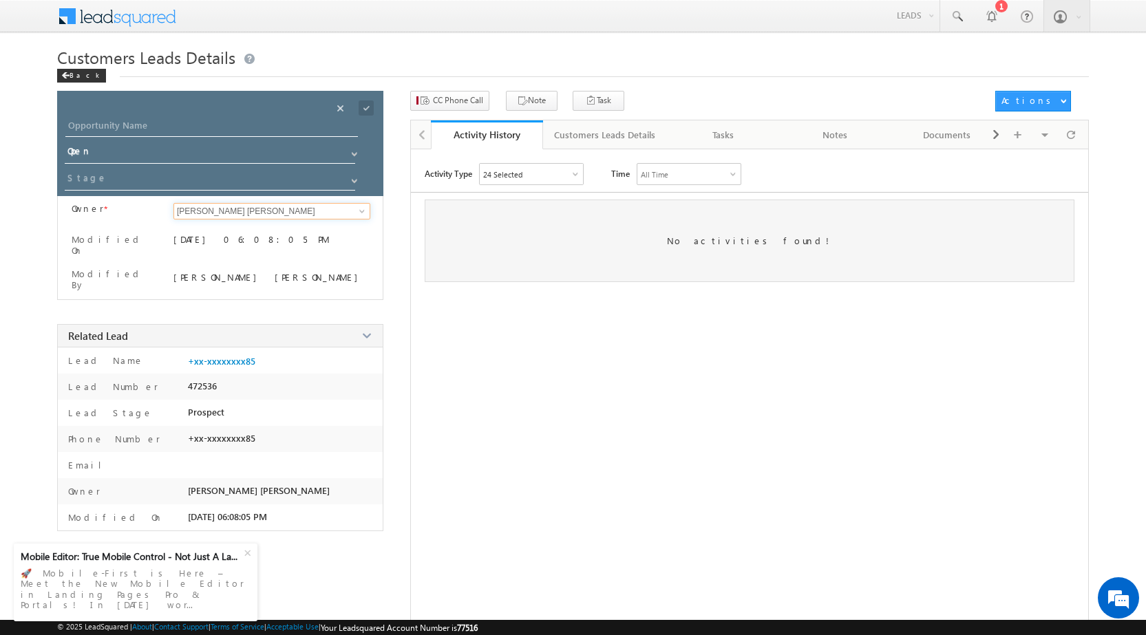
click at [297, 209] on input "[PERSON_NAME] [PERSON_NAME]" at bounding box center [271, 211] width 197 height 17
type input "[PERSON_NAME] [PERSON_NAME]"
click at [362, 105] on span at bounding box center [365, 107] width 15 height 15
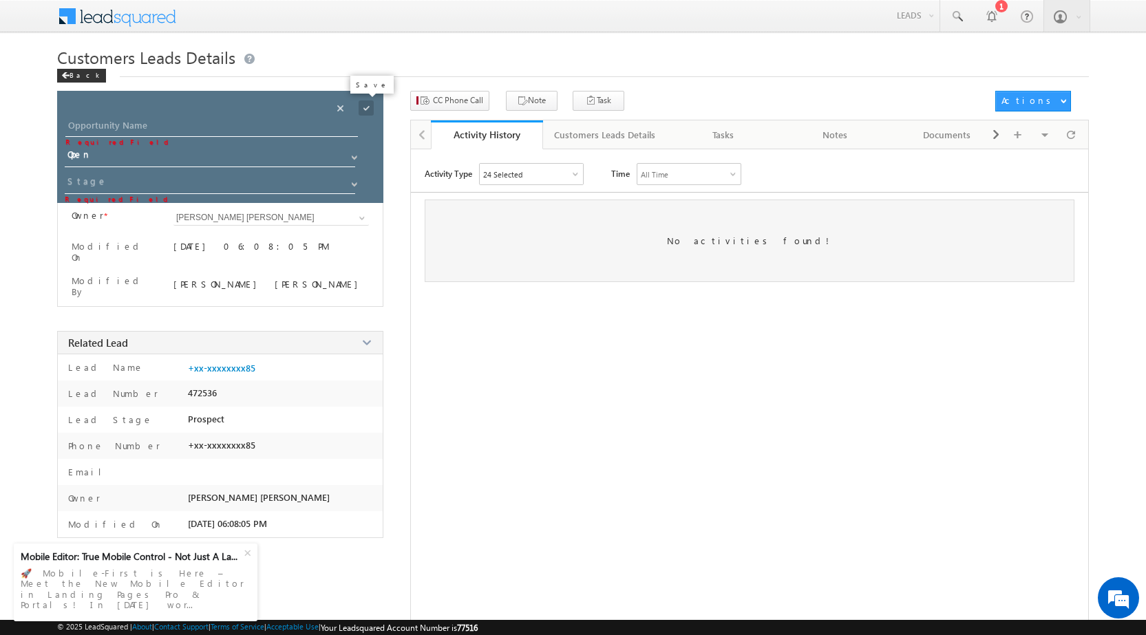
click at [372, 105] on span at bounding box center [365, 107] width 15 height 15
click at [173, 127] on input "Opportunity Name" at bounding box center [211, 127] width 292 height 19
paste input "[PERSON_NAME]"
type input "[PERSON_NAME]"
click at [365, 108] on span at bounding box center [365, 107] width 15 height 15
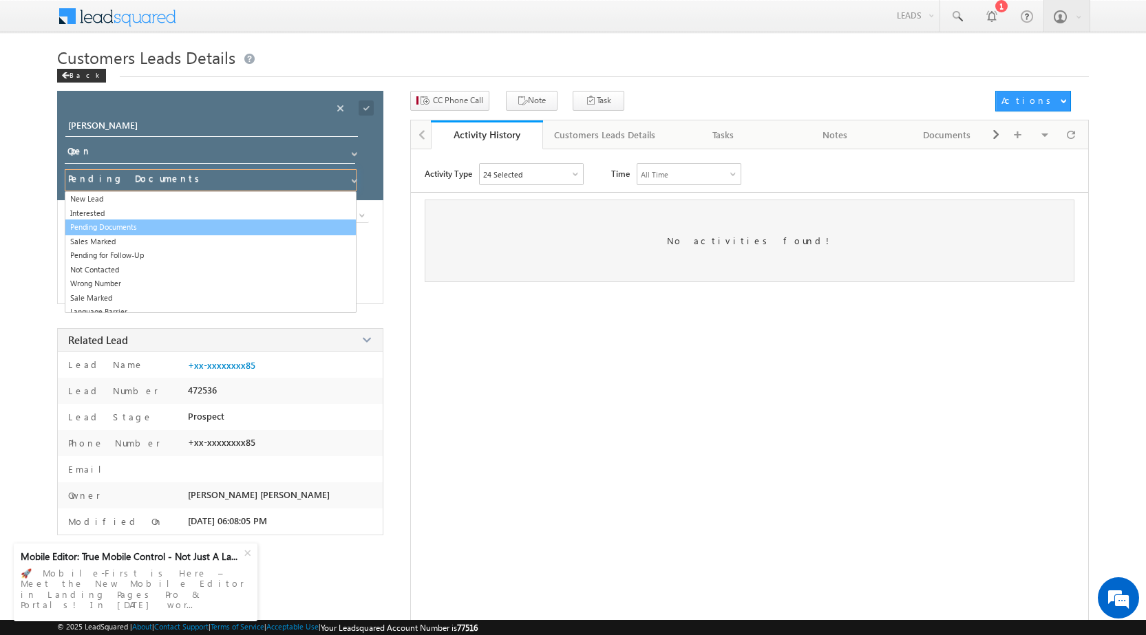
type input "Sales Marked"
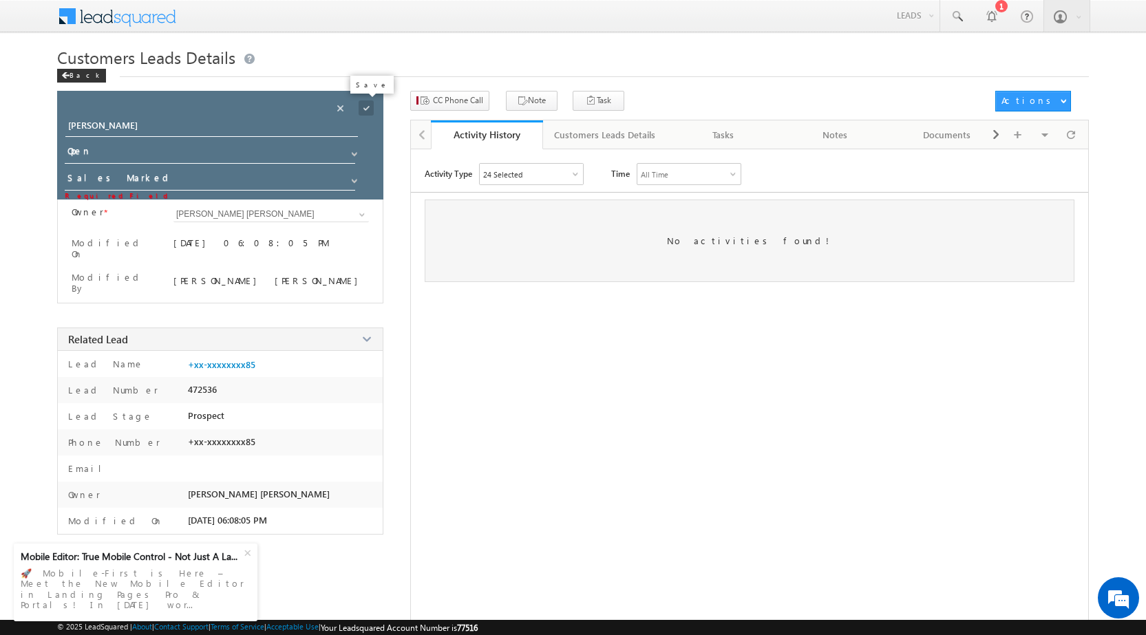
click at [363, 105] on span at bounding box center [365, 107] width 15 height 15
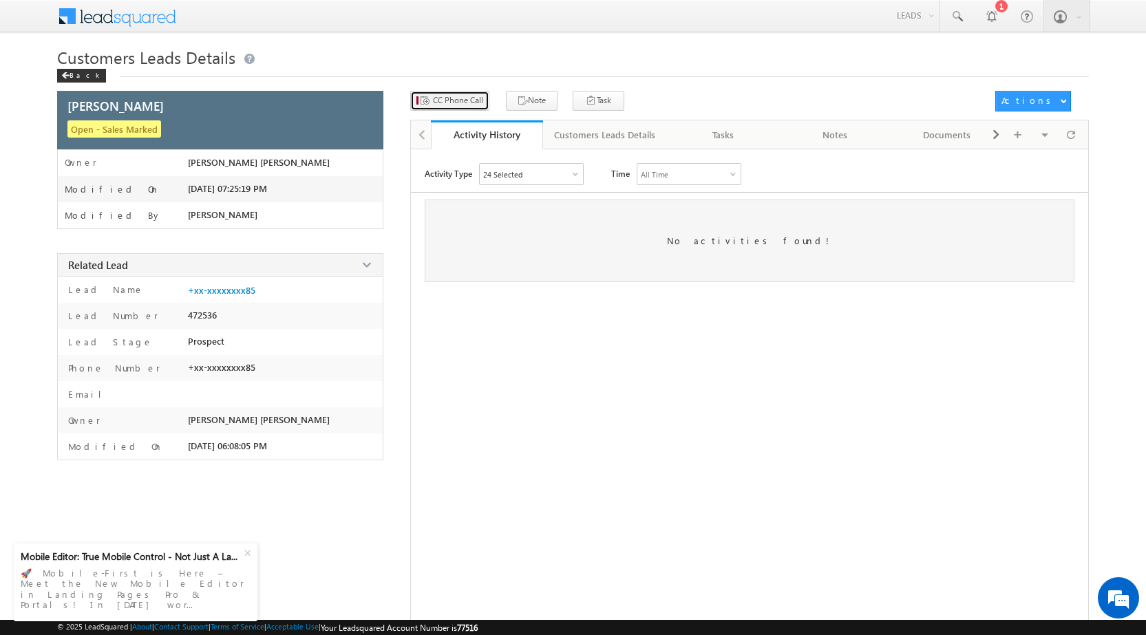
click at [447, 100] on span "CC Phone Call" at bounding box center [458, 100] width 50 height 12
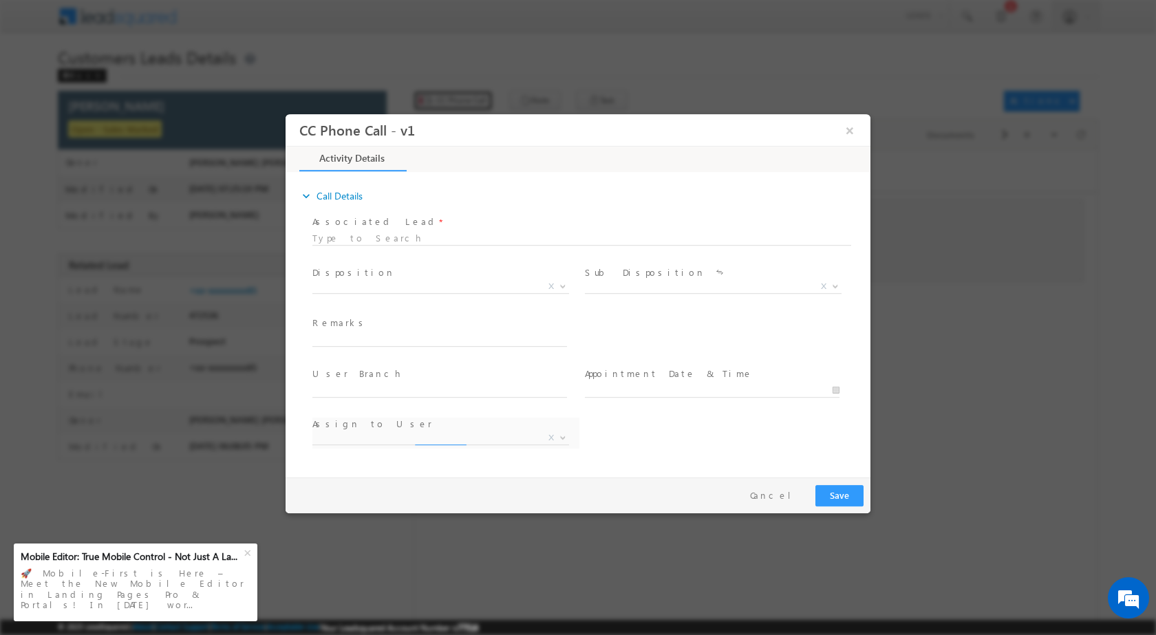
select select "[EMAIL_ADDRESS][DOMAIN_NAME]"
click at [851, 136] on button "×" at bounding box center [849, 129] width 23 height 25
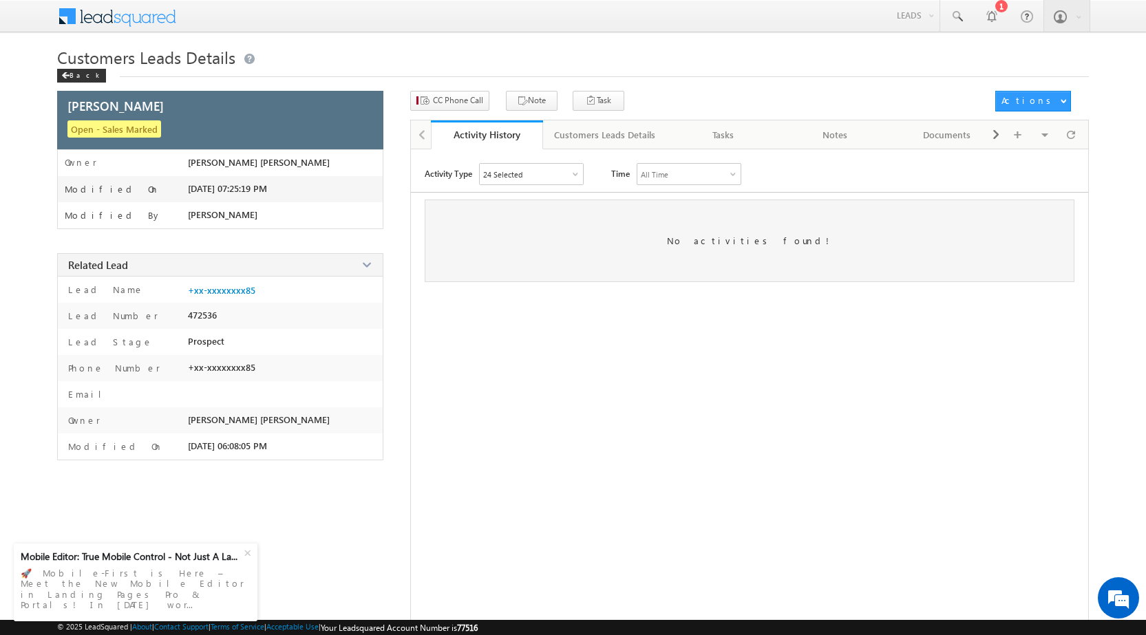
click at [480, 242] on div "No activities found!" at bounding box center [748, 241] width 649 height 83
click at [451, 101] on span "CC Phone Call" at bounding box center [458, 100] width 50 height 12
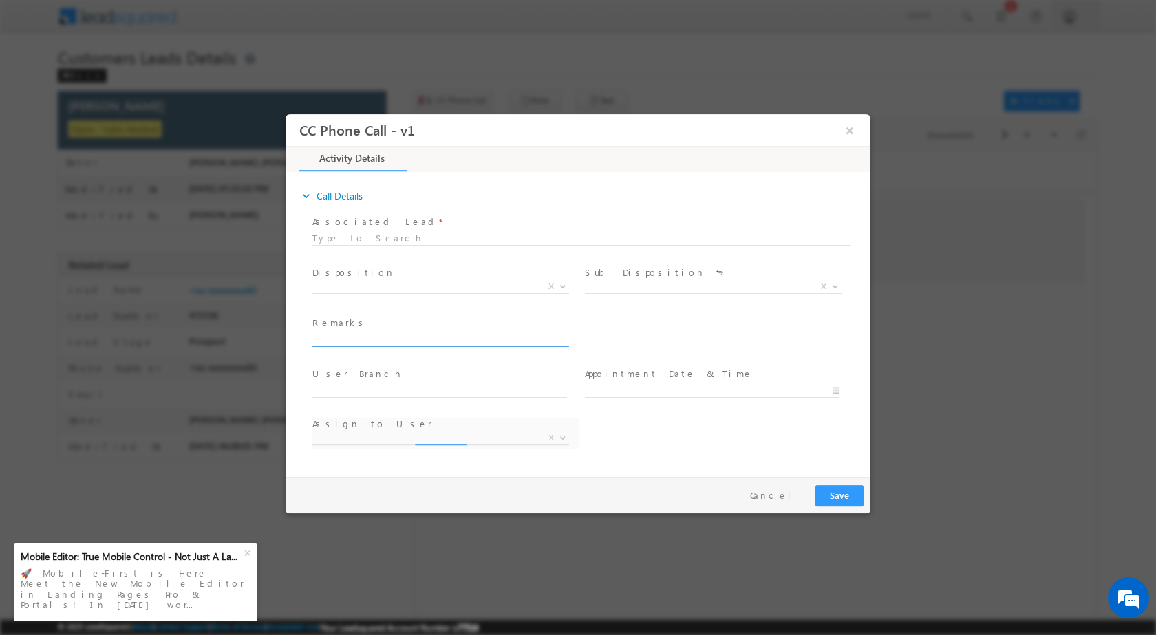
click at [364, 337] on input "text" at bounding box center [439, 339] width 255 height 14
paste input "Cust is Interested he eligible is 320962 cust want Lv 150000"
type input "Cust is Interested he eligible is 320962 cust want Lv 150000"
select select "[EMAIL_ADDRESS][DOMAIN_NAME]"
type input "Cust is Interested he eligible is 320962 cust want Lv 150000"
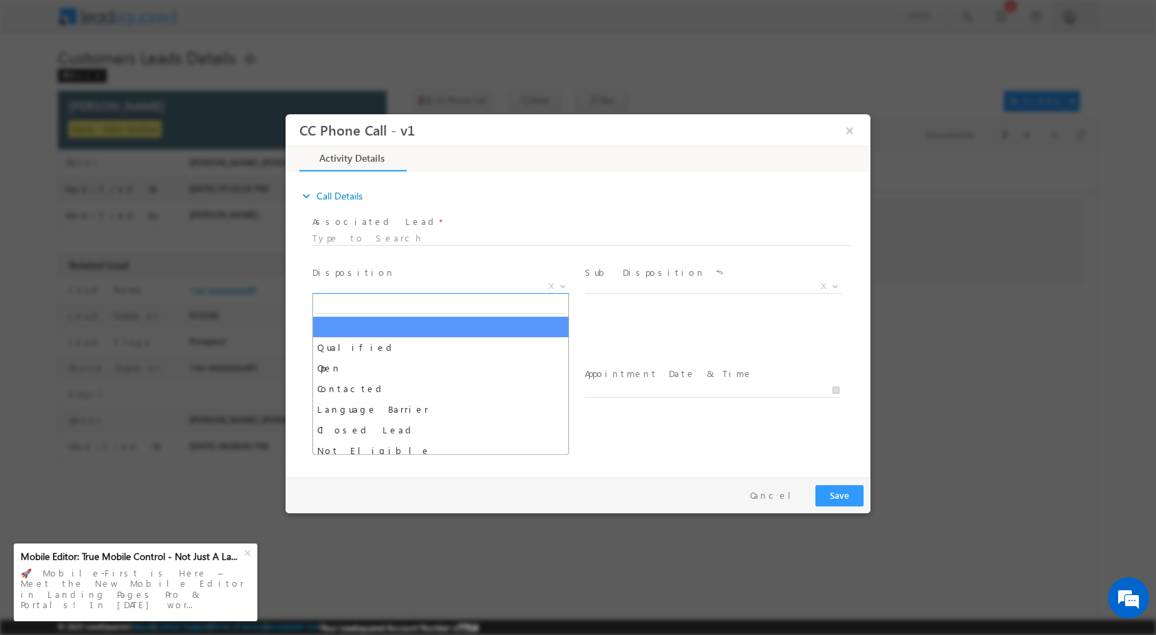
click at [379, 292] on span "Qualified Open Contacted Language Barrier Closed Lead Not Eligible X" at bounding box center [445, 288] width 267 height 17
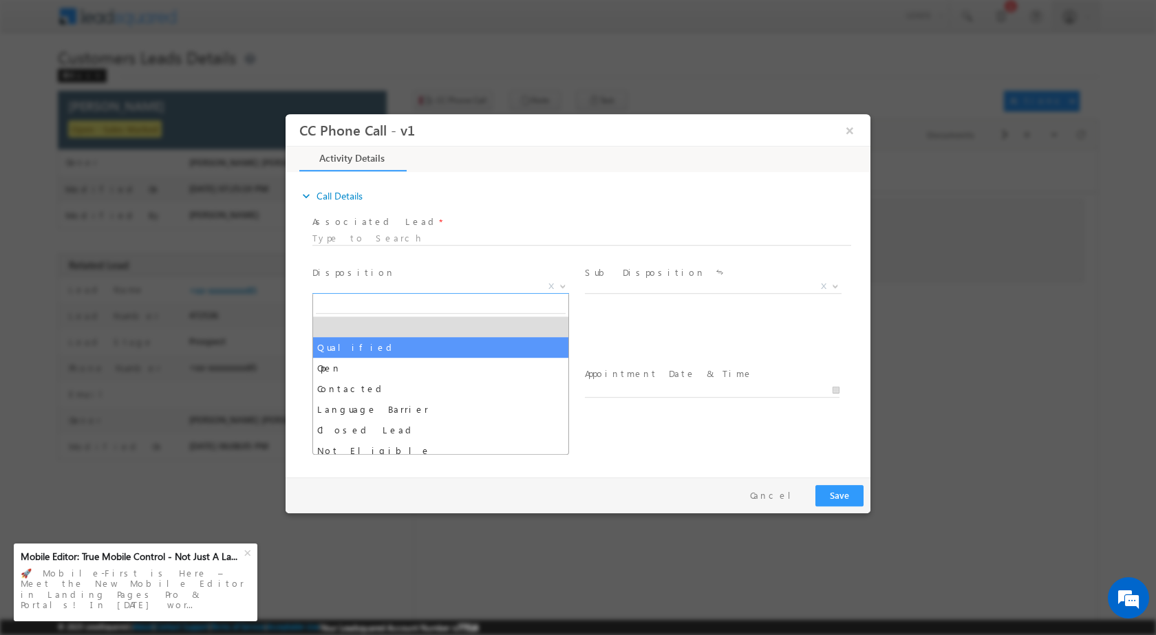
select select "Qualified"
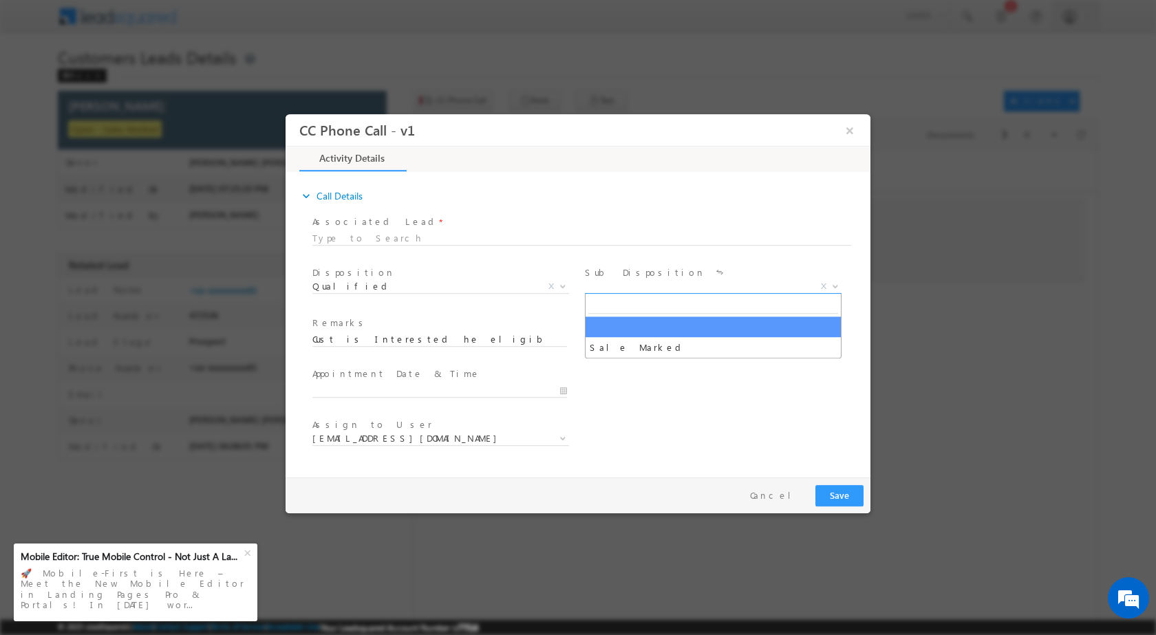
click at [599, 290] on span "X" at bounding box center [713, 286] width 257 height 14
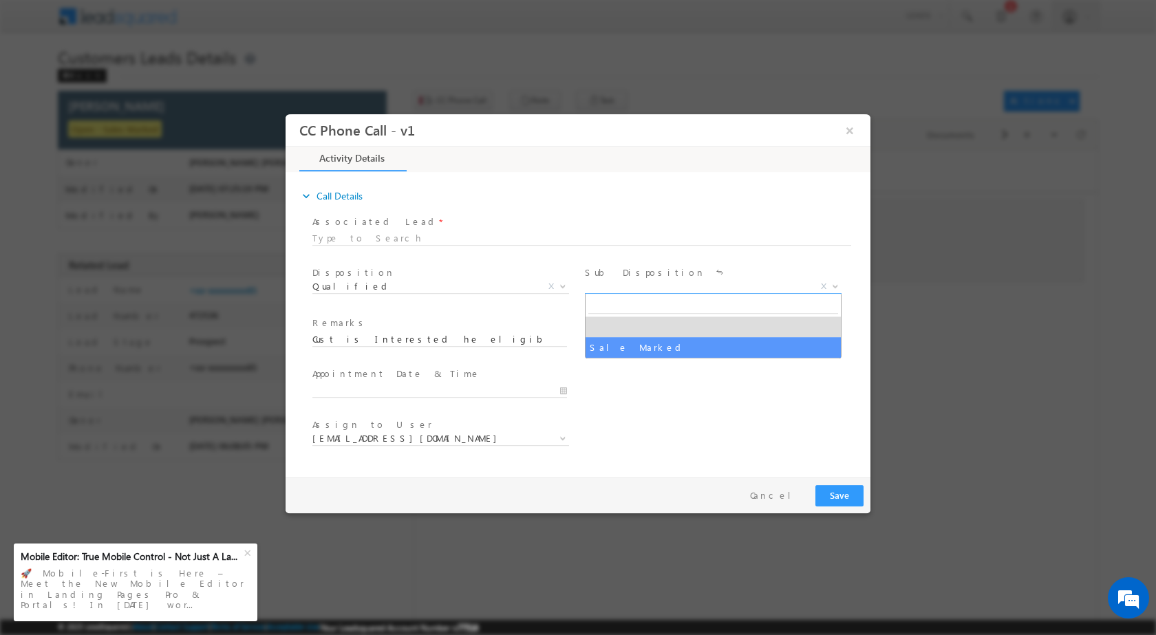
select select "Sale Marked"
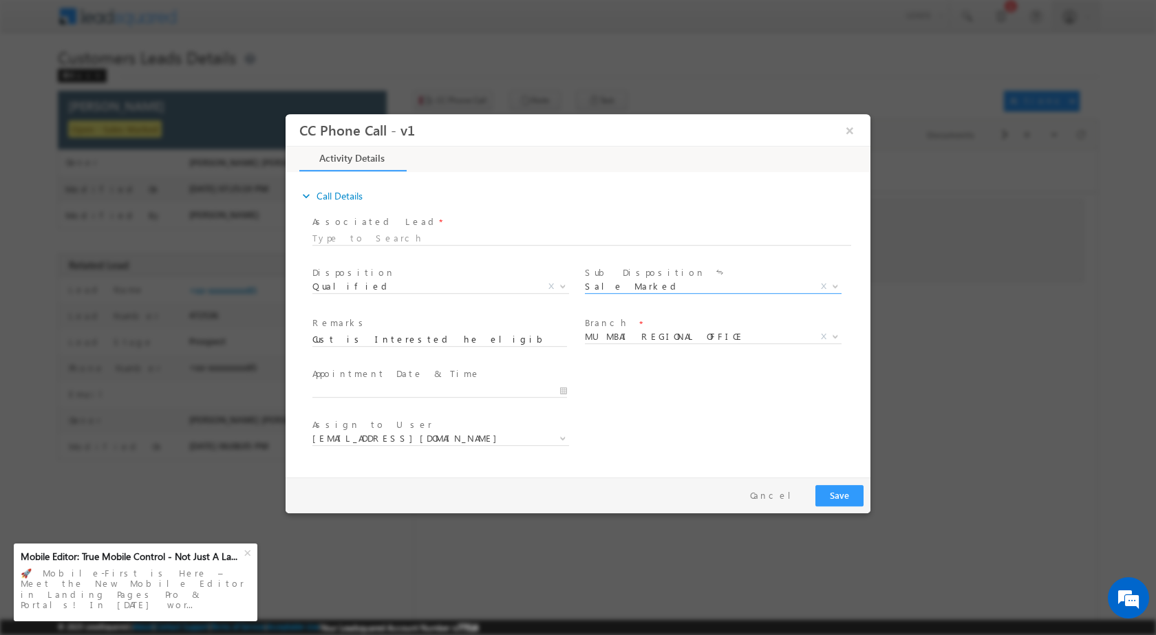
click at [613, 456] on div "Assign to User * [EMAIL_ADDRESS][DOMAIN_NAME] [EMAIL_ADDRESS][DOMAIN_NAME]" at bounding box center [590, 439] width 561 height 51
click at [620, 336] on span "MUMBAI REGIONAL OFFICE" at bounding box center [697, 336] width 224 height 12
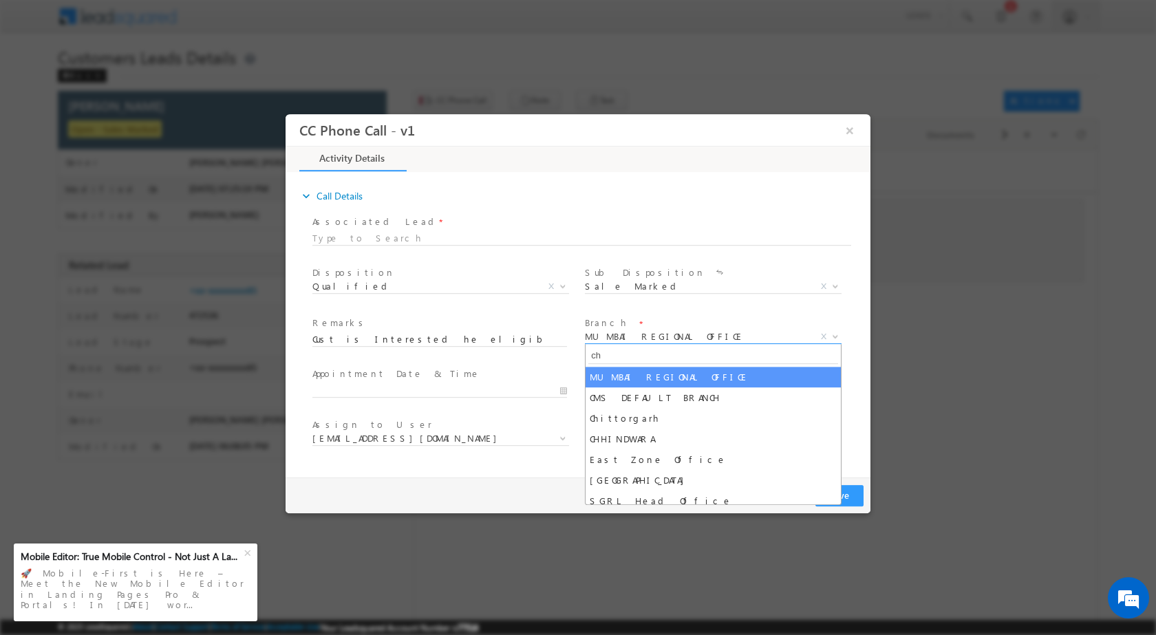
type input "chi"
select select "Chittorgarh"
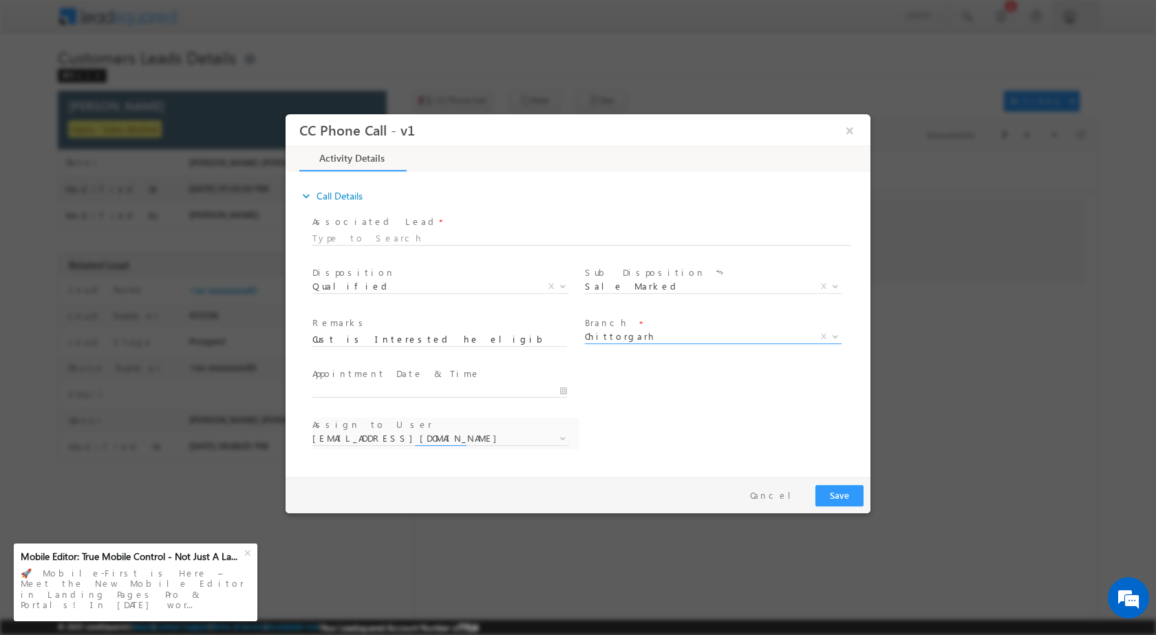
select select "[EMAIL_ADDRESS][DOMAIN_NAME]"
click at [832, 496] on button "Save" at bounding box center [839, 494] width 48 height 21
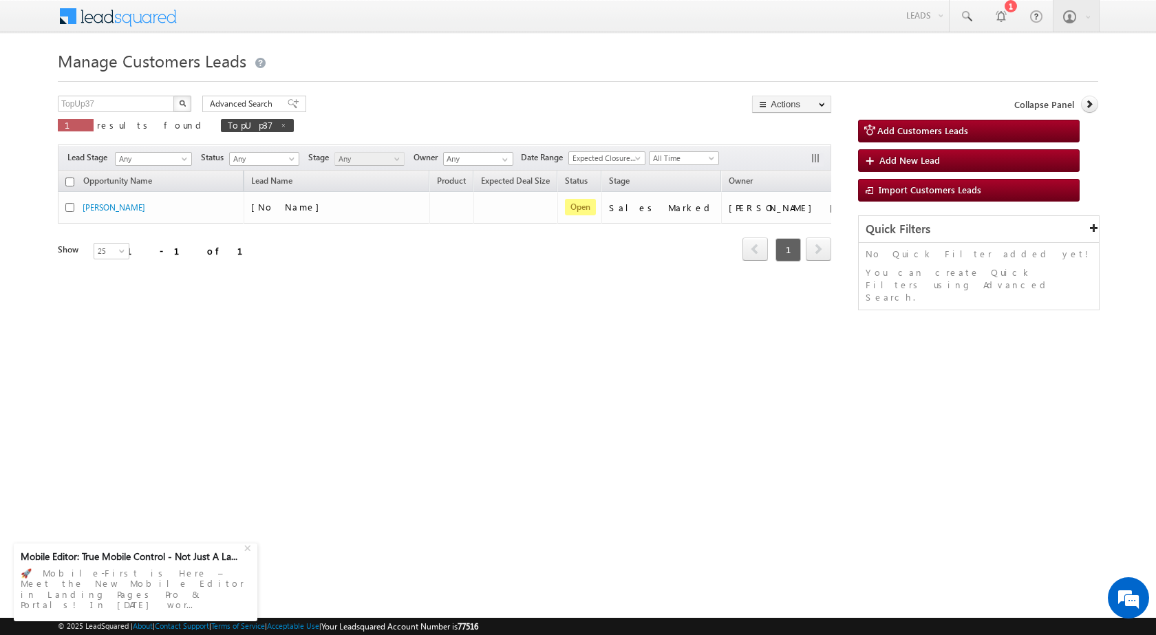
click at [703, 424] on html "Menu [PERSON_NAME] sitar a5@ks erve." at bounding box center [578, 212] width 1156 height 424
click at [739, 378] on div "Manage Customers Leads TopUp37 X 1 results found TopUp37 Advanced Search Advanc…" at bounding box center [578, 218] width 1040 height 344
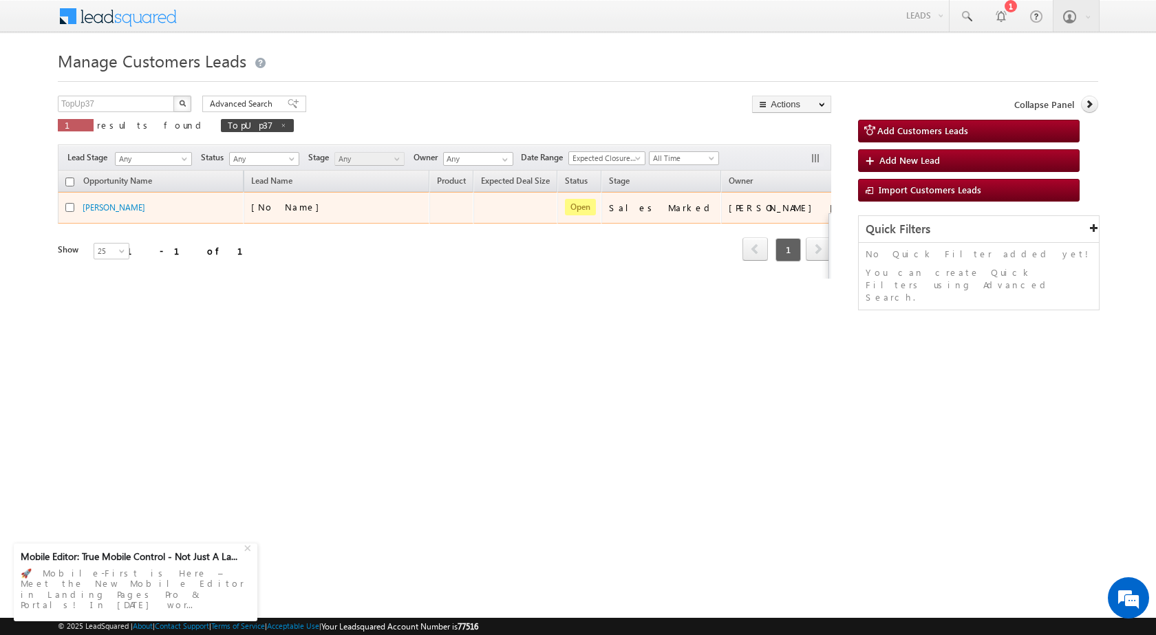
click at [872, 209] on td "Edit Change Owner Change Stage Add Activity Add Task Delete" at bounding box center [900, 208] width 57 height 32
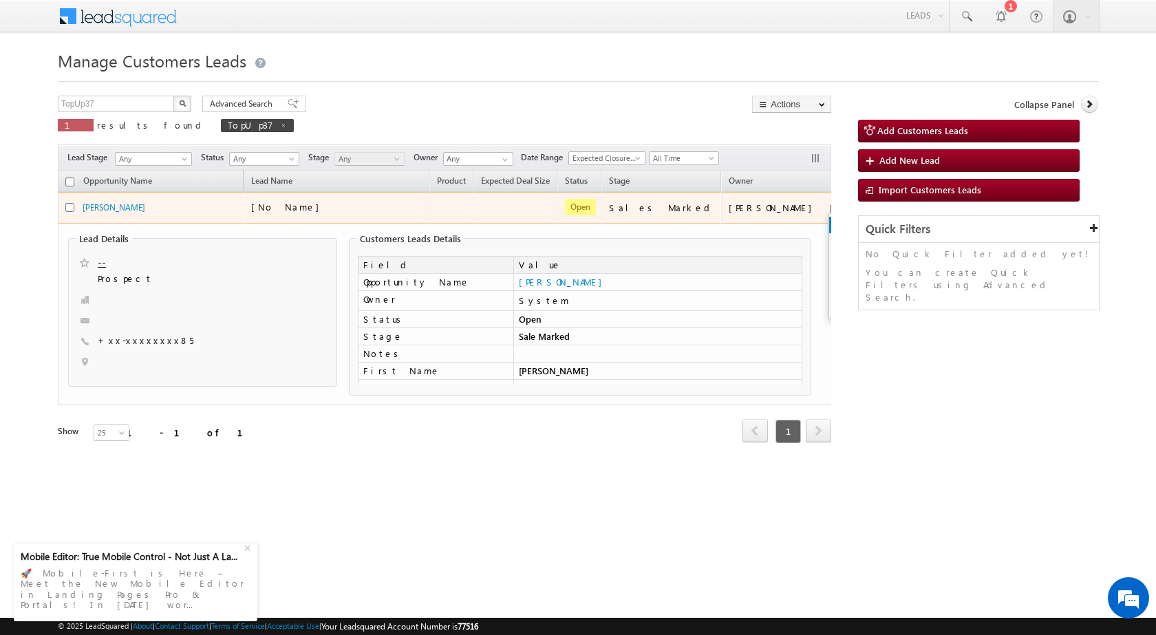
click at [829, 223] on link "Edit" at bounding box center [863, 225] width 69 height 17
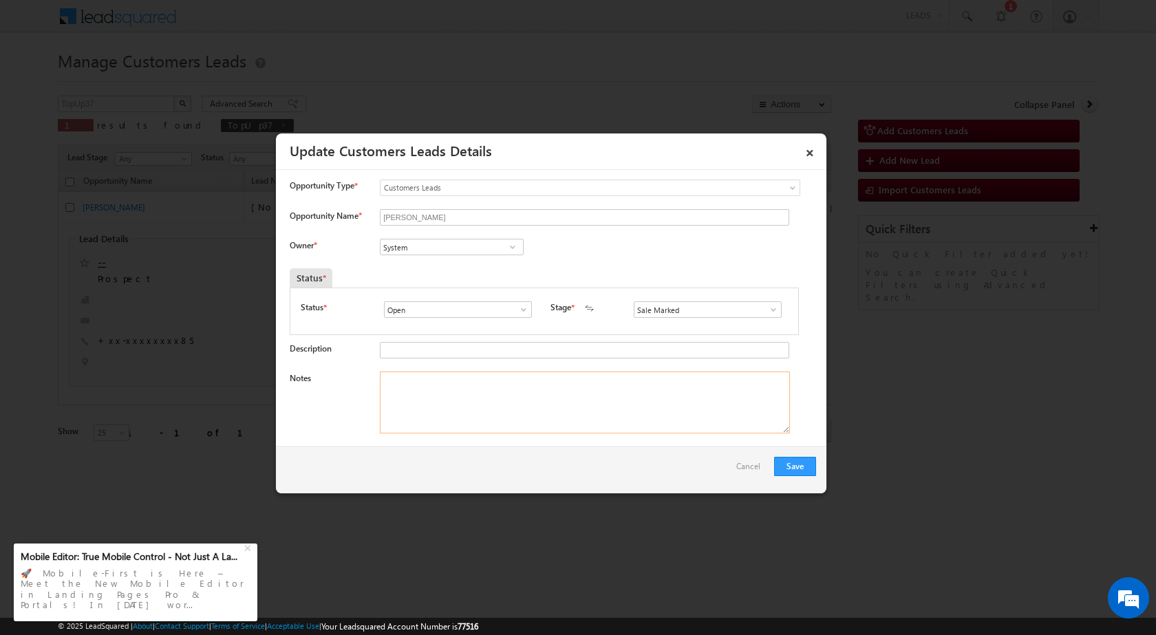
click at [406, 402] on textarea "Notes" at bounding box center [585, 403] width 410 height 62
paste textarea "Cust is Interested he eligible is 320962 cust want Lv 150000"
click at [383, 384] on textarea "Cust is Interested he eligible is 320962 cust want Lv 150000" at bounding box center [585, 403] width 410 height 62
type textarea "Existing Customer in [GEOGRAPHIC_DATA] / Cust is Interested he eligible is 3209…"
click at [452, 251] on input "System" at bounding box center [452, 247] width 144 height 17
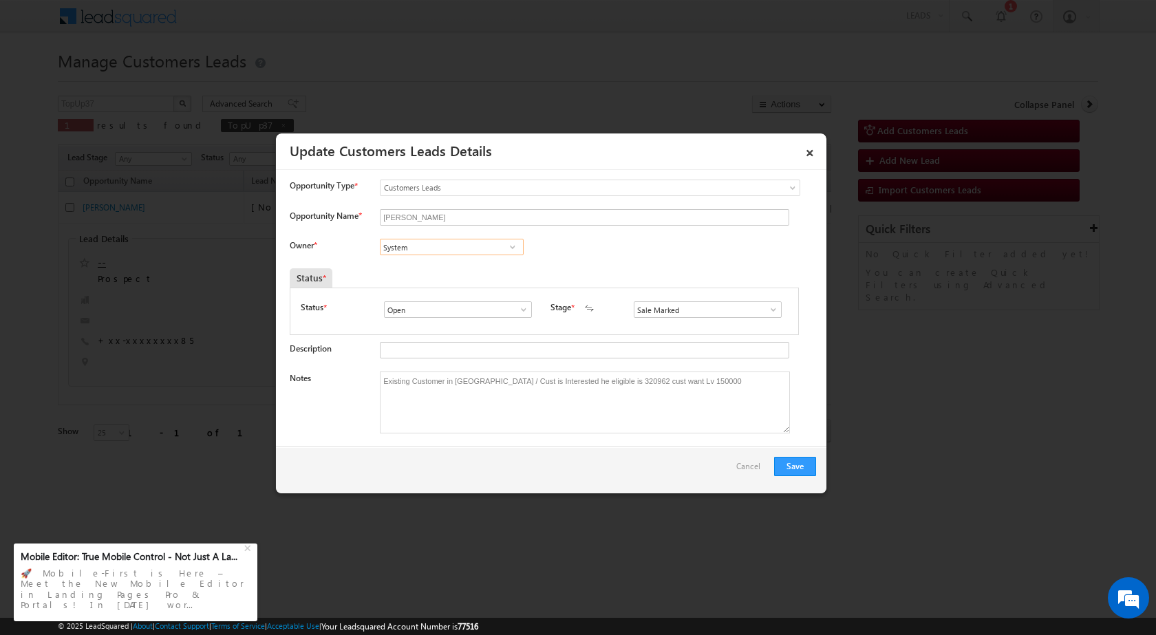
paste input "[PERSON_NAME][EMAIL_ADDRESS][PERSON_NAME][DOMAIN_NAME]"
click at [437, 269] on span "[PERSON_NAME][EMAIL_ADDRESS][PERSON_NAME][DOMAIN_NAME]" at bounding box center [447, 274] width 124 height 10
type input "[PERSON_NAME] [PERSON_NAME]"
click at [805, 466] on button "Save" at bounding box center [795, 466] width 42 height 19
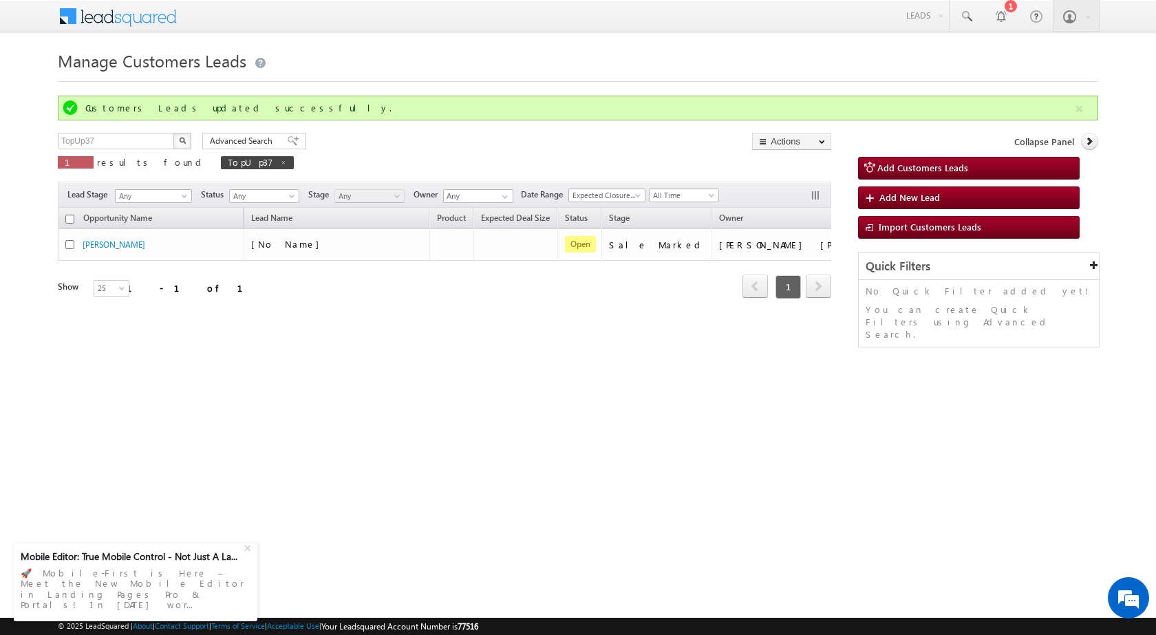
click at [587, 405] on html "Menu Surbhi Dhadve sitar a5@ks erve." at bounding box center [578, 212] width 1156 height 424
